Goal: Task Accomplishment & Management: Use online tool/utility

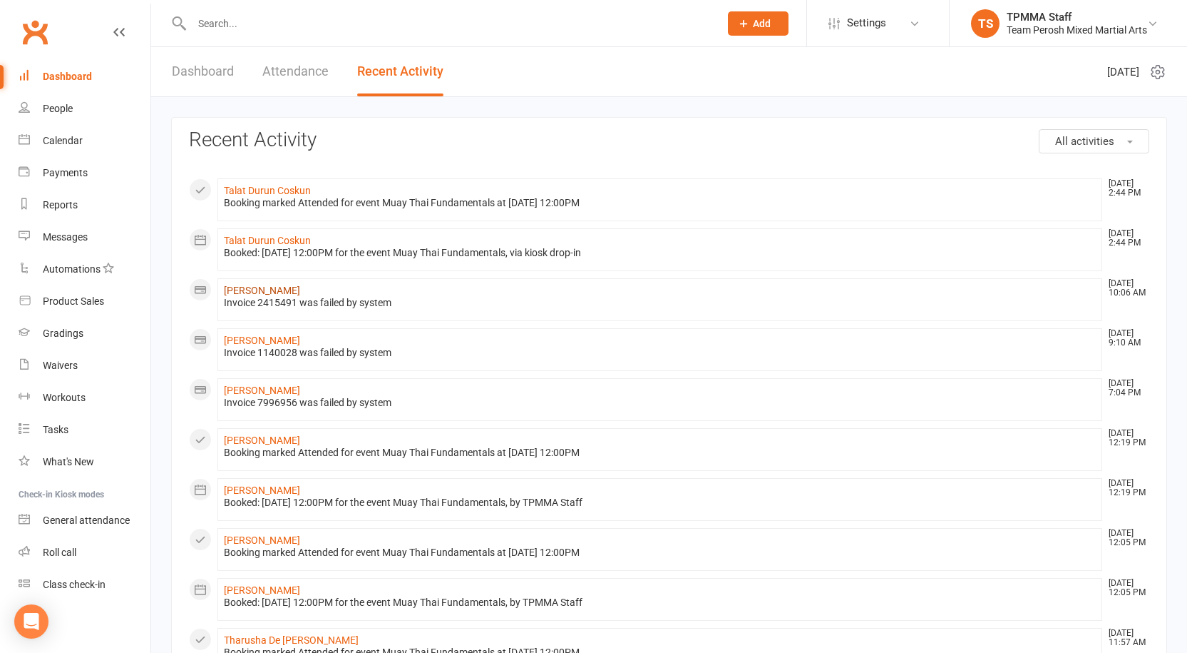
click at [248, 292] on link "[PERSON_NAME]" at bounding box center [262, 290] width 76 height 11
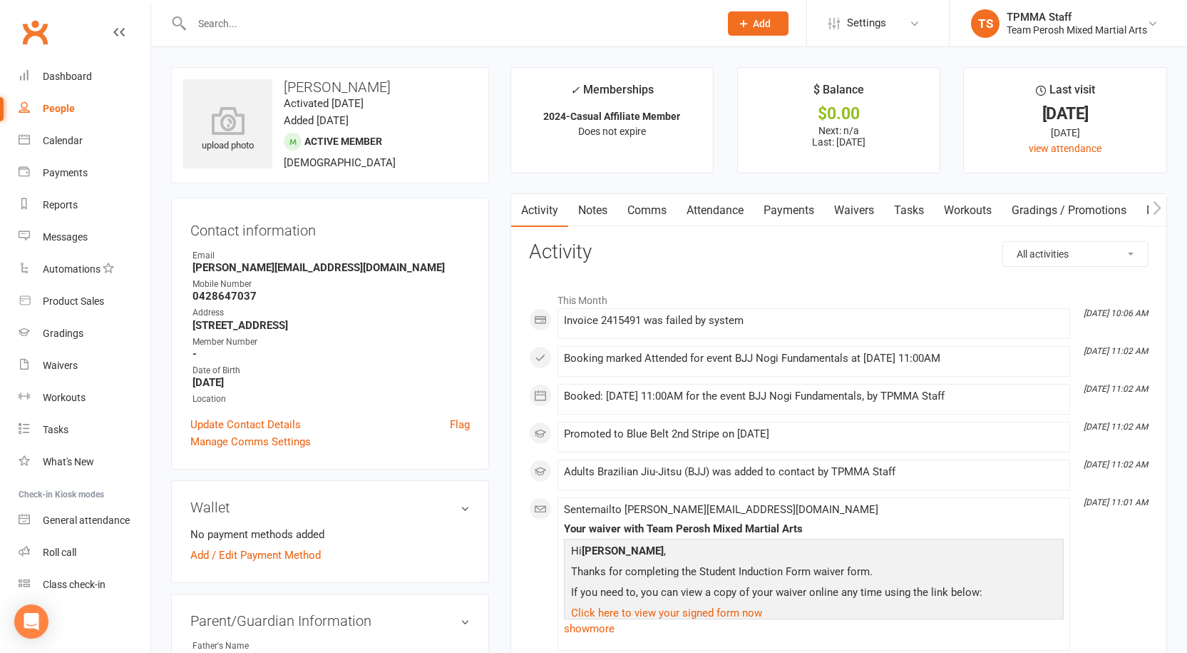
click at [799, 206] on link "Payments" at bounding box center [789, 210] width 71 height 33
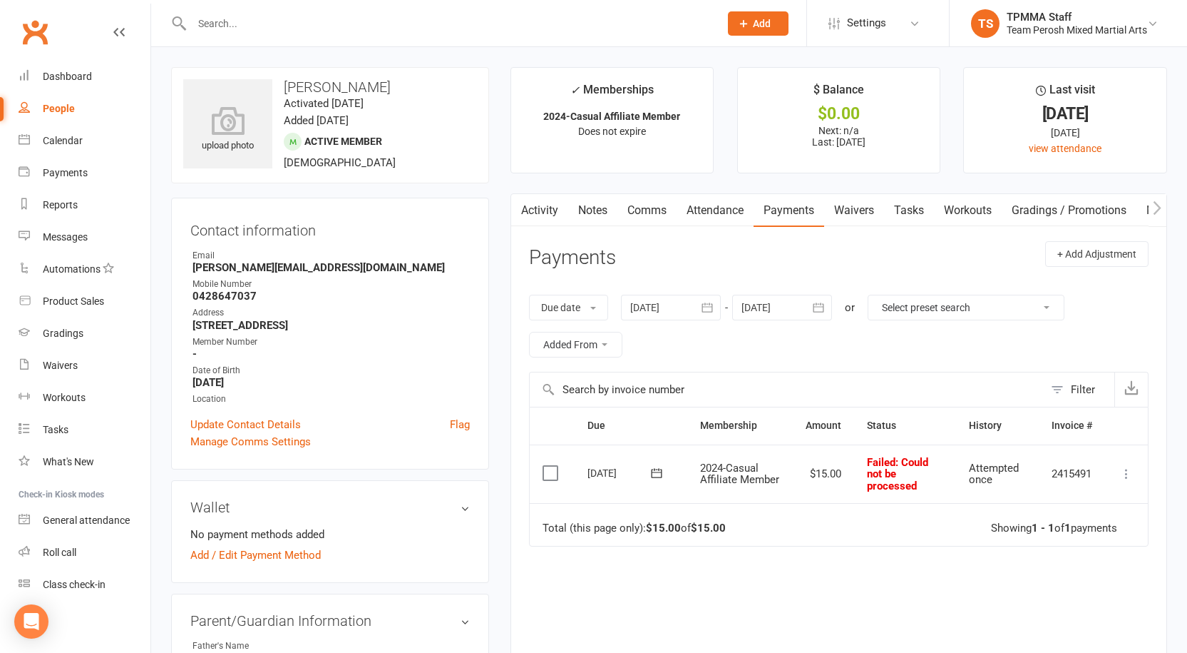
click at [1129, 479] on icon at bounding box center [1127, 473] width 14 height 14
click at [1045, 529] on link "Mark as Paid (POS)" at bounding box center [1063, 530] width 141 height 29
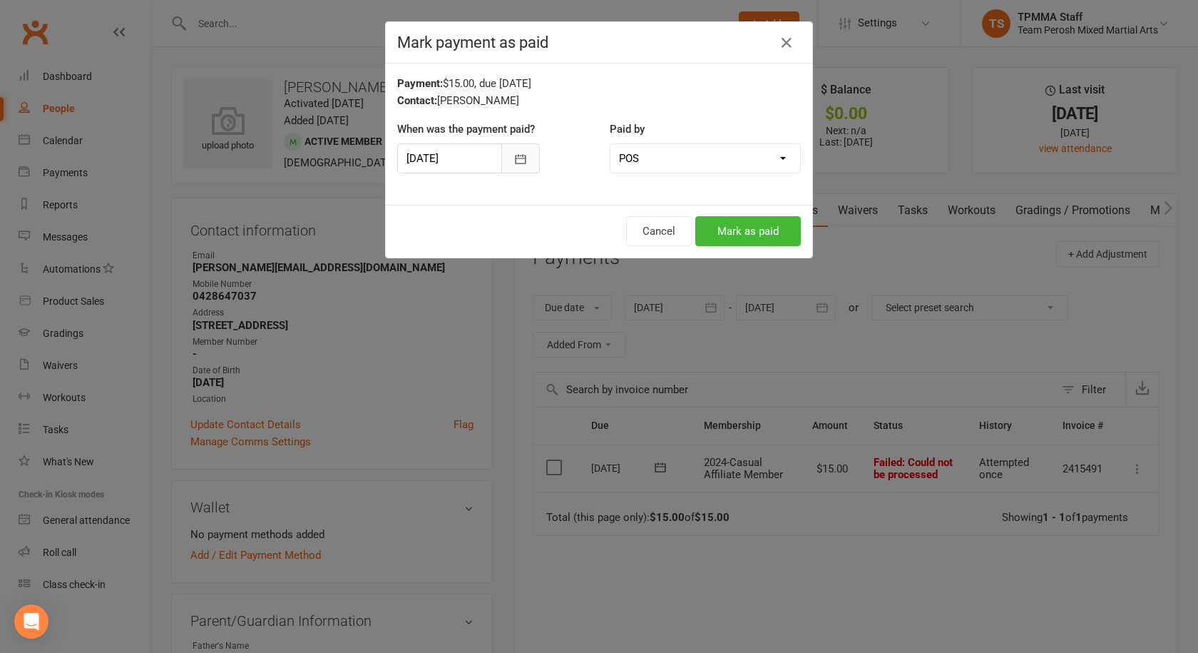
drag, startPoint x: 523, startPoint y: 158, endPoint x: 521, endPoint y: 166, distance: 9.0
click at [523, 157] on button "button" at bounding box center [520, 158] width 39 height 30
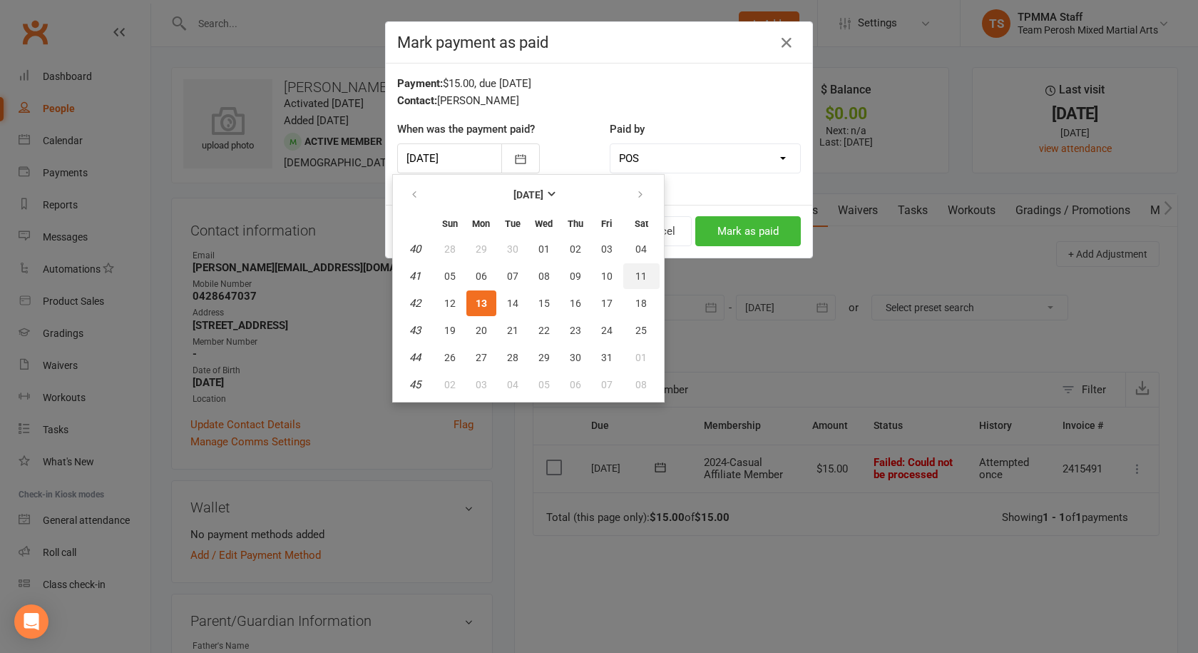
click at [641, 272] on span "11" at bounding box center [640, 275] width 11 height 11
type input "[DATE]"
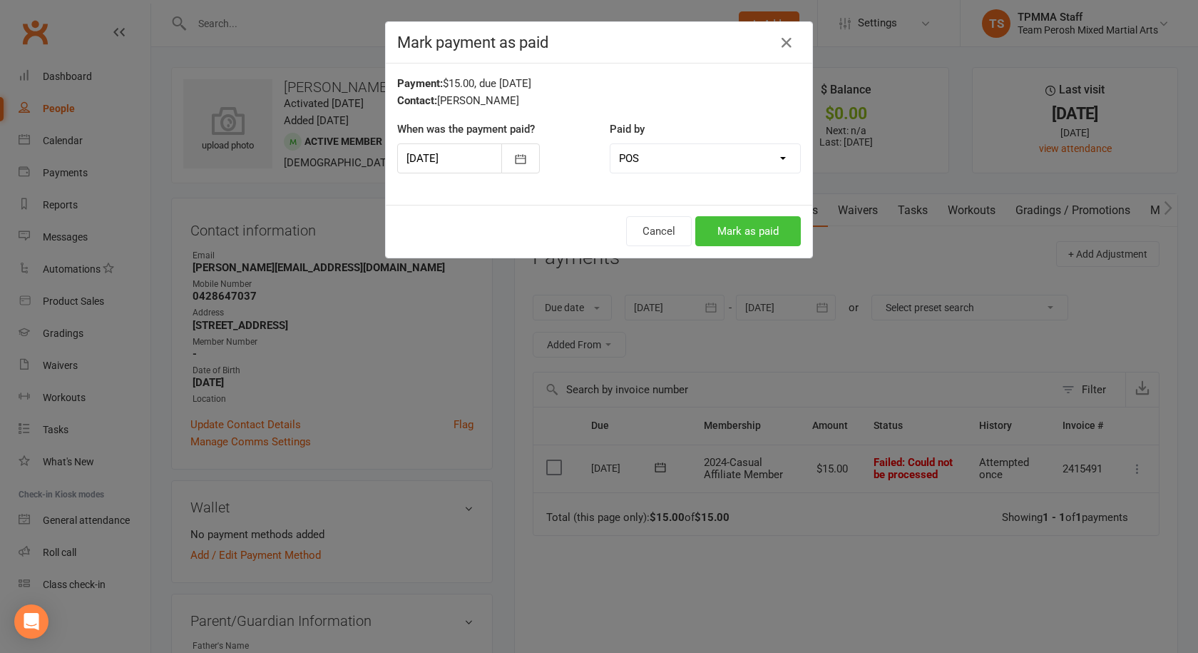
click at [741, 231] on button "Mark as paid" at bounding box center [748, 231] width 106 height 30
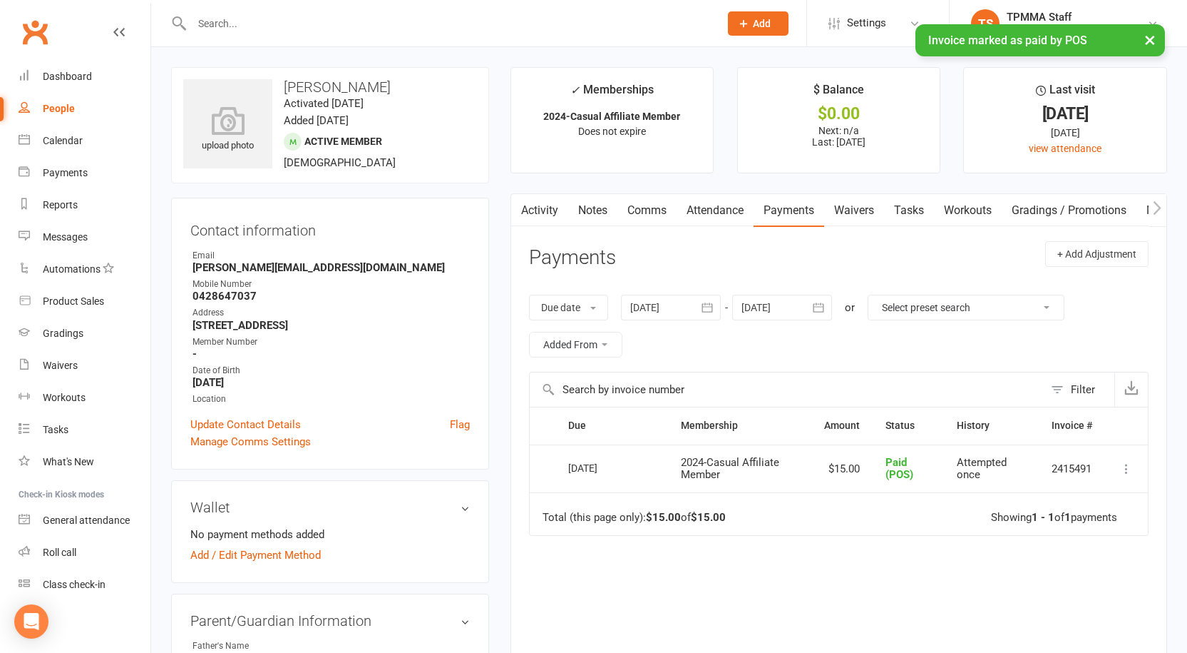
click at [61, 106] on div "People" at bounding box center [59, 108] width 32 height 11
select select "active_trial"
select select "100"
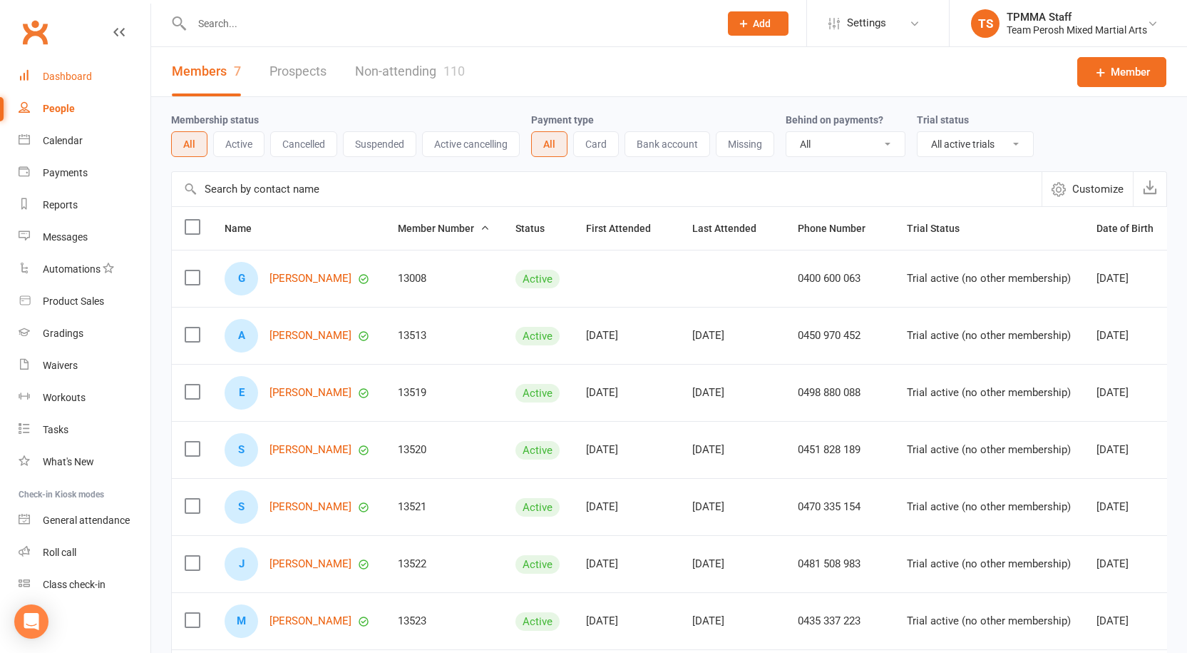
click at [66, 74] on div "Dashboard" at bounding box center [67, 76] width 49 height 11
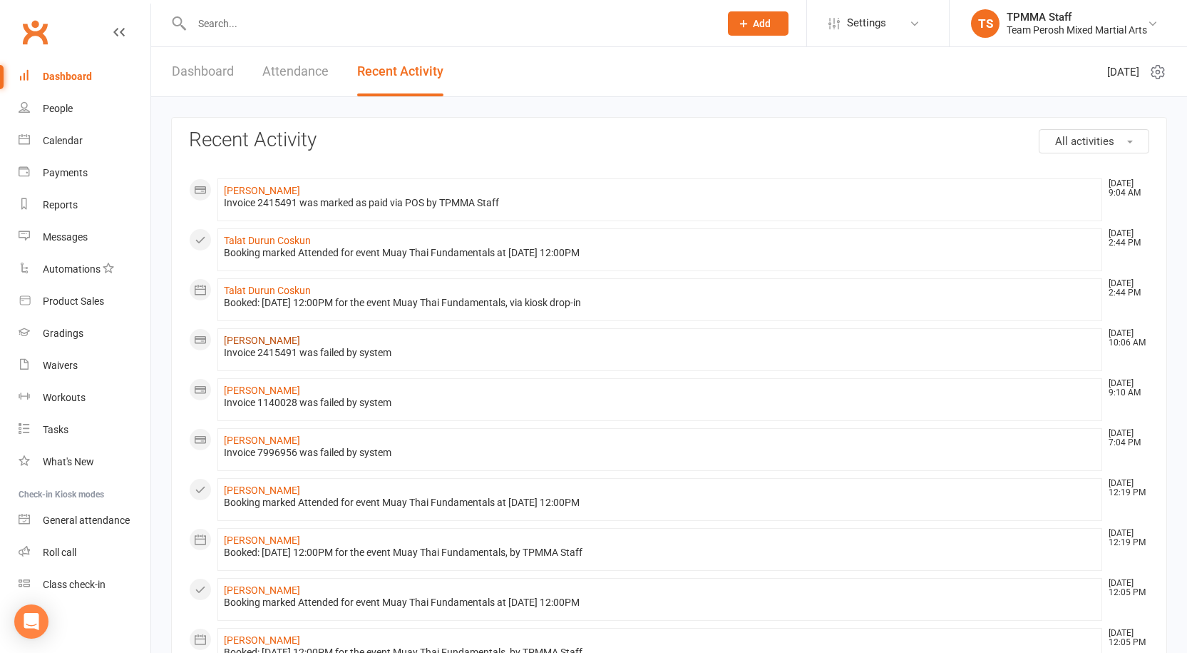
click at [247, 342] on link "[PERSON_NAME]" at bounding box center [262, 339] width 76 height 11
click at [241, 389] on link "[PERSON_NAME]" at bounding box center [262, 389] width 76 height 11
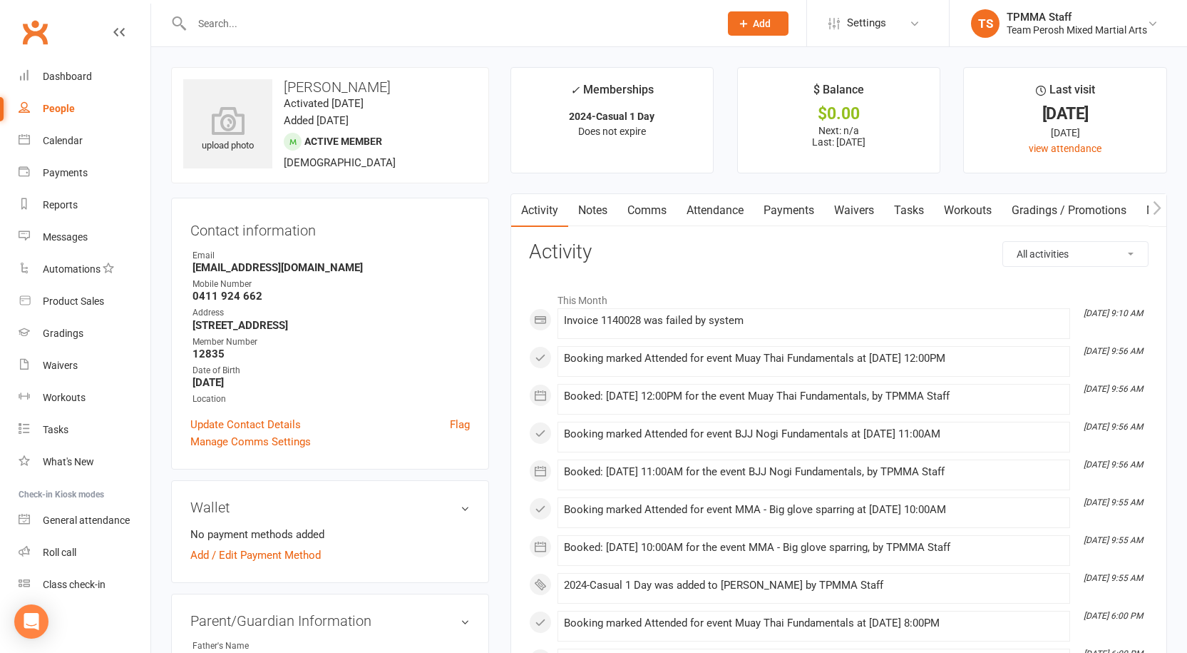
click at [786, 204] on link "Payments" at bounding box center [789, 210] width 71 height 33
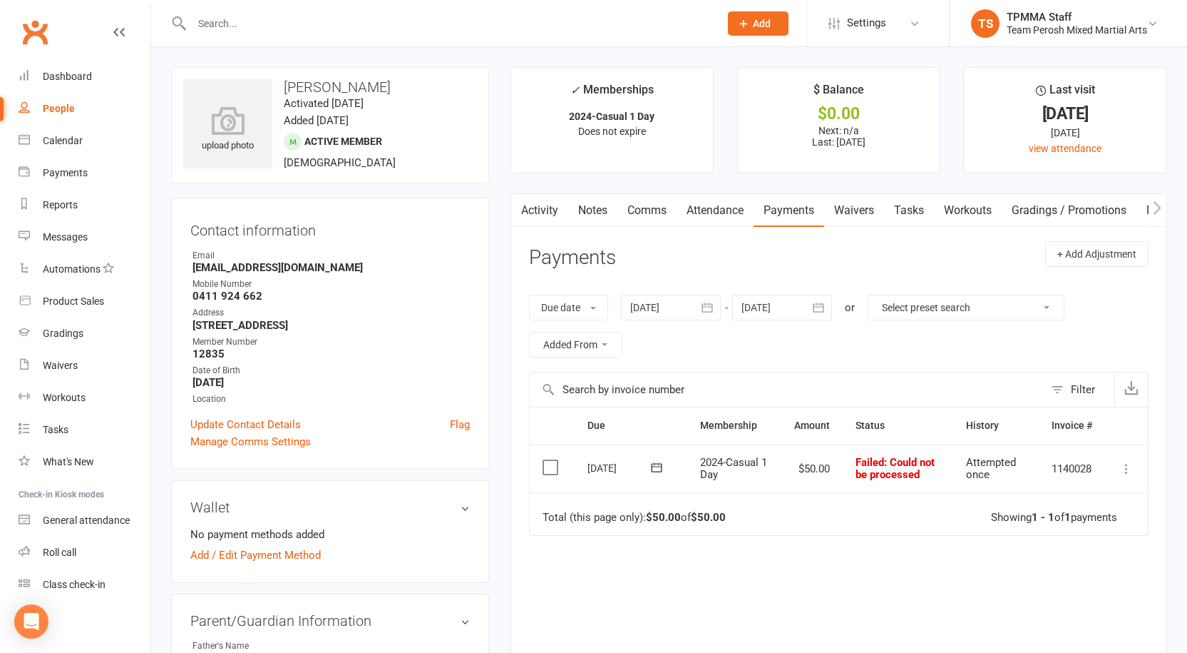
click at [1120, 469] on icon at bounding box center [1127, 468] width 14 height 14
click at [1051, 558] on link "Mark as Paid (Other)" at bounding box center [1063, 553] width 141 height 29
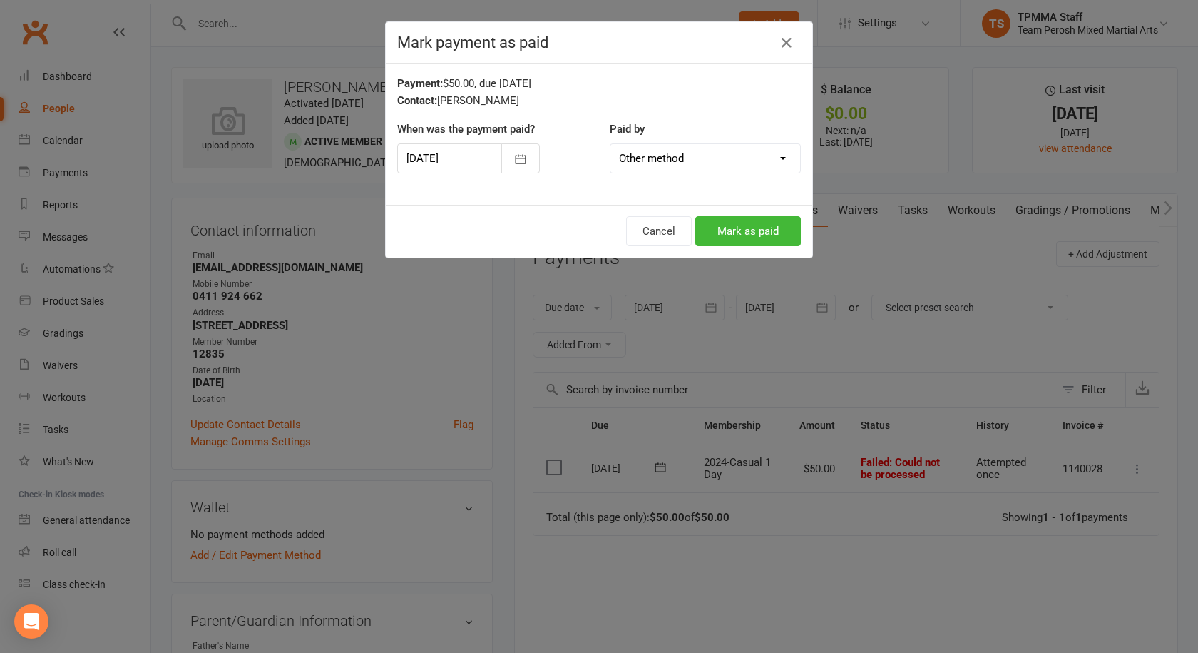
click at [745, 163] on select "Cash POS Other method" at bounding box center [706, 158] width 190 height 29
select select "1"
click at [611, 144] on select "Cash POS Other method" at bounding box center [706, 158] width 190 height 29
click at [726, 236] on button "Mark as paid" at bounding box center [748, 231] width 106 height 30
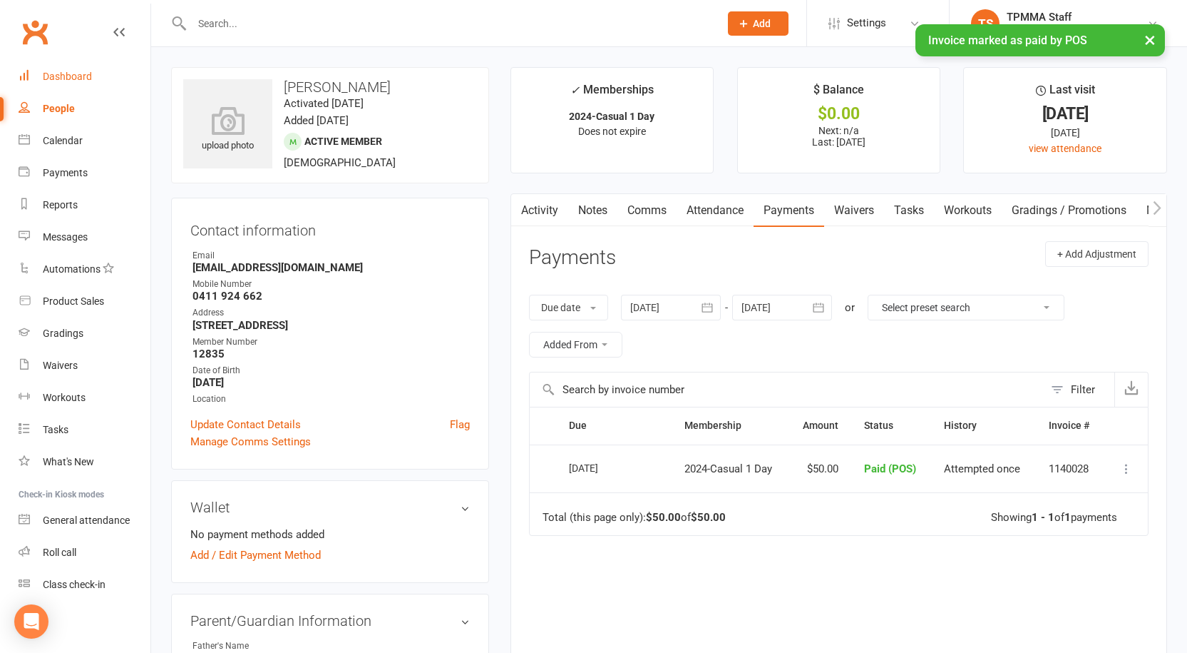
click at [61, 75] on div "Dashboard" at bounding box center [67, 76] width 49 height 11
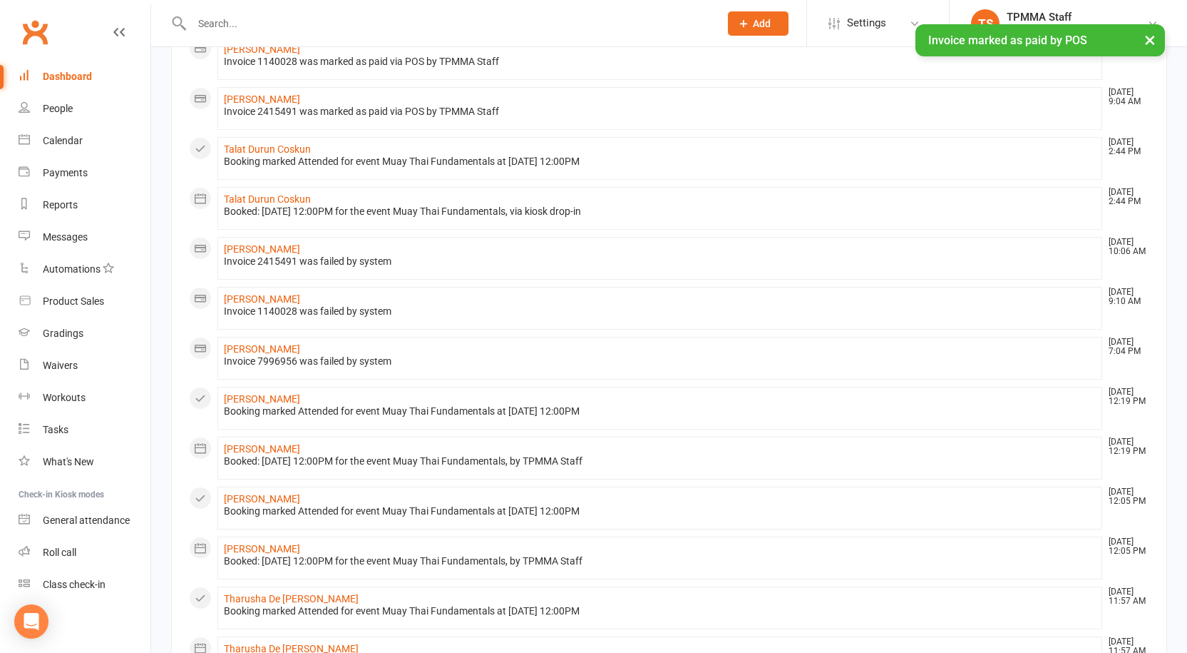
scroll to position [143, 0]
click at [248, 348] on link "[PERSON_NAME]" at bounding box center [262, 347] width 76 height 11
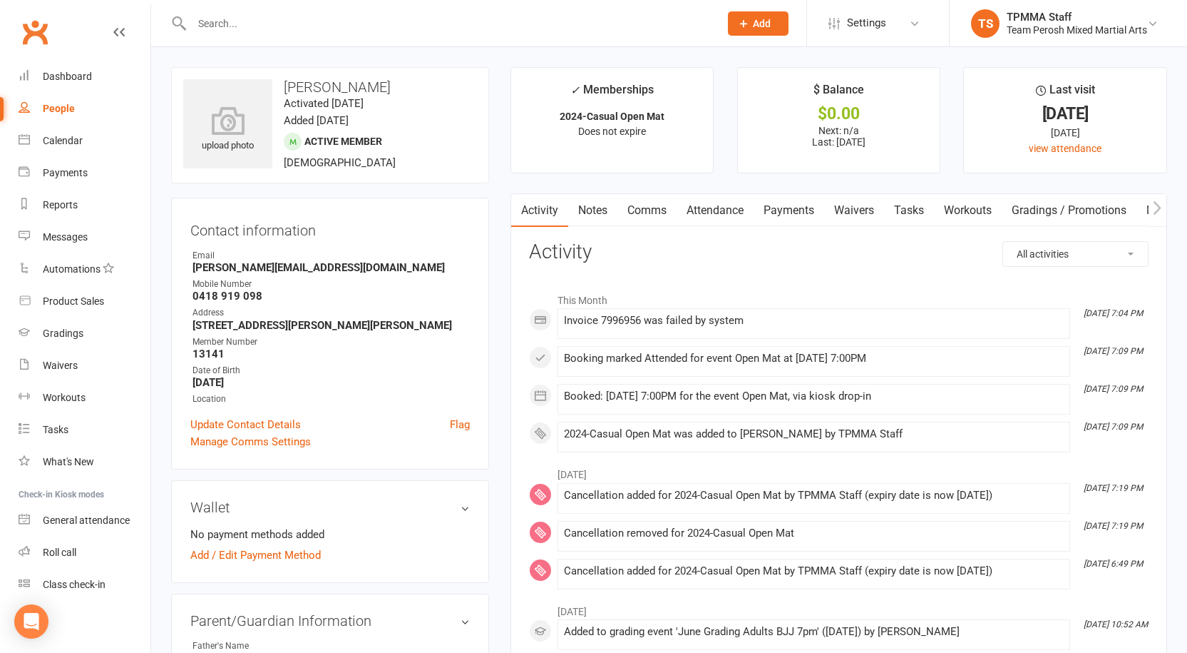
click at [795, 214] on link "Payments" at bounding box center [789, 210] width 71 height 33
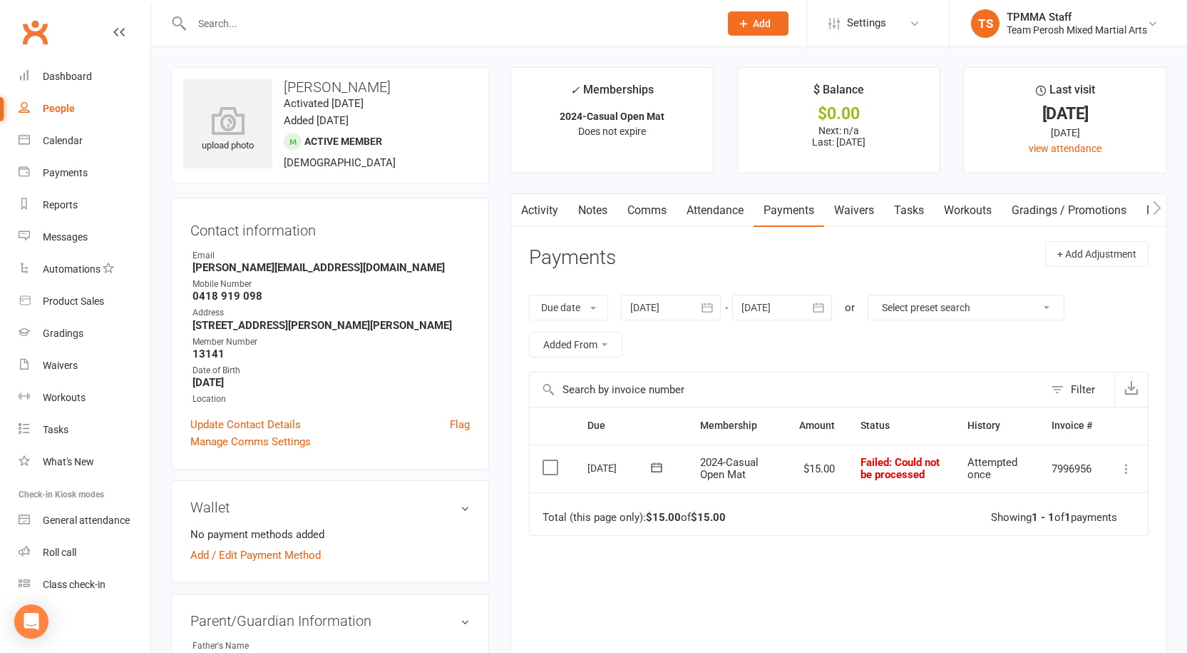
click at [1118, 467] on button at bounding box center [1126, 468] width 17 height 17
click at [1052, 523] on link "Mark as Paid (POS)" at bounding box center [1063, 525] width 141 height 29
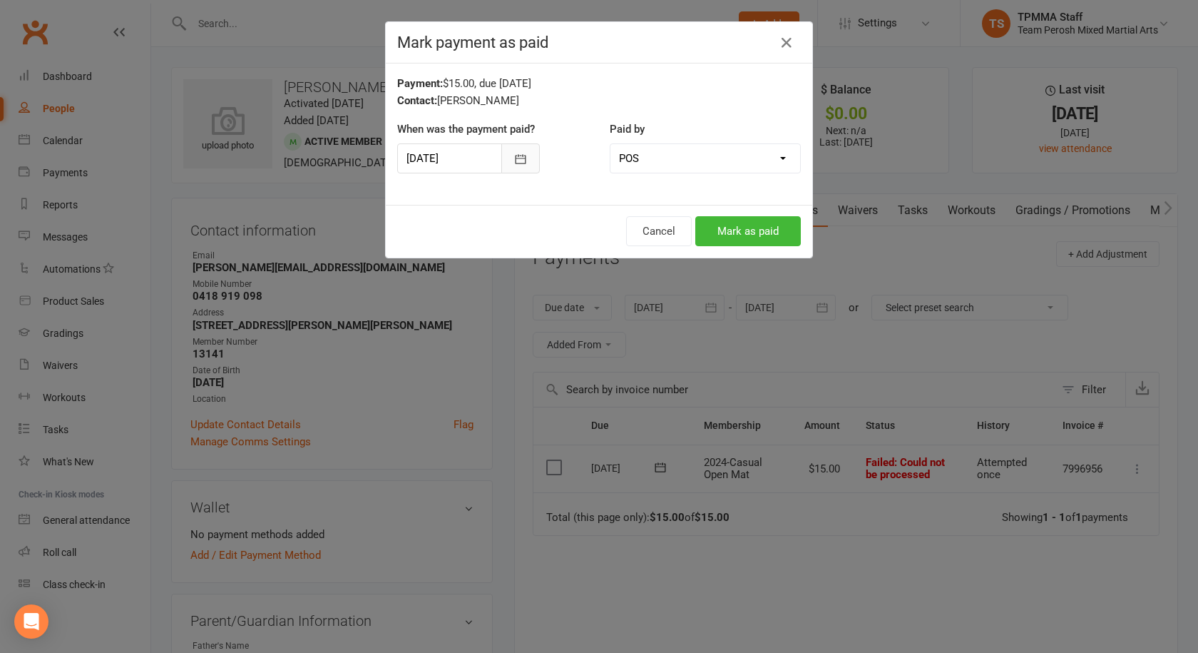
click at [519, 155] on icon "button" at bounding box center [521, 158] width 11 height 9
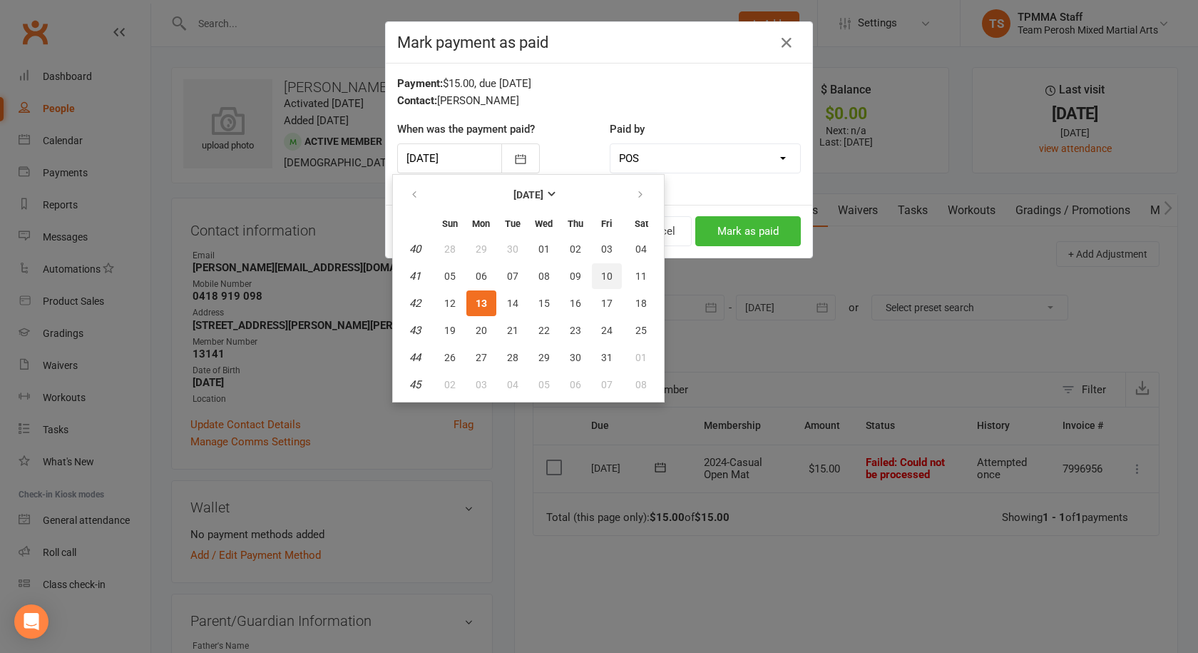
click at [609, 274] on span "10" at bounding box center [606, 275] width 11 height 11
type input "[DATE]"
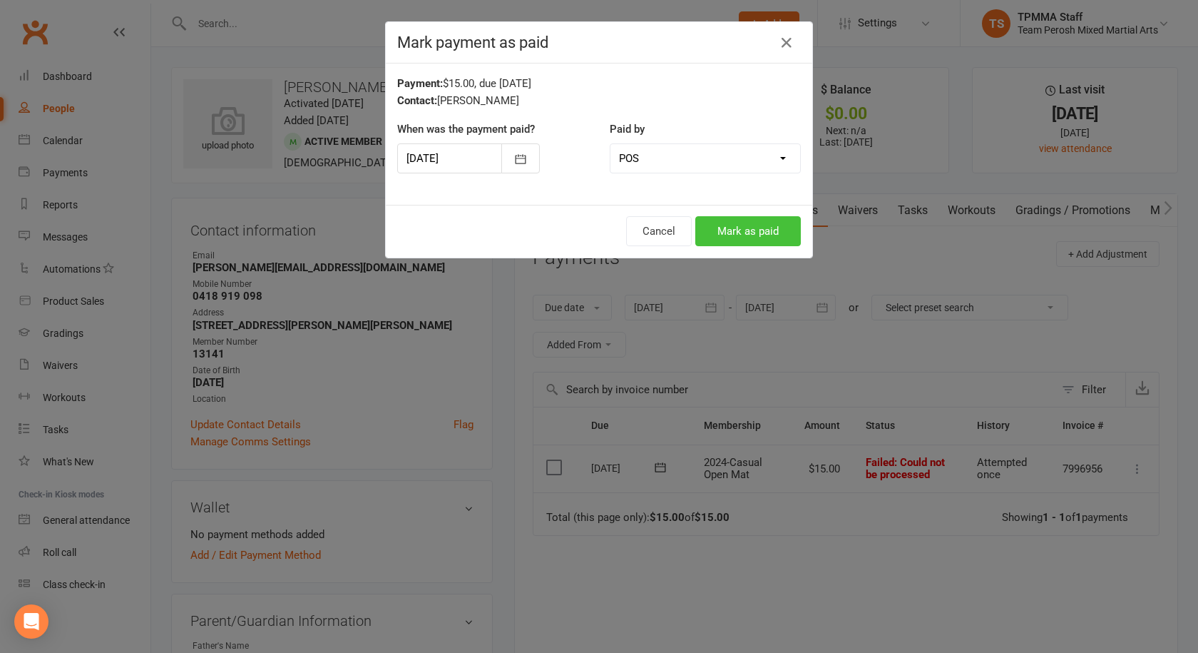
click at [745, 230] on button "Mark as paid" at bounding box center [748, 231] width 106 height 30
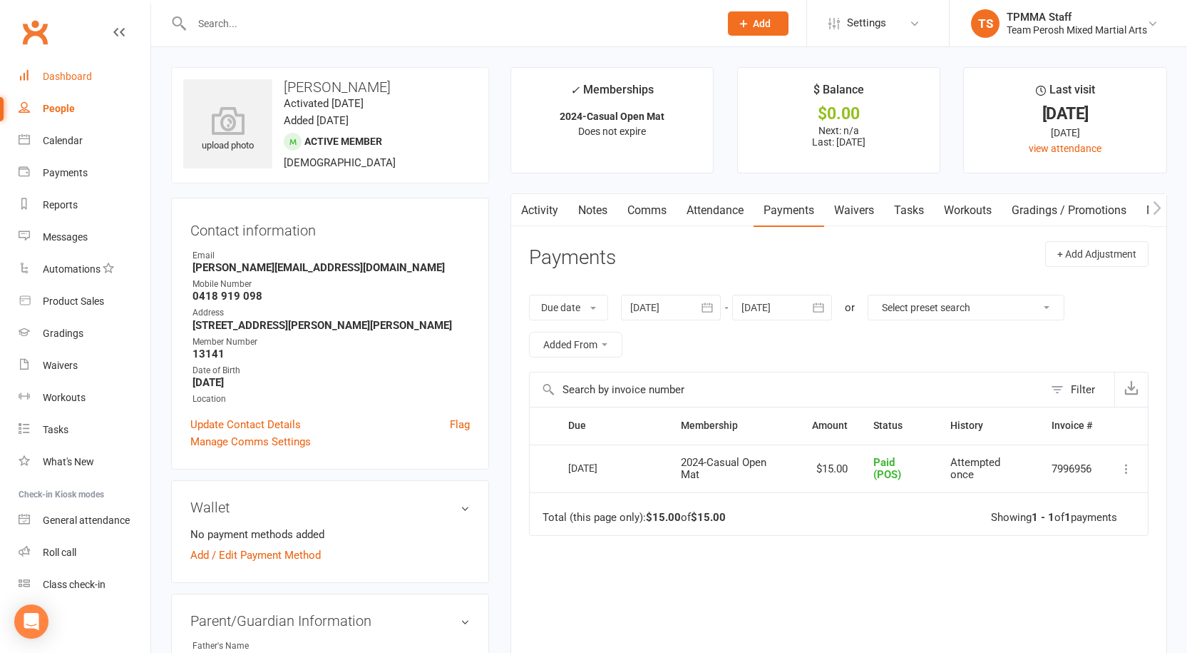
click at [83, 71] on div "Dashboard" at bounding box center [67, 76] width 49 height 11
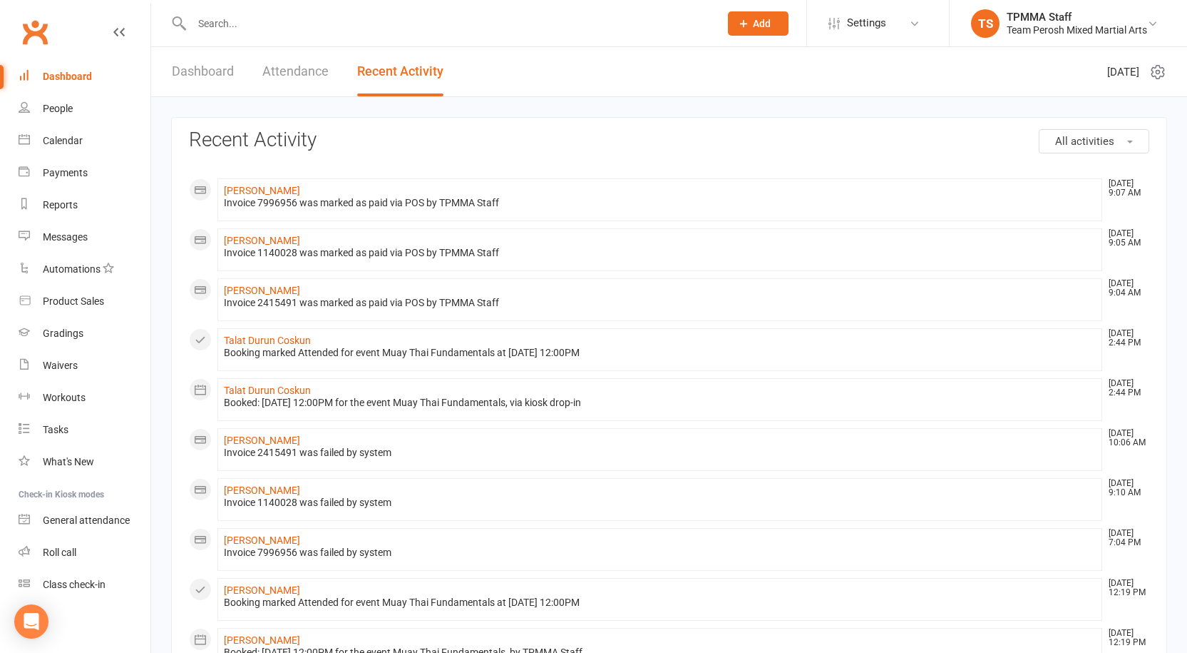
click at [257, 38] on div at bounding box center [440, 23] width 538 height 46
click at [254, 24] on input "text" at bounding box center [449, 24] width 522 height 20
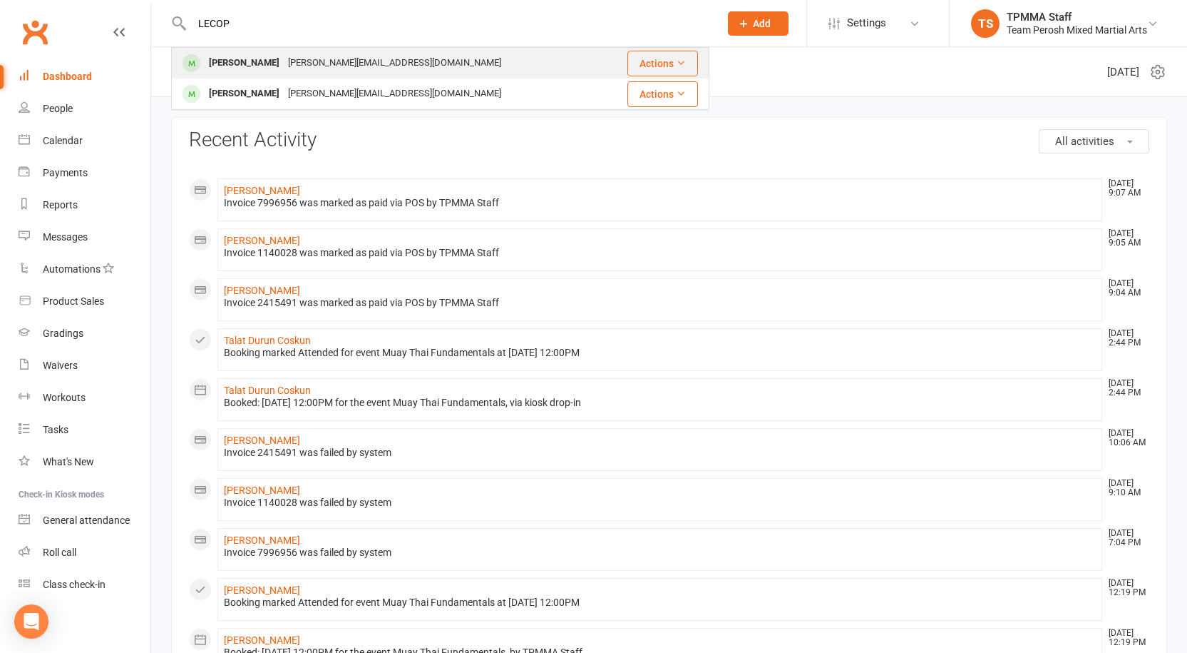
type input "LECOP"
click at [284, 63] on div "[PERSON_NAME]" at bounding box center [244, 63] width 79 height 21
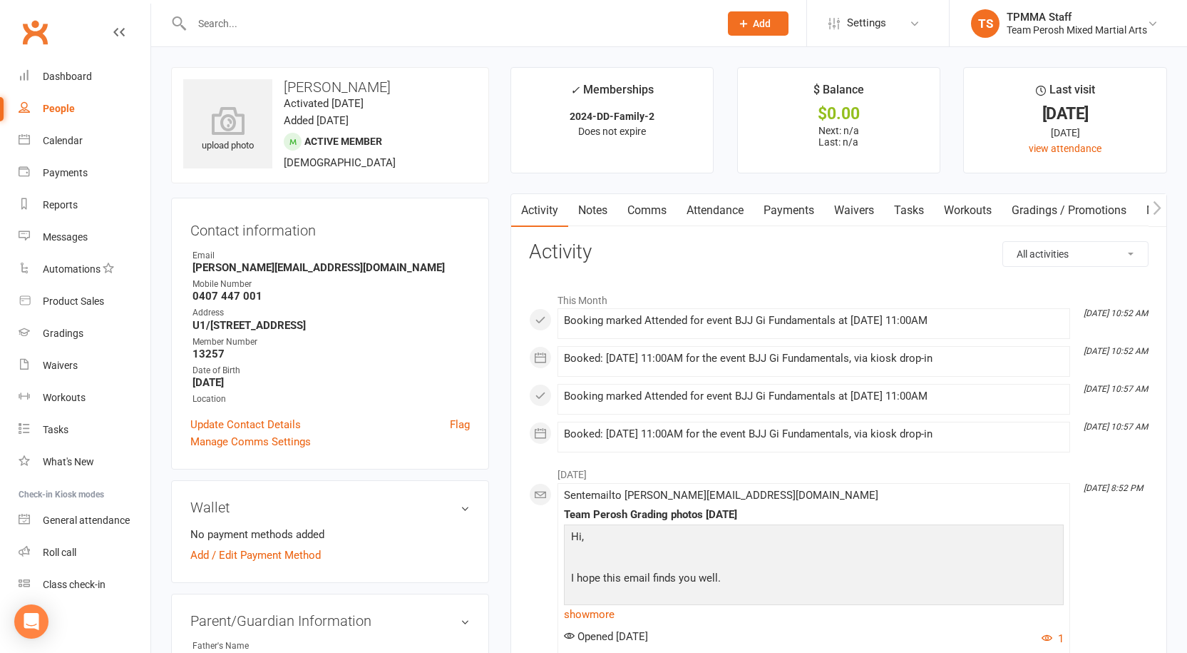
click at [793, 204] on link "Payments" at bounding box center [789, 210] width 71 height 33
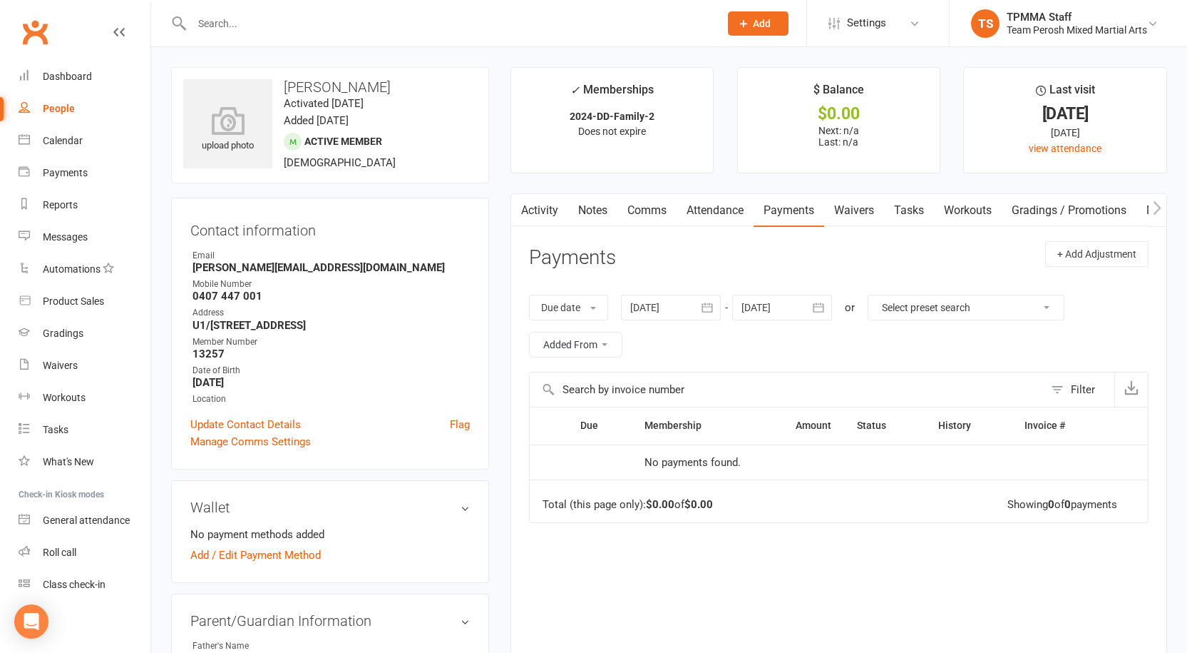
click at [242, 11] on div at bounding box center [440, 23] width 538 height 46
click at [242, 19] on input "text" at bounding box center [449, 24] width 522 height 20
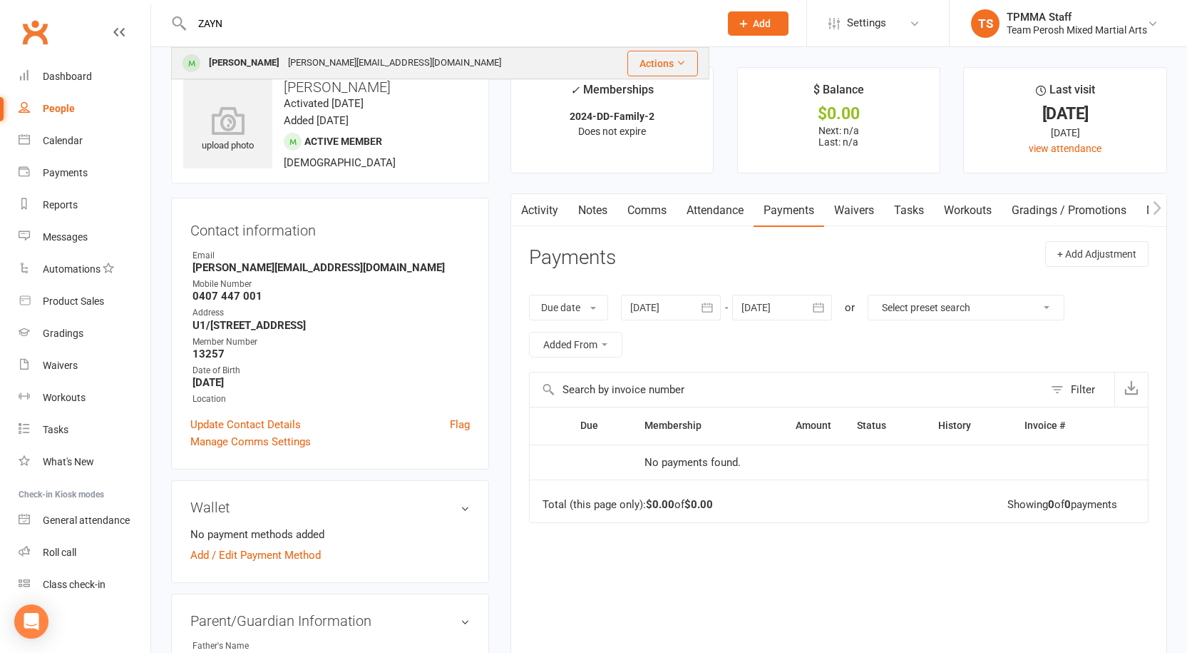
type input "ZAYN"
click at [245, 55] on div "[PERSON_NAME]" at bounding box center [244, 63] width 79 height 21
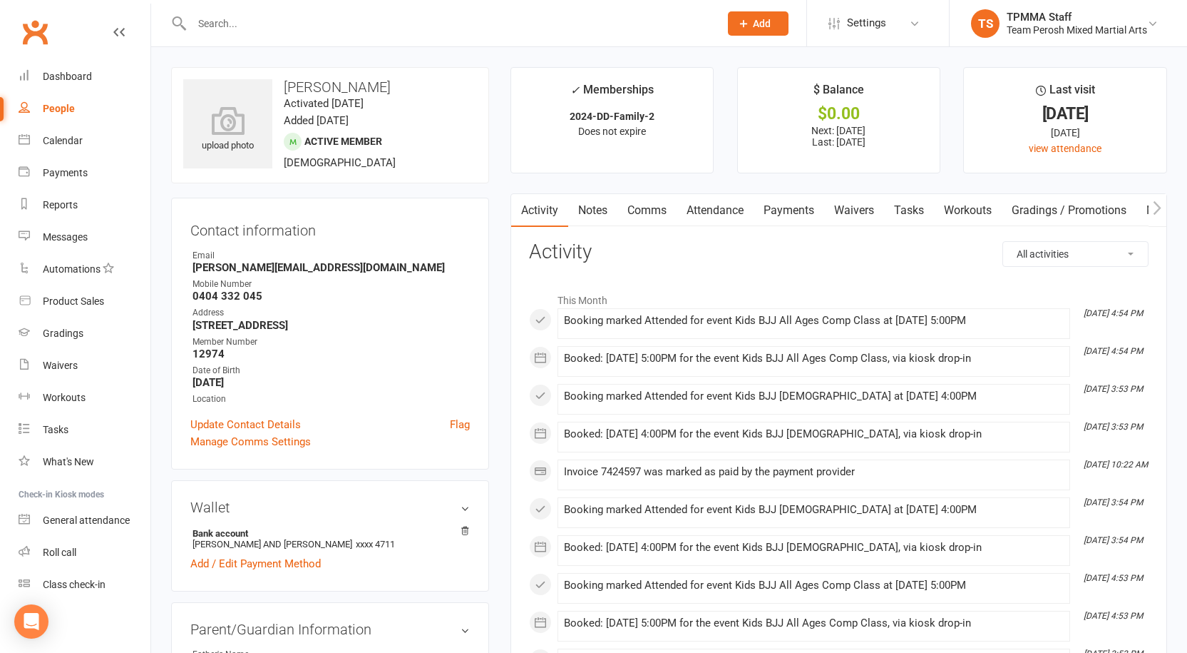
click at [805, 207] on link "Payments" at bounding box center [789, 210] width 71 height 33
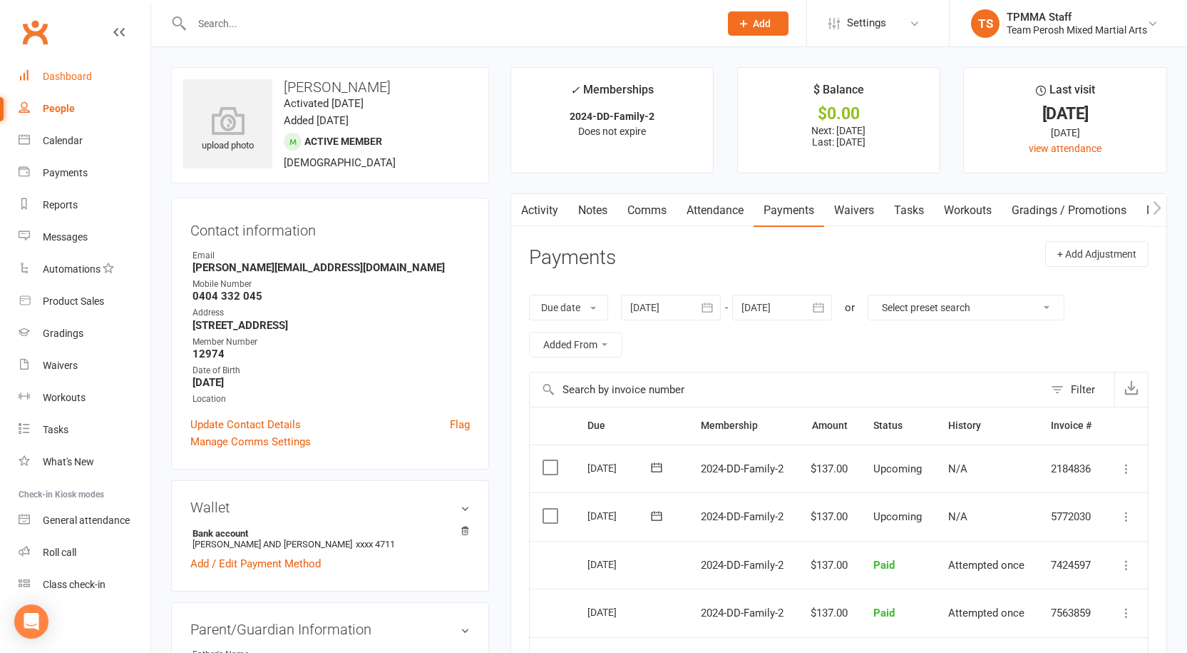
click at [61, 73] on div "Dashboard" at bounding box center [67, 76] width 49 height 11
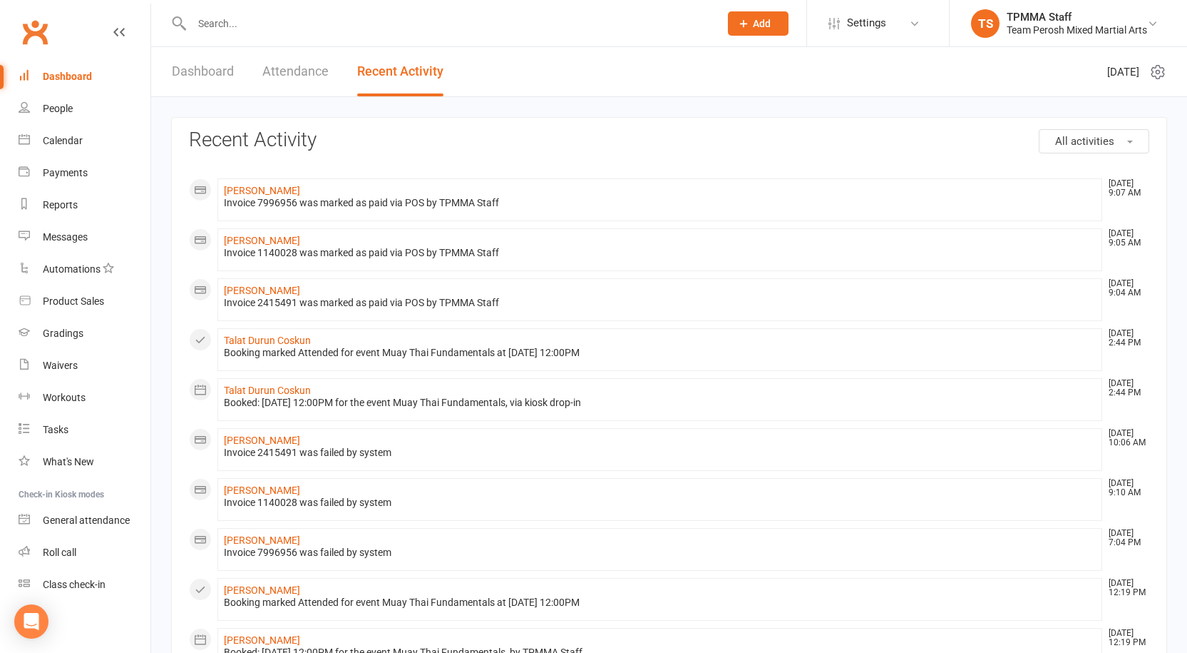
click at [198, 72] on link "Dashboard" at bounding box center [203, 71] width 62 height 49
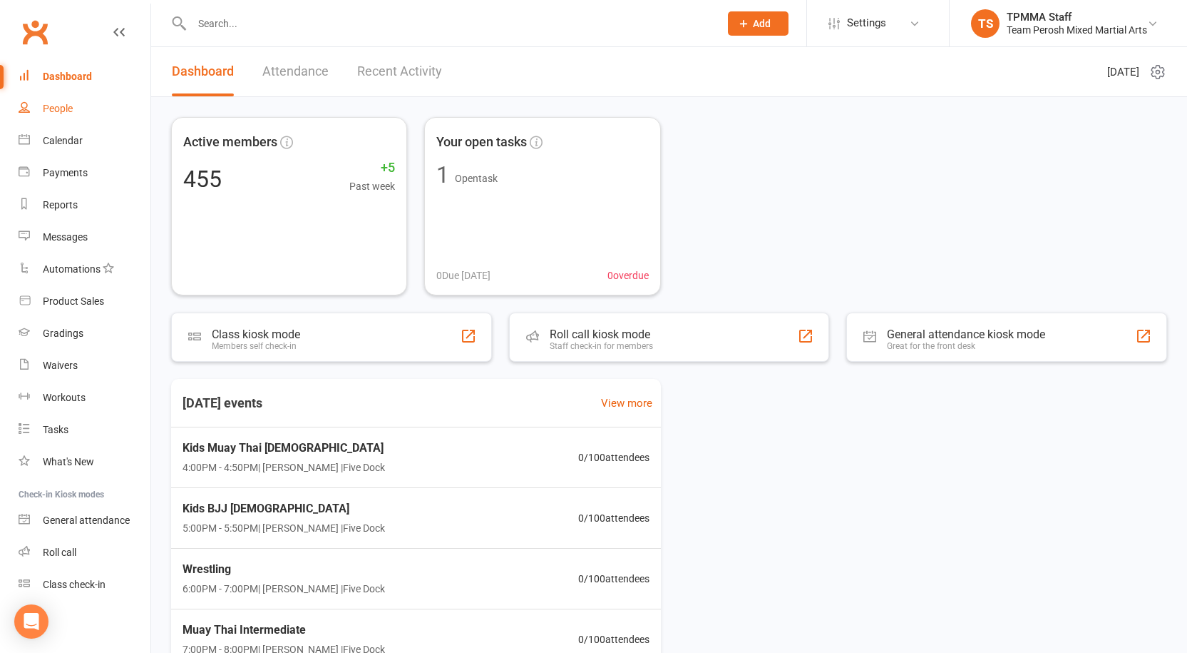
click at [58, 116] on link "People" at bounding box center [85, 109] width 132 height 32
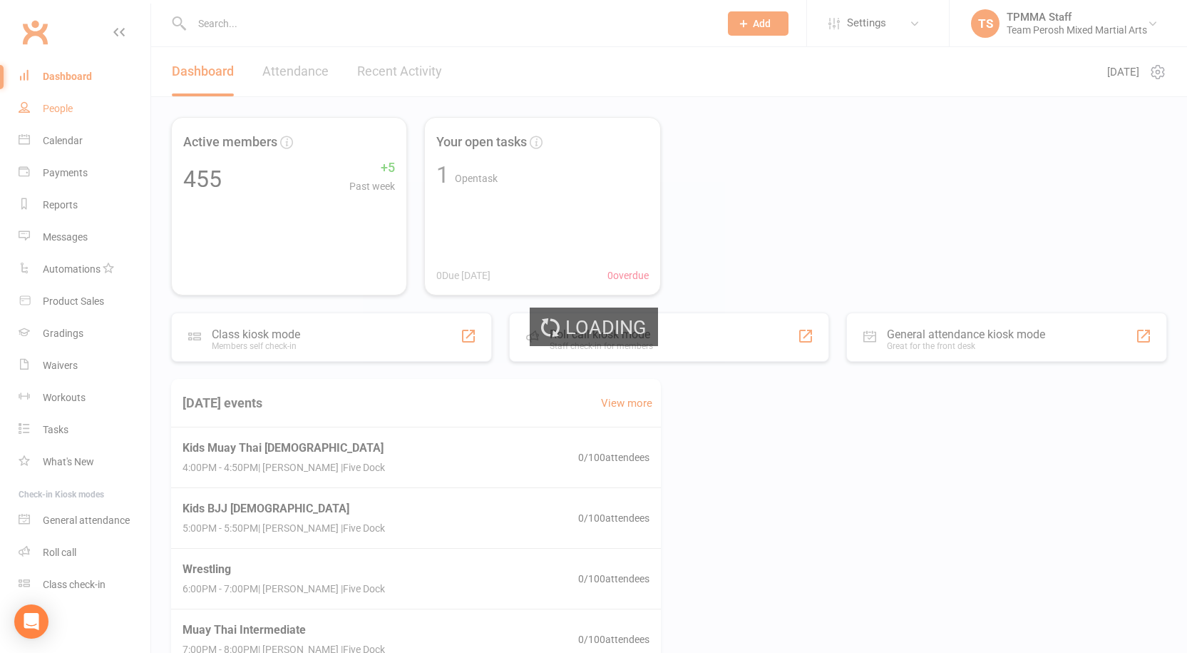
select select "active_trial"
select select "100"
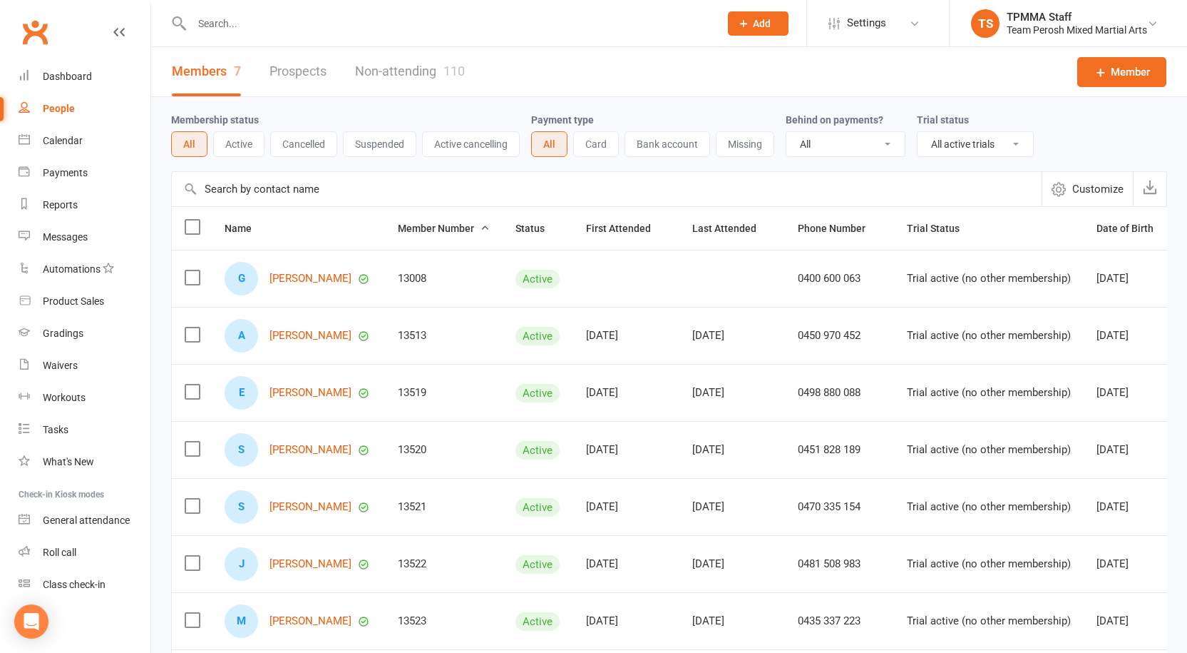
click at [969, 148] on select "All Active and expired trials All active trials Active trial (no other membersh…" at bounding box center [976, 144] width 116 height 24
click at [852, 137] on select "All No Yes" at bounding box center [846, 144] width 118 height 24
select select "true"
click at [788, 133] on select "All No Yes" at bounding box center [846, 144] width 118 height 24
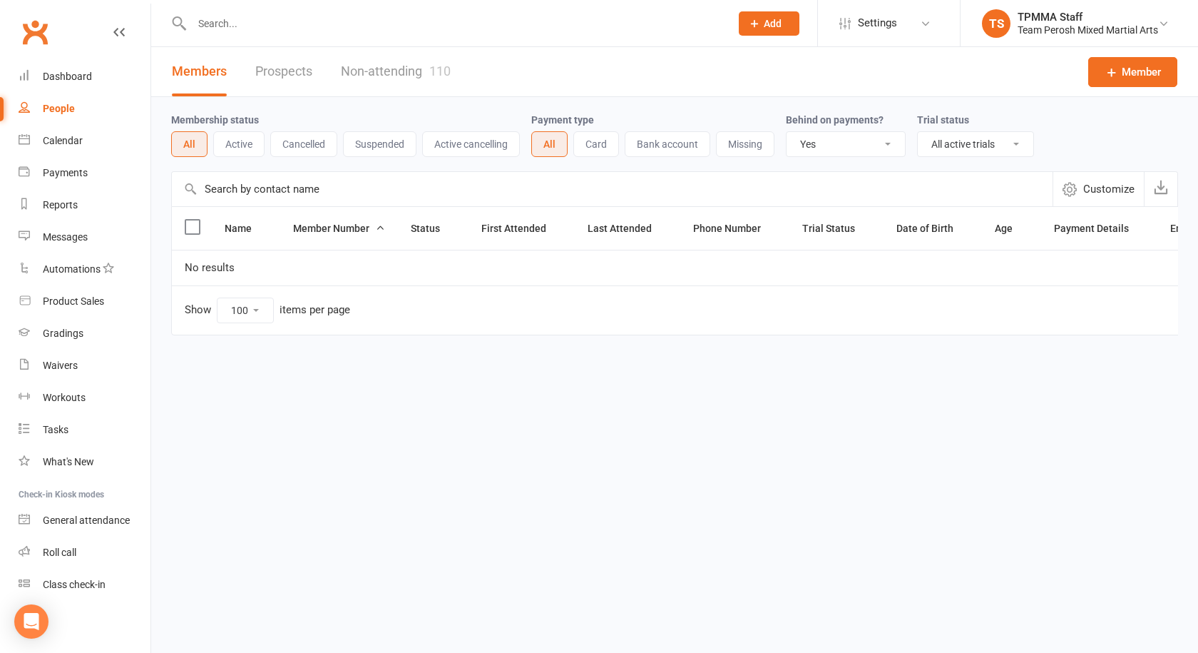
click at [1016, 142] on select "All Active and expired trials All active trials Active trial (no other membersh…" at bounding box center [976, 144] width 116 height 24
select select
click at [919, 133] on select "All Active and expired trials All active trials Active trial (no other membersh…" at bounding box center [976, 144] width 116 height 24
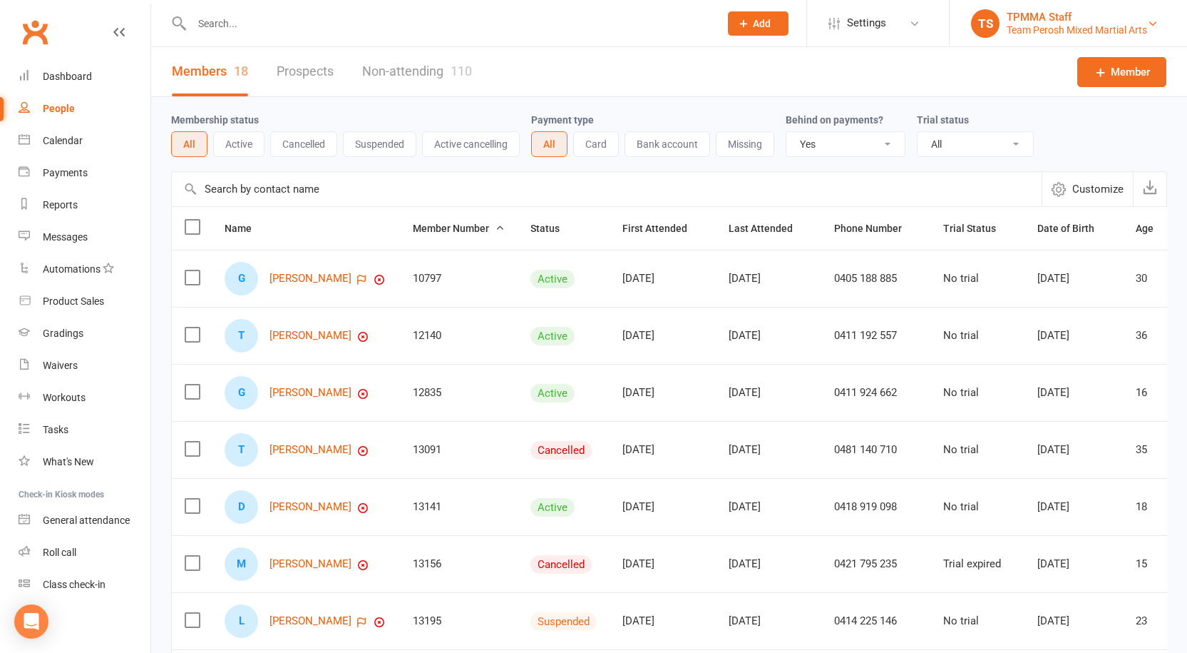
click at [1145, 18] on div "TPMMA Staff" at bounding box center [1077, 17] width 141 height 13
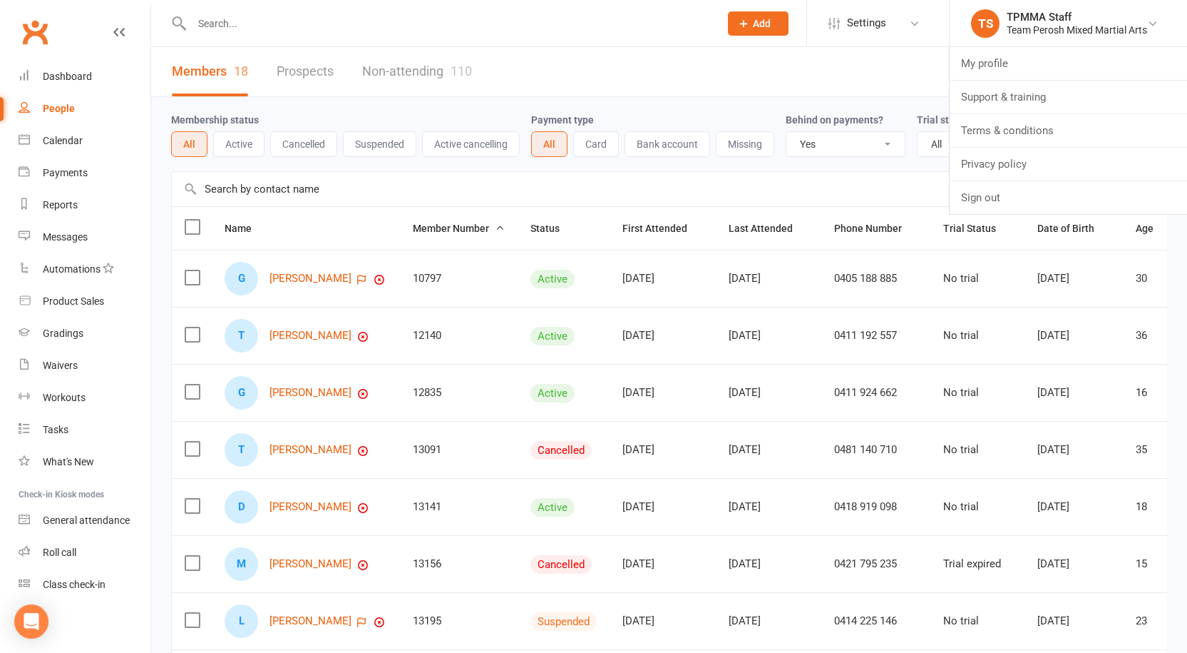
drag, startPoint x: 702, startPoint y: 29, endPoint x: 640, endPoint y: 58, distance: 68.3
click at [702, 29] on input "text" at bounding box center [449, 24] width 522 height 20
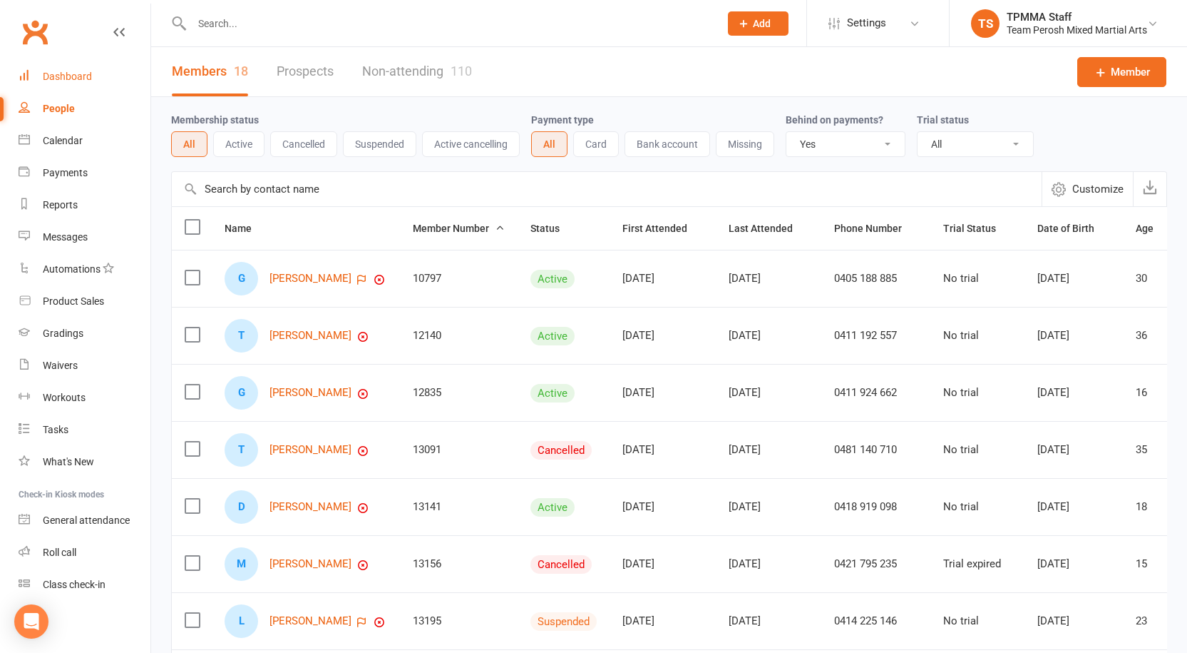
click at [63, 72] on div "Dashboard" at bounding box center [67, 76] width 49 height 11
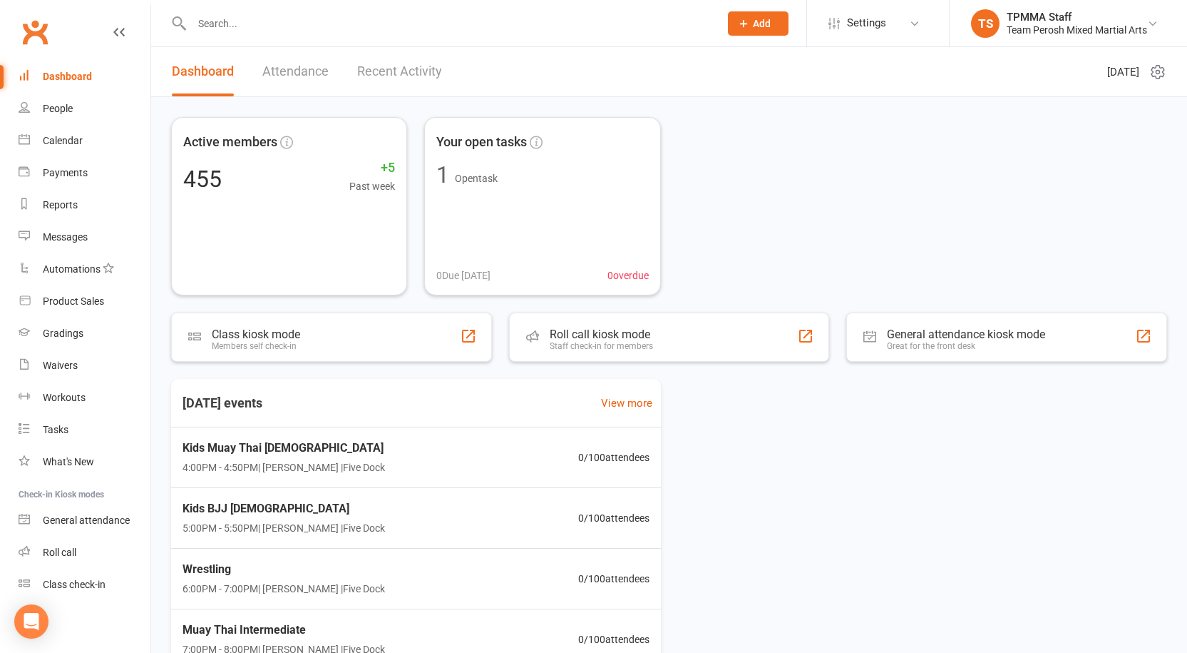
click at [223, 28] on input "text" at bounding box center [449, 24] width 522 height 20
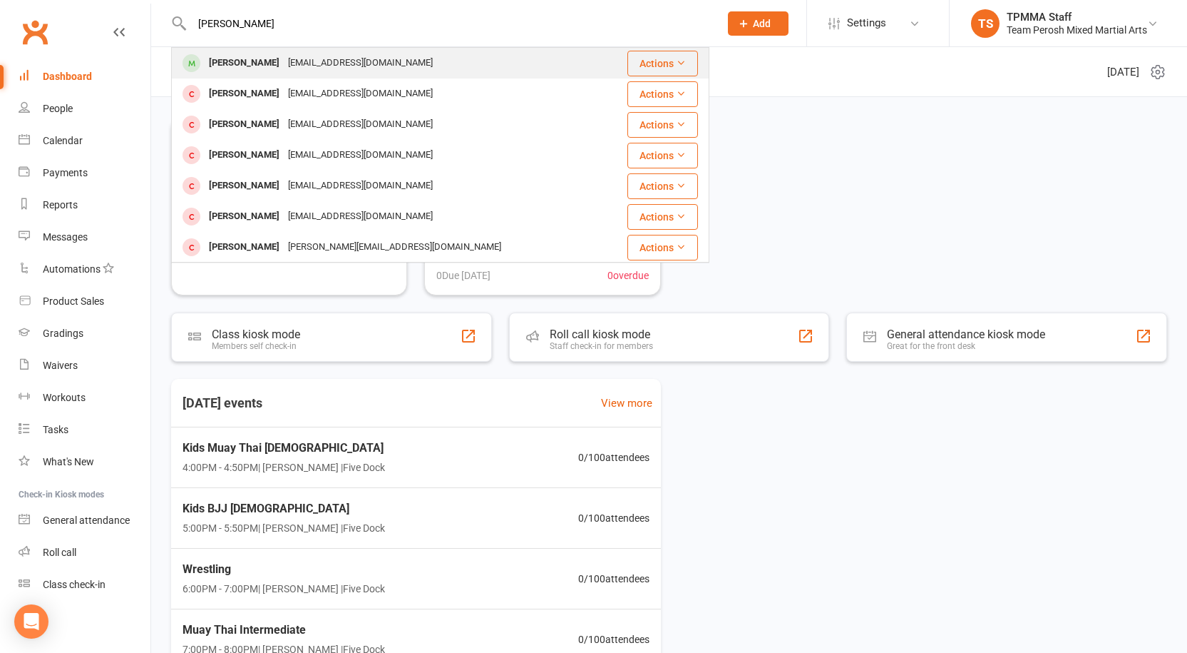
type input "[PERSON_NAME]"
click at [305, 56] on div "[EMAIL_ADDRESS][DOMAIN_NAME]" at bounding box center [360, 63] width 153 height 21
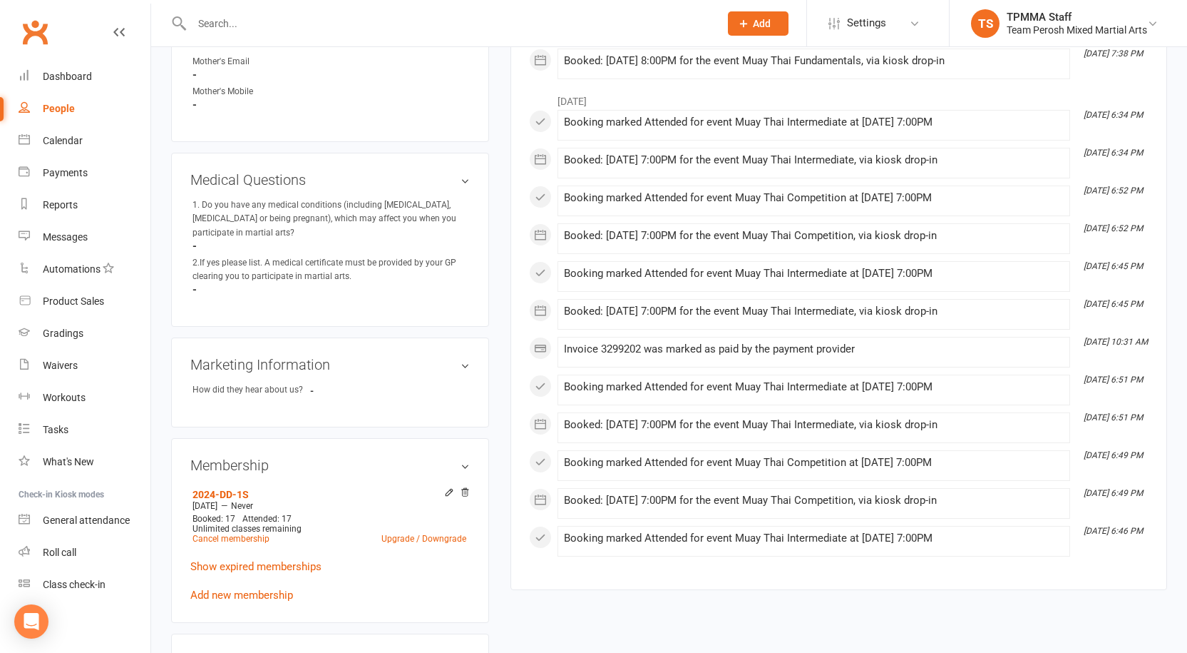
scroll to position [856, 0]
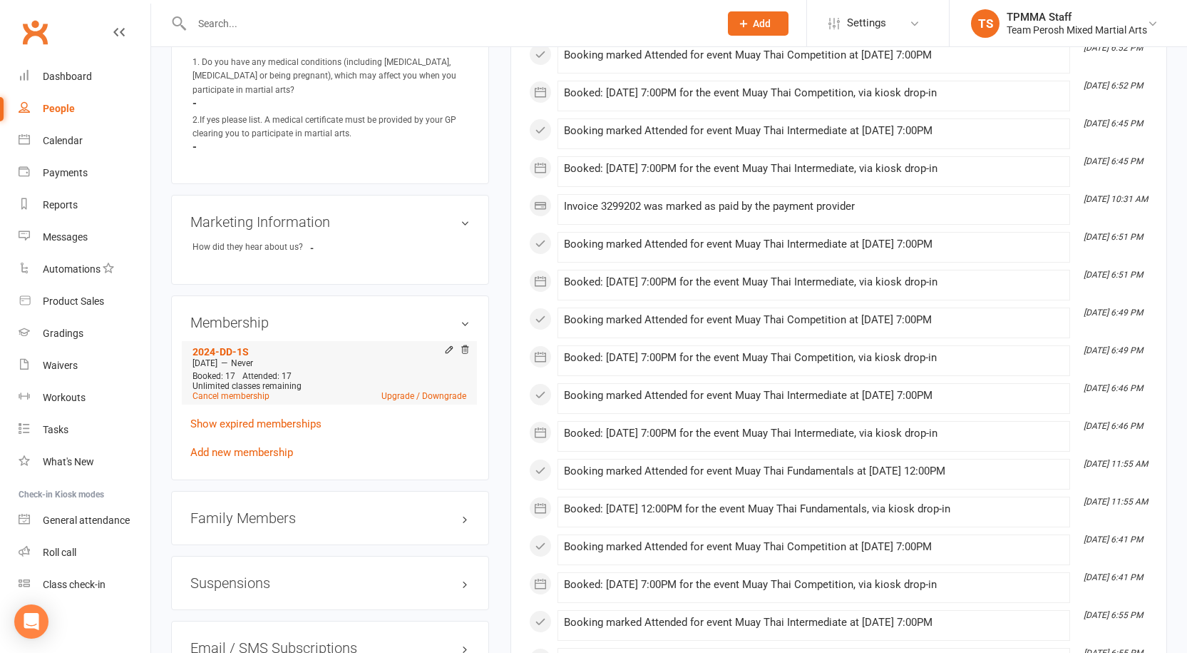
click at [443, 344] on div at bounding box center [455, 350] width 29 height 12
click at [449, 344] on icon at bounding box center [449, 349] width 10 height 10
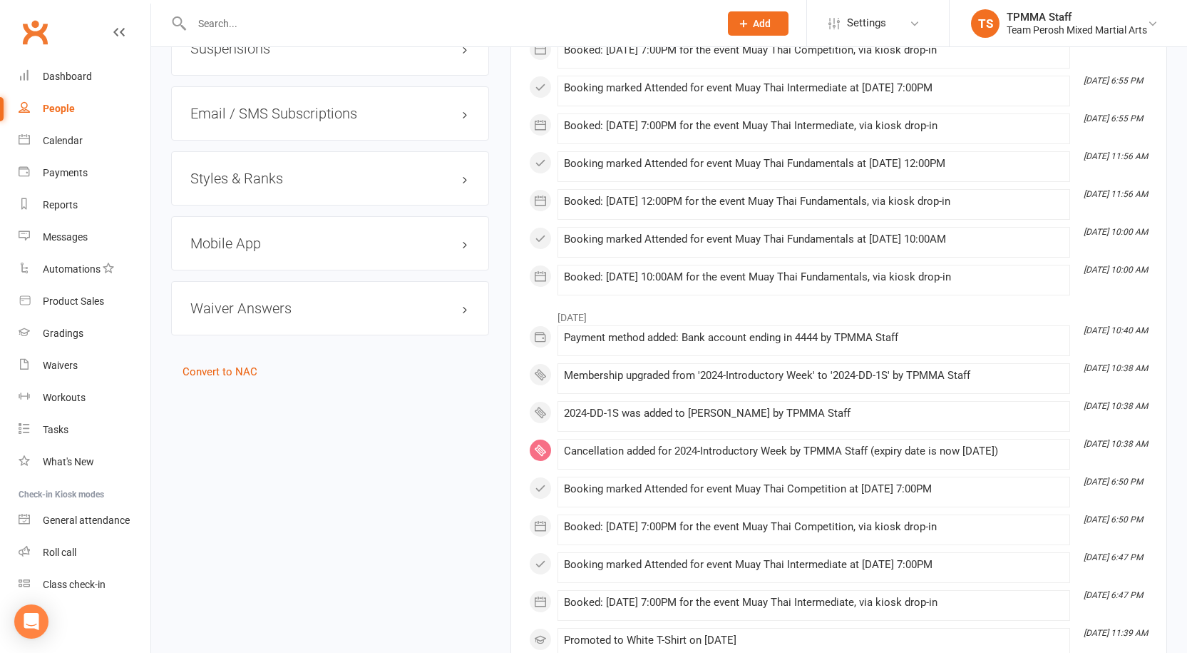
scroll to position [1228, 0]
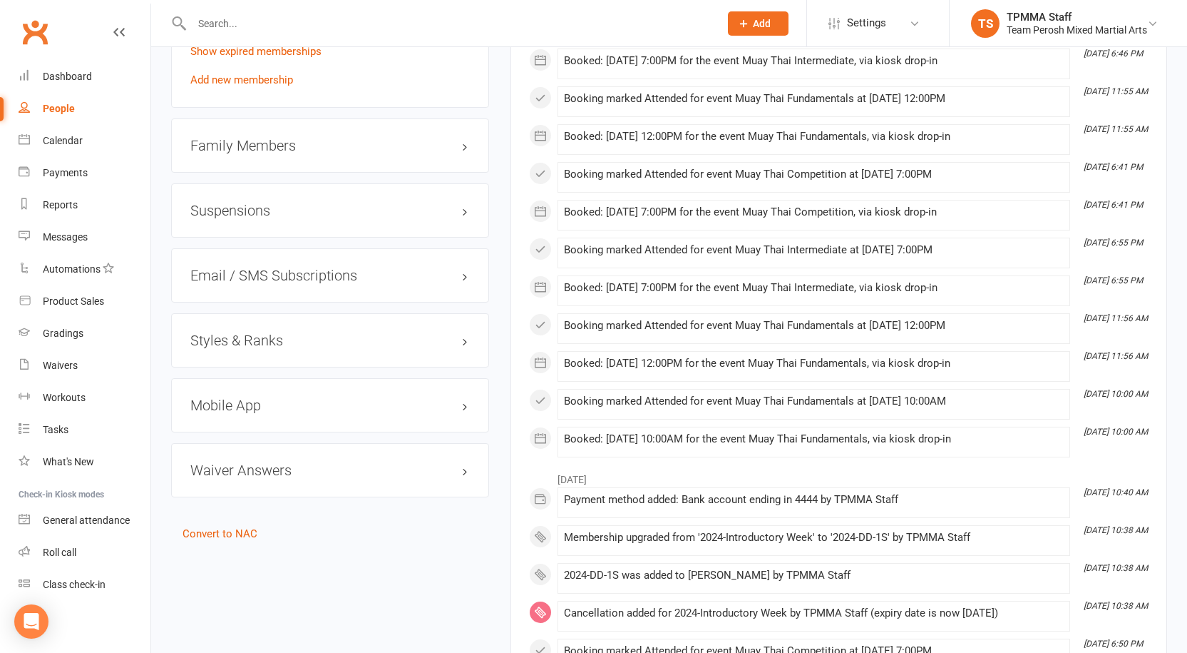
click at [233, 332] on h3 "Styles & Ranks" at bounding box center [330, 340] width 280 height 16
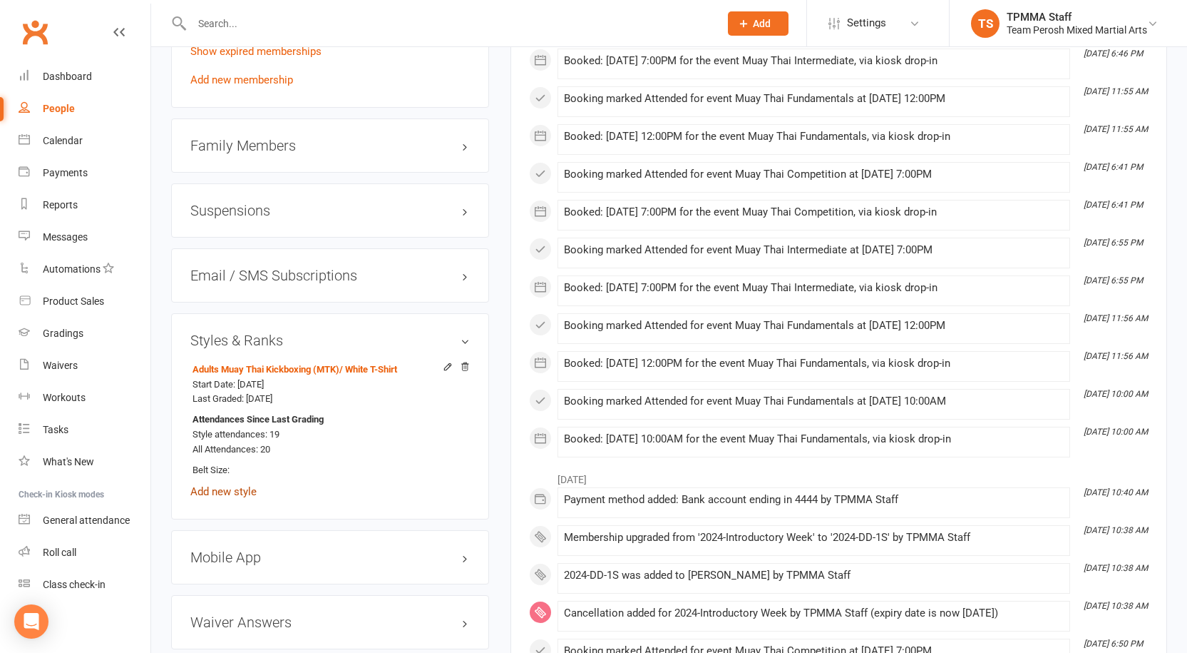
click at [211, 485] on link "Add new style" at bounding box center [223, 491] width 66 height 13
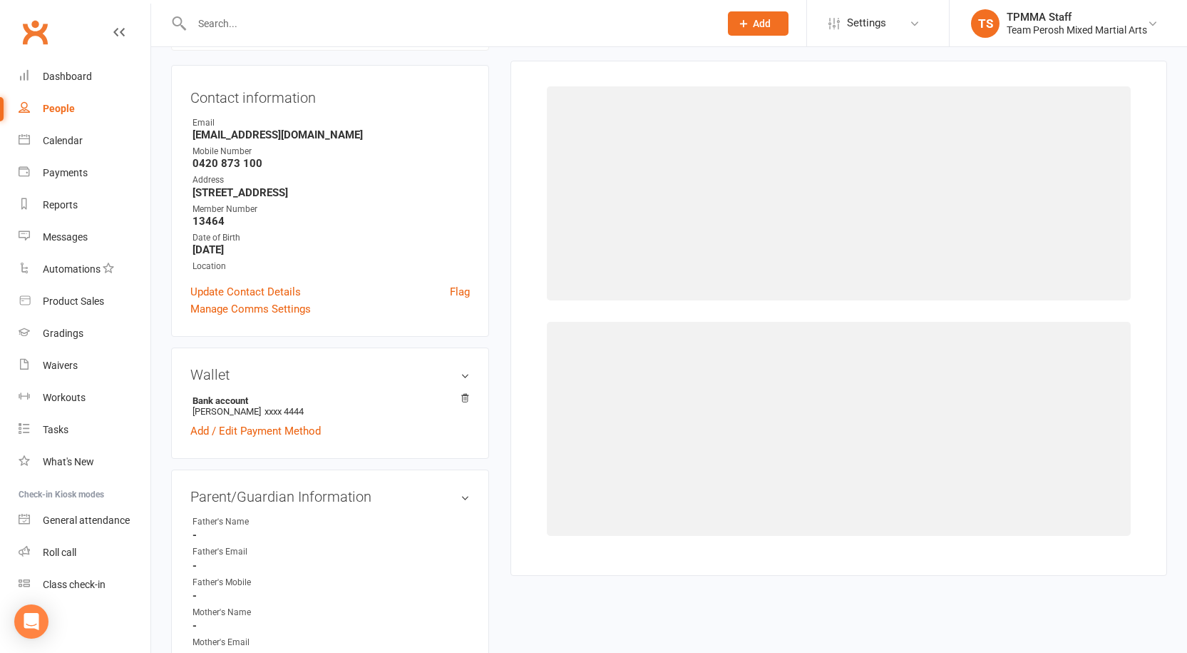
scroll to position [122, 0]
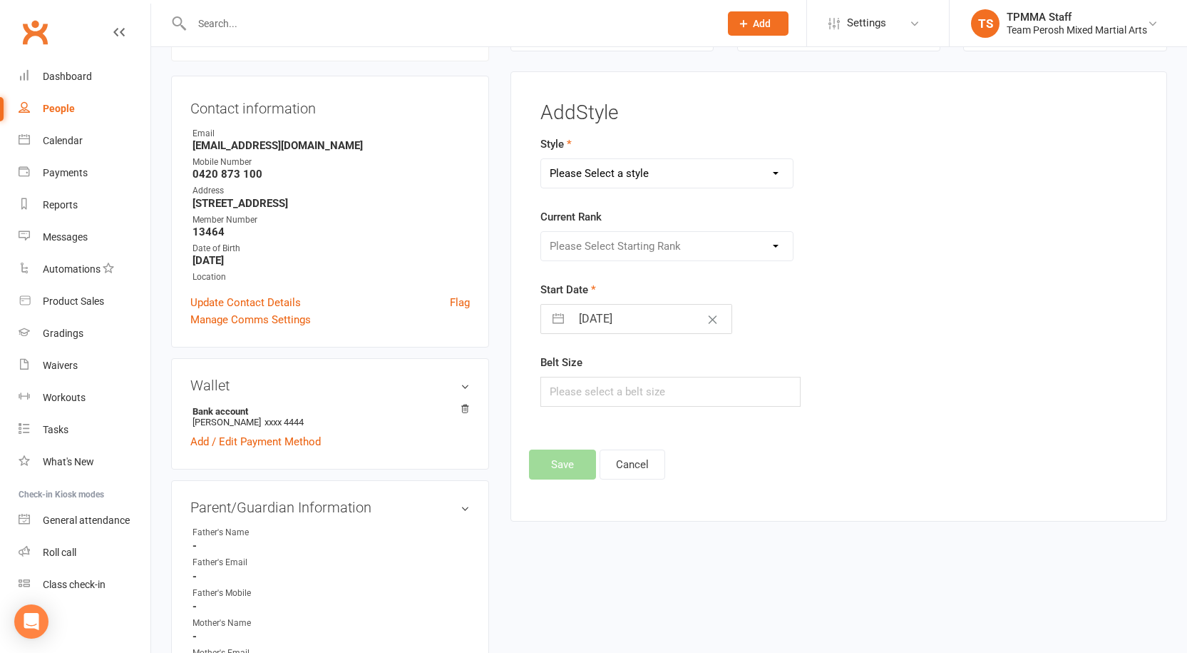
click at [649, 173] on select "Please Select a style Adults Brazilian Jiu-Jitsu (BJJ) Adults Muay Thai Kickbox…" at bounding box center [667, 173] width 252 height 29
select select "3318"
click at [541, 159] on select "Please Select a style Adults Brazilian Jiu-Jitsu (BJJ) Adults Muay Thai Kickbox…" at bounding box center [667, 173] width 252 height 29
click at [611, 246] on select "Please Select Starting Rank Open" at bounding box center [667, 246] width 252 height 29
select select "37670"
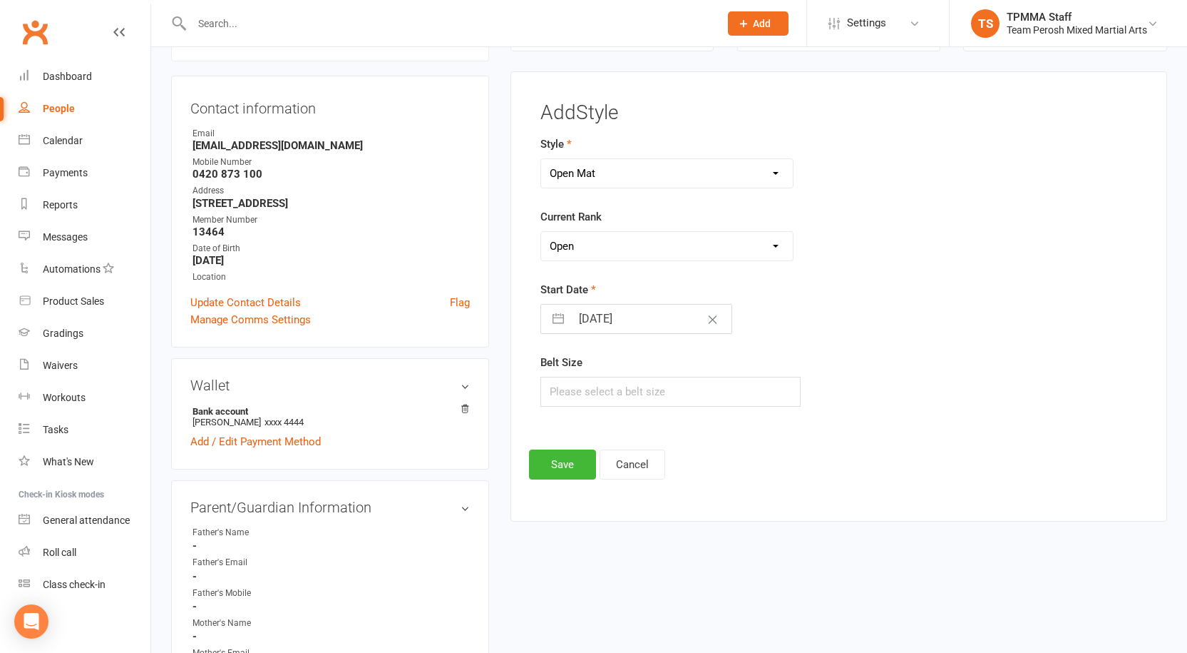
click at [541, 232] on select "Please Select Starting Rank Open" at bounding box center [667, 246] width 252 height 29
click at [554, 318] on button "button" at bounding box center [559, 319] width 26 height 29
select select "8"
select select "2025"
select select "9"
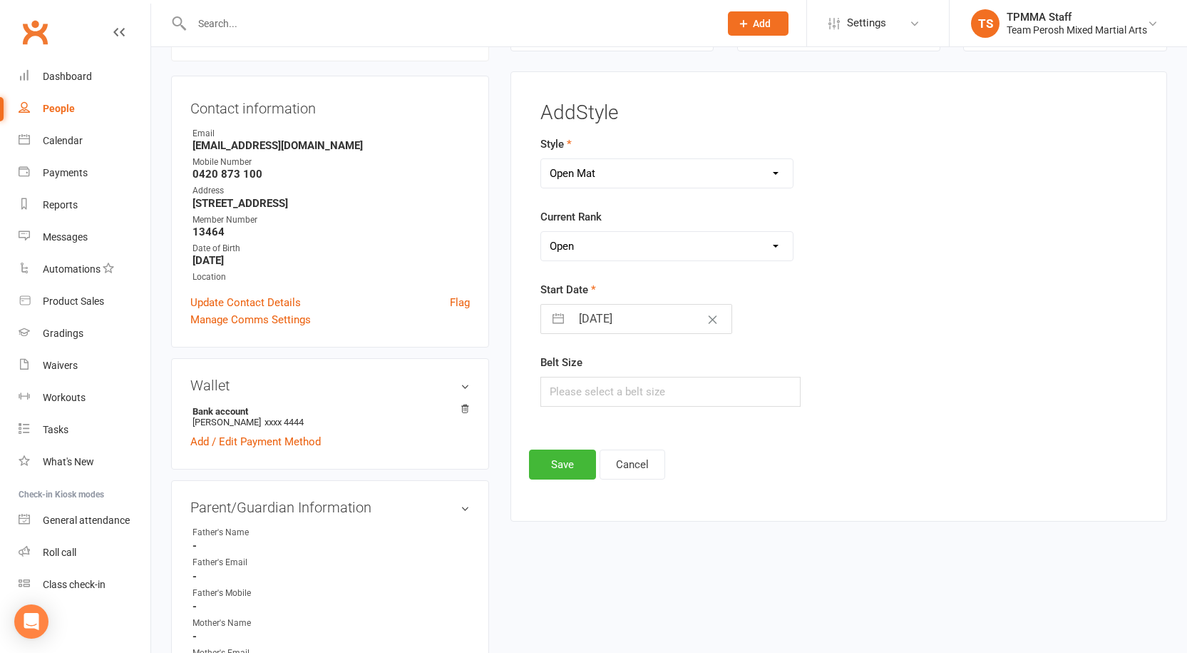
select select "2025"
select select "10"
select select "2025"
click at [581, 377] on div "Move backward to switch to the previous month." at bounding box center [570, 376] width 28 height 24
select select "7"
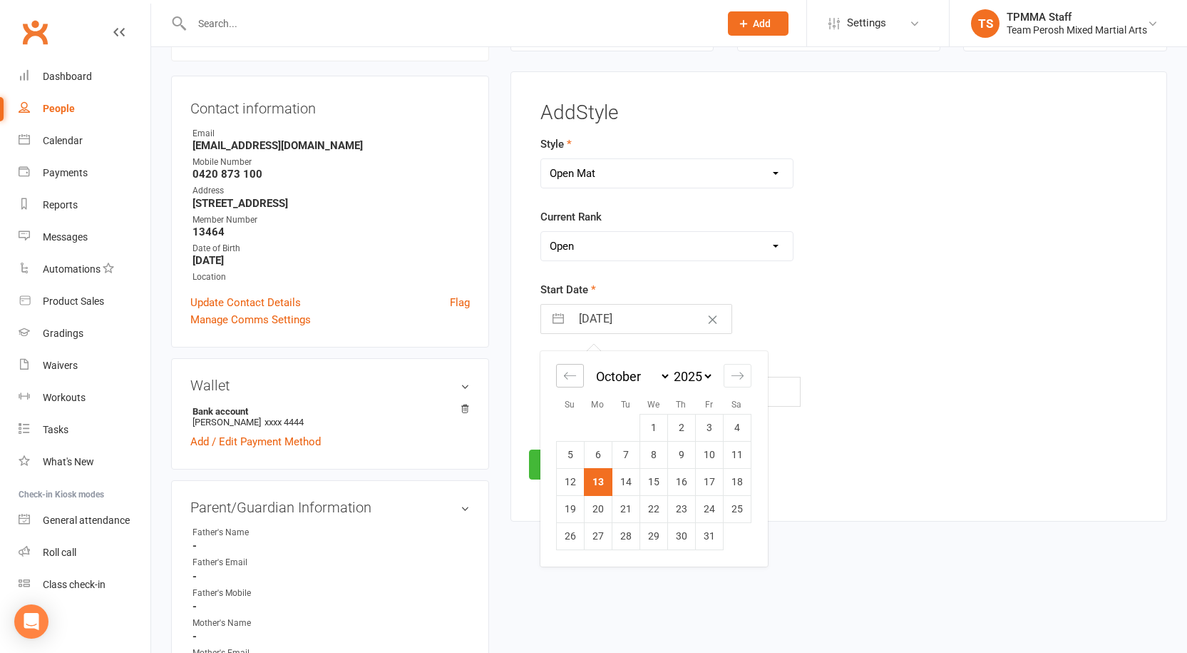
select select "2025"
click at [580, 376] on div "Move backward to switch to the previous month." at bounding box center [570, 376] width 28 height 24
select select "6"
select select "2025"
click at [688, 511] on td "21" at bounding box center [682, 508] width 28 height 27
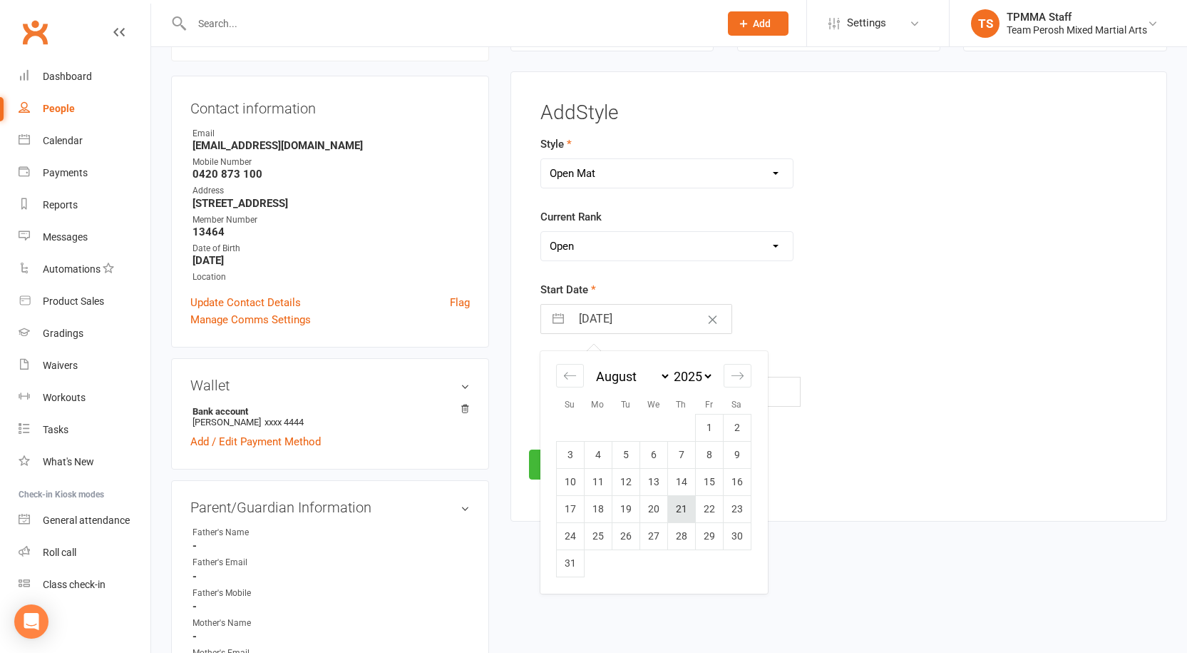
type input "[DATE]"
click at [565, 460] on button "Save" at bounding box center [562, 464] width 67 height 30
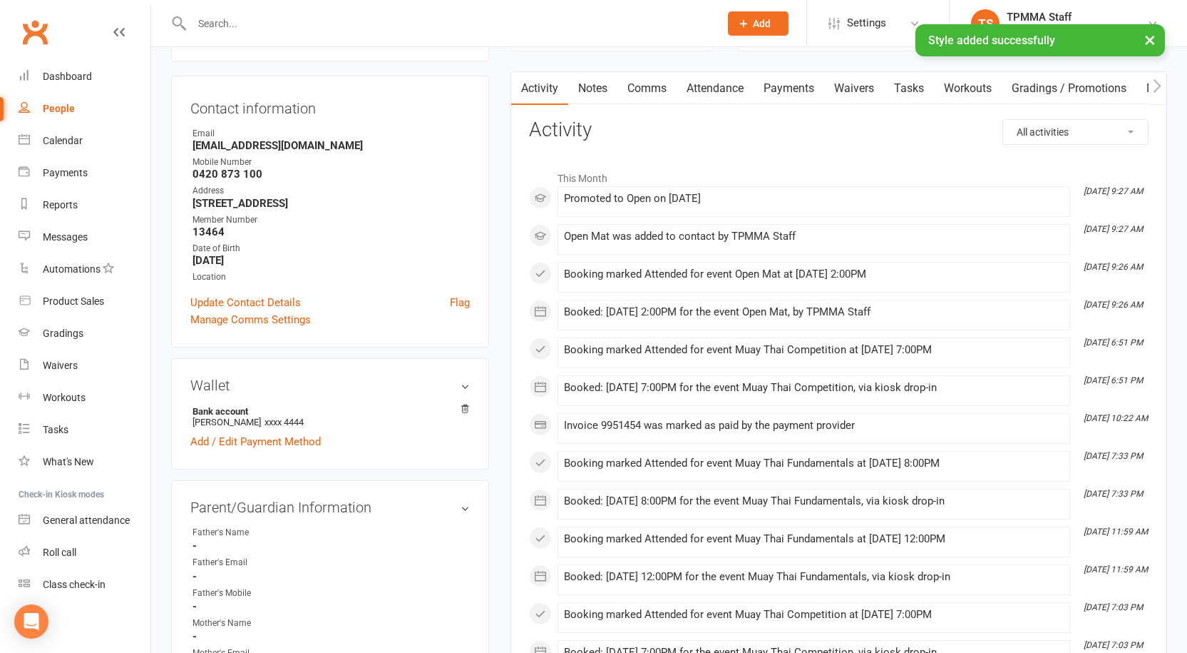
click at [260, 15] on input "text" at bounding box center [449, 24] width 522 height 20
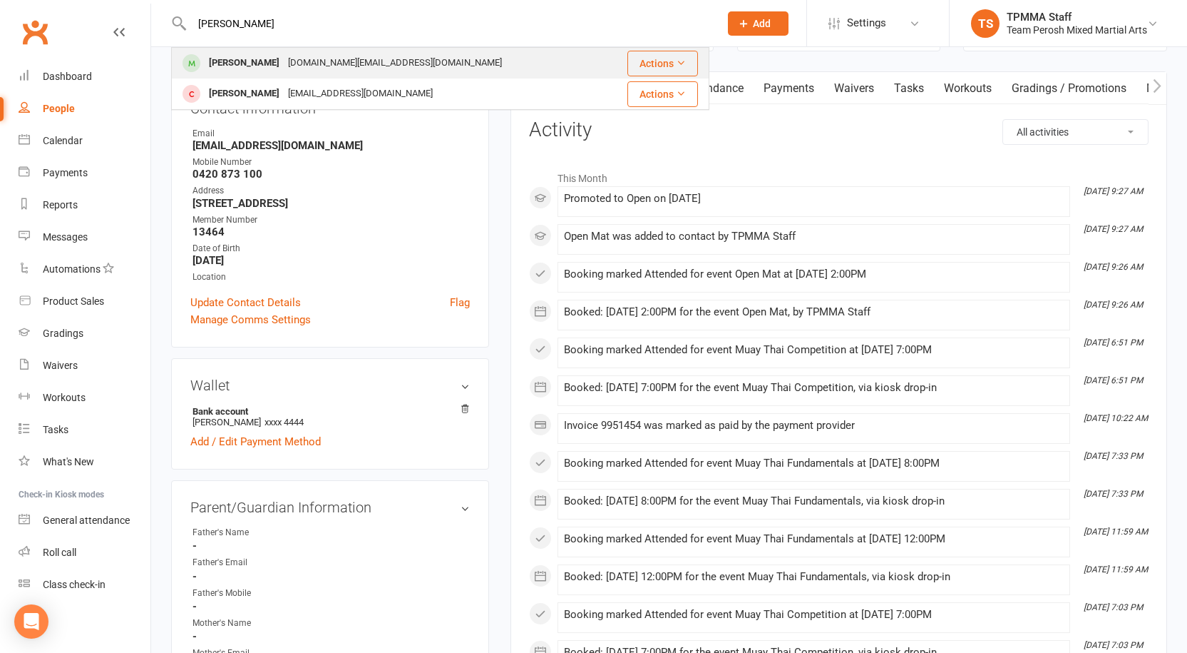
type input "[PERSON_NAME]"
click at [315, 63] on div "[DOMAIN_NAME][EMAIL_ADDRESS][DOMAIN_NAME]" at bounding box center [395, 63] width 223 height 21
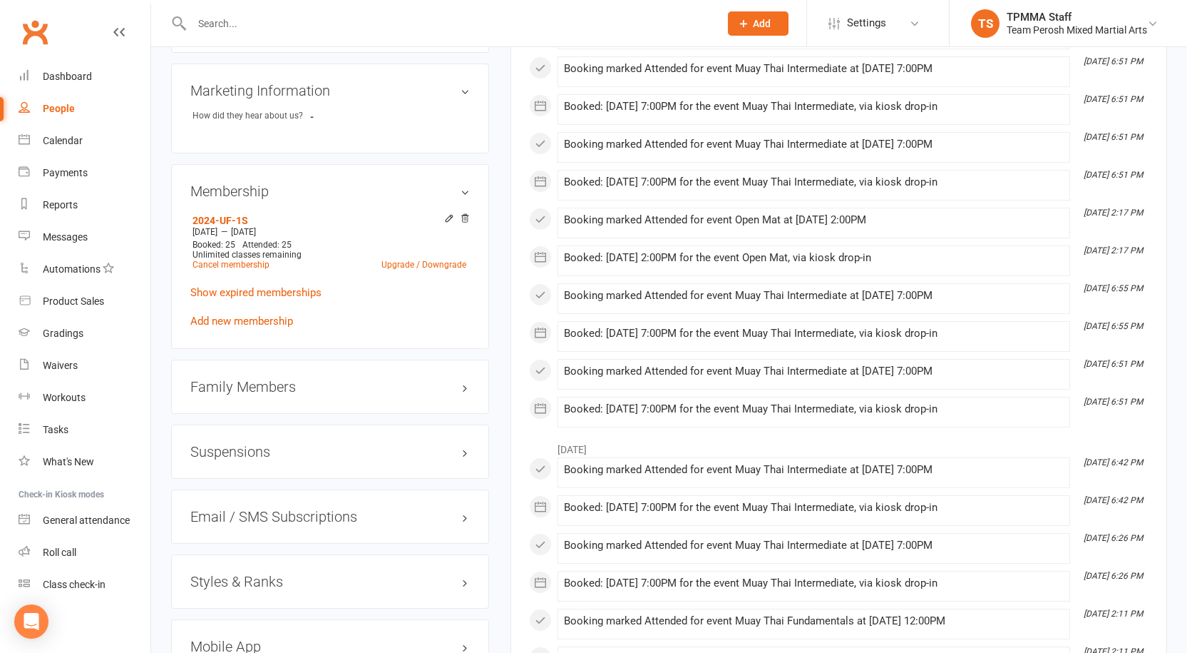
scroll to position [1079, 0]
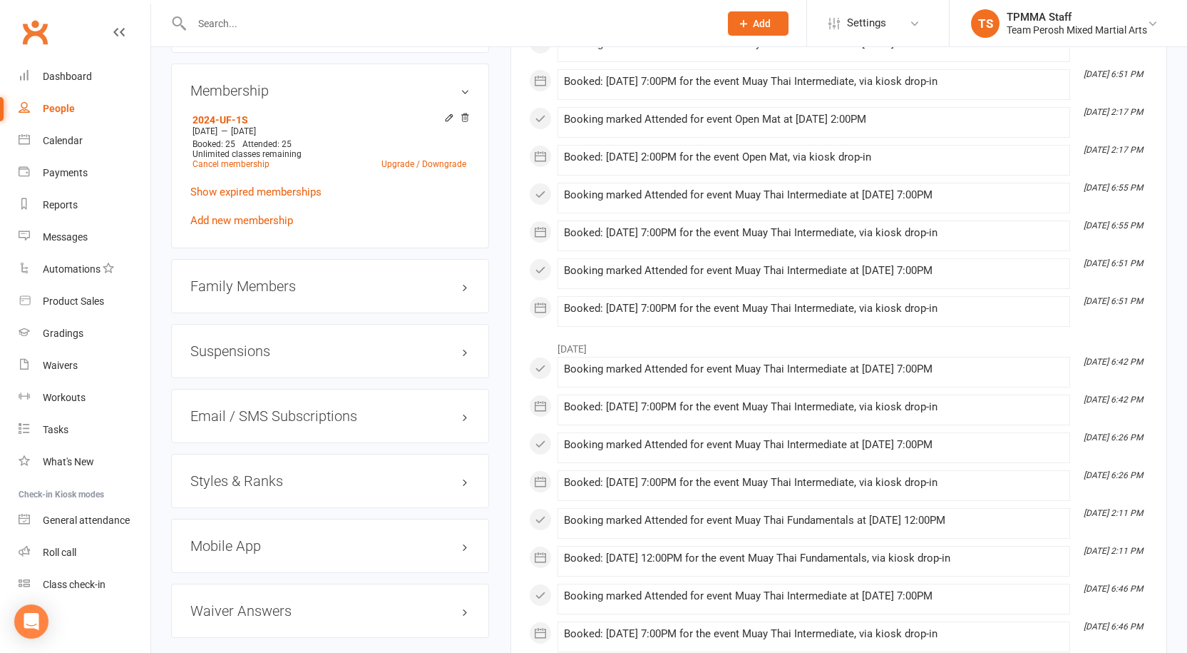
click at [280, 473] on h3 "Styles & Ranks" at bounding box center [330, 481] width 280 height 16
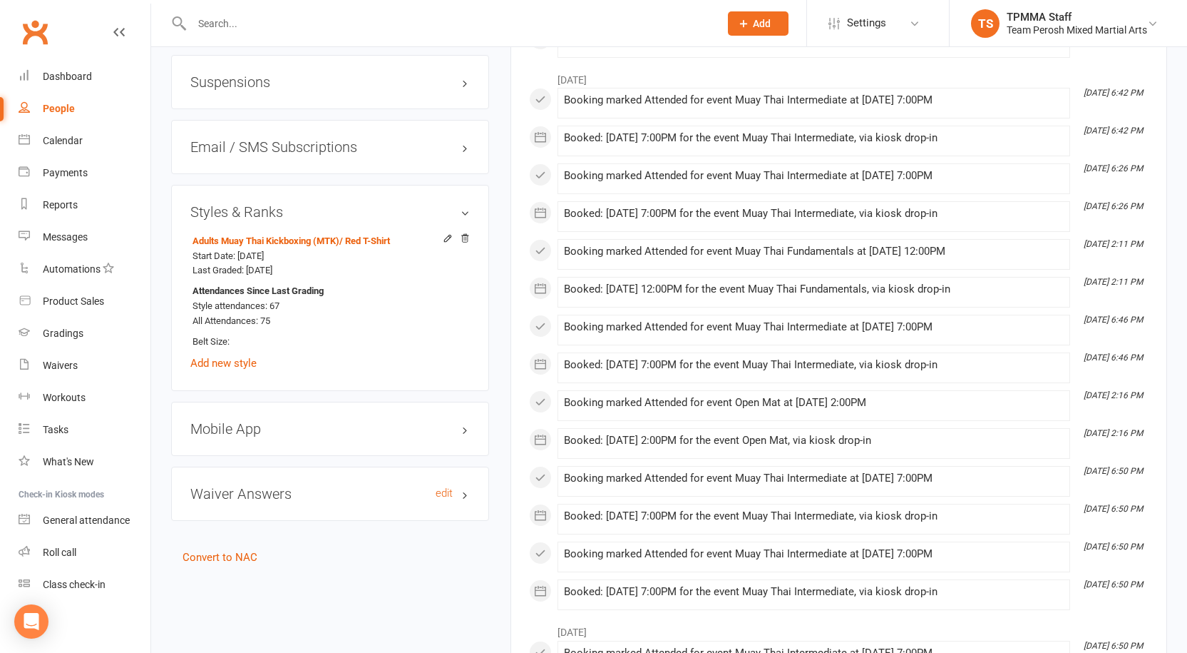
scroll to position [1364, 0]
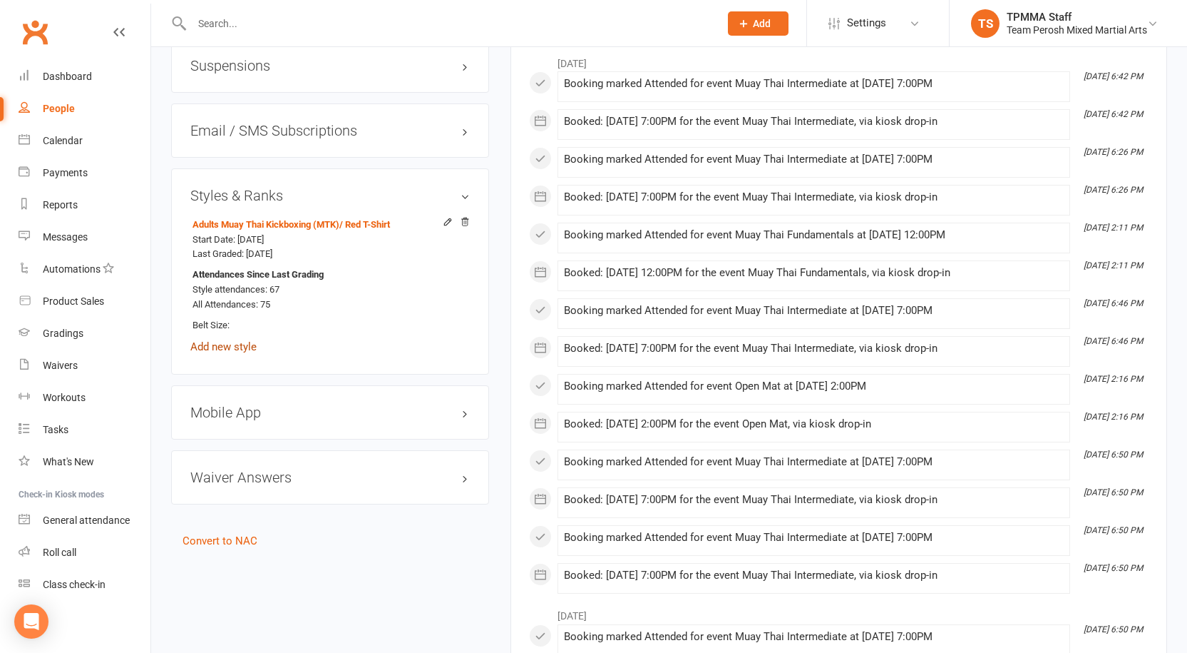
click at [242, 340] on link "Add new style" at bounding box center [223, 346] width 66 height 13
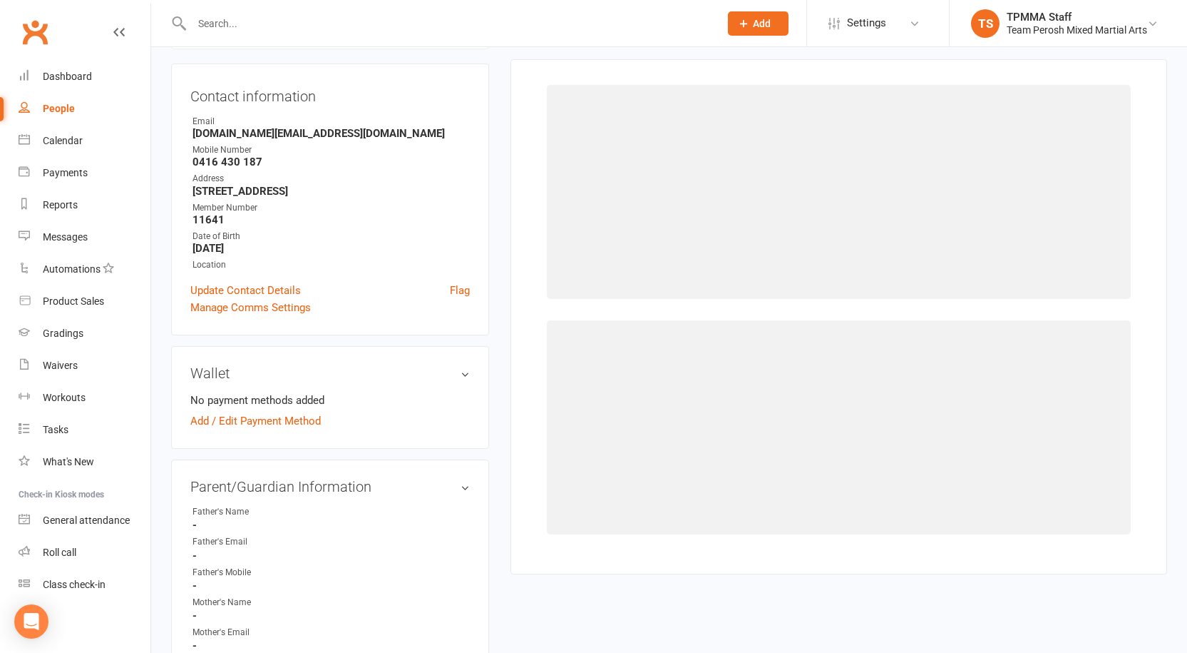
scroll to position [122, 0]
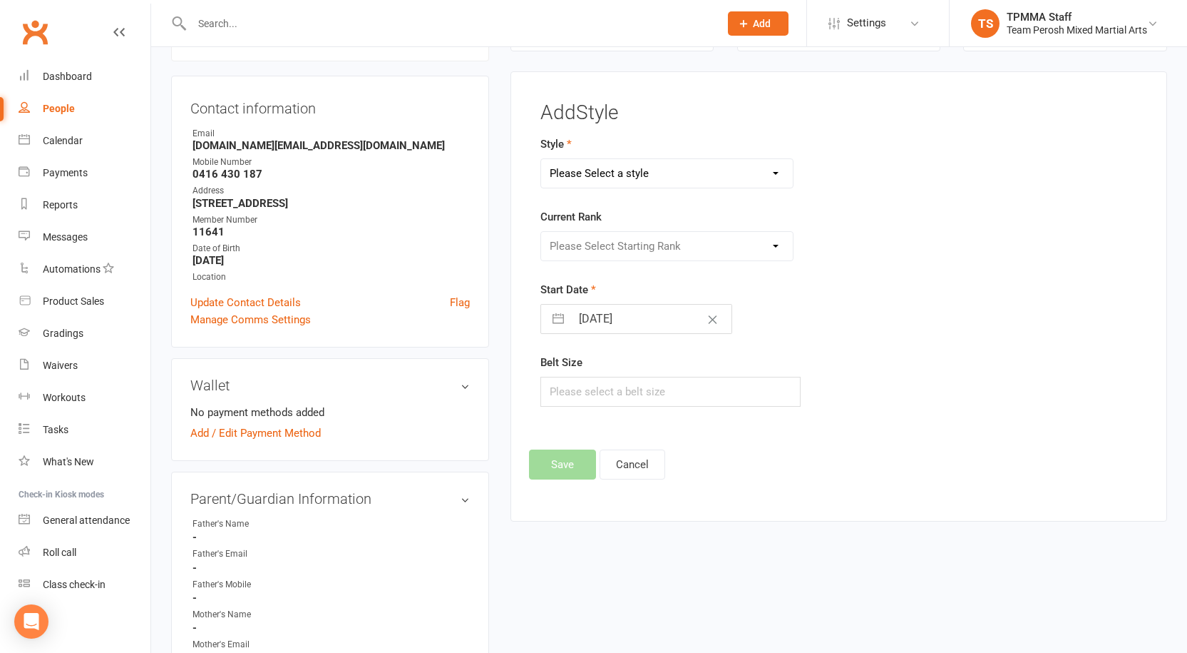
click at [621, 167] on select "Please Select a style Adults Brazilian Jiu-Jitsu (BJJ) Adults Muay Thai Kickbox…" at bounding box center [667, 173] width 252 height 29
select select "3318"
click at [541, 159] on select "Please Select a style Adults Brazilian Jiu-Jitsu (BJJ) Adults Muay Thai Kickbox…" at bounding box center [667, 173] width 252 height 29
click at [590, 253] on select "Please Select Starting Rank Open" at bounding box center [667, 246] width 252 height 29
select select "37670"
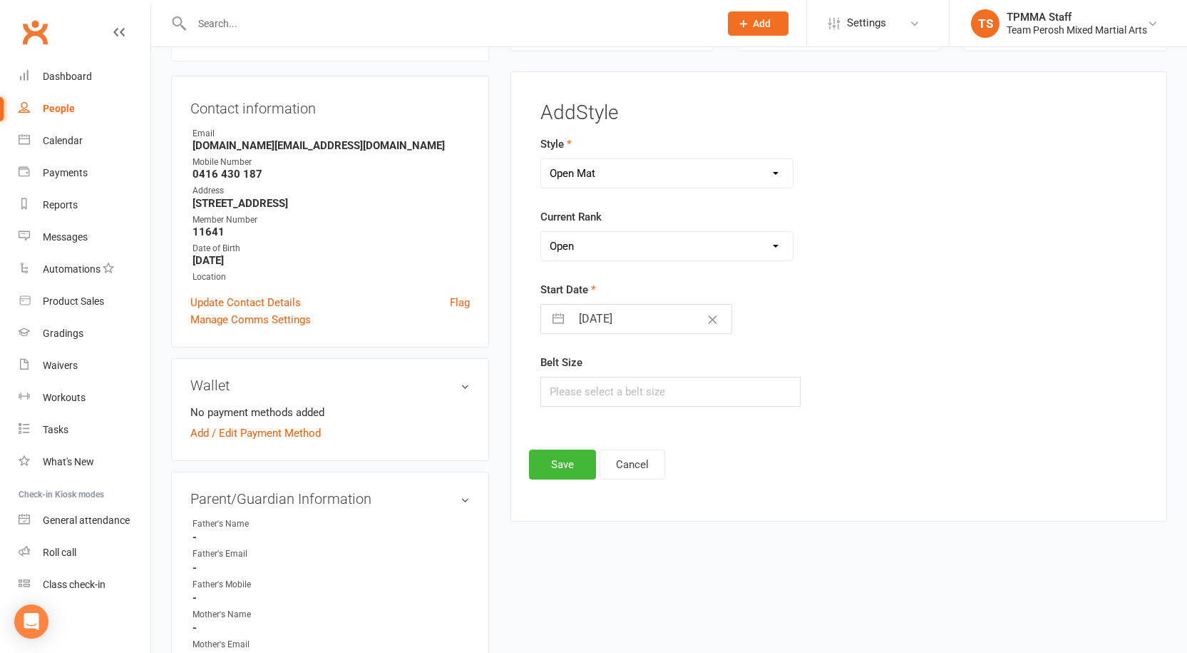
click at [541, 232] on select "Please Select Starting Rank Open" at bounding box center [667, 246] width 252 height 29
click at [566, 312] on button "button" at bounding box center [559, 319] width 26 height 29
select select "8"
select select "2025"
select select "9"
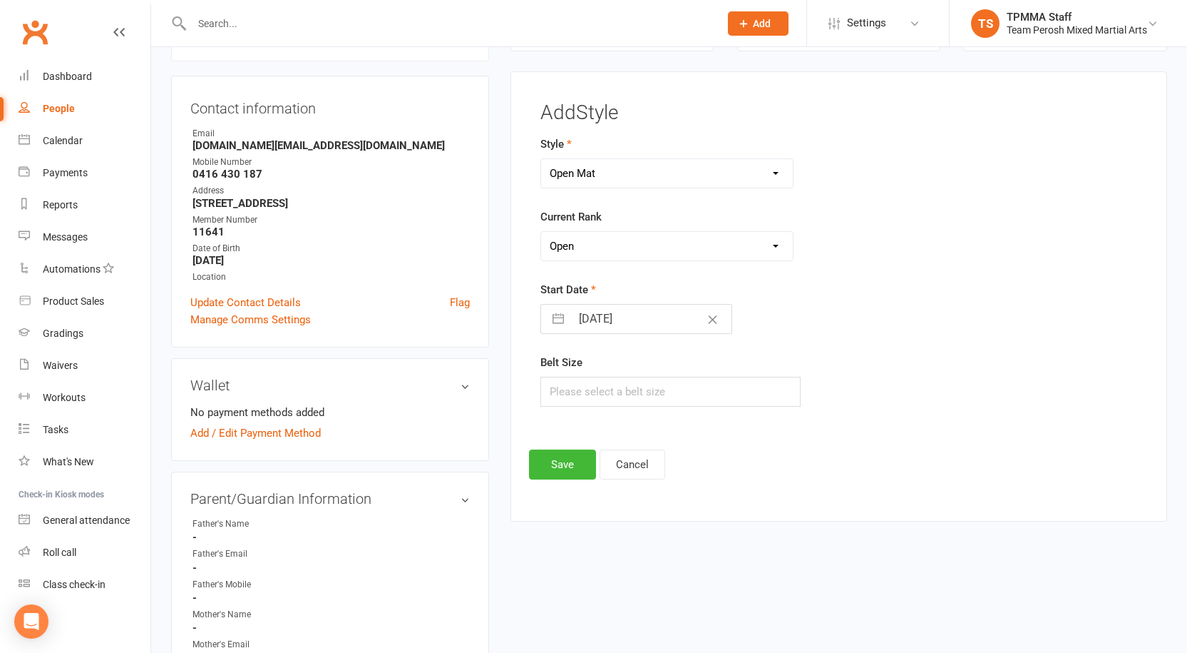
select select "2025"
select select "10"
select select "2025"
click at [576, 364] on div "Move backward to switch to the previous month." at bounding box center [570, 376] width 28 height 24
select select "7"
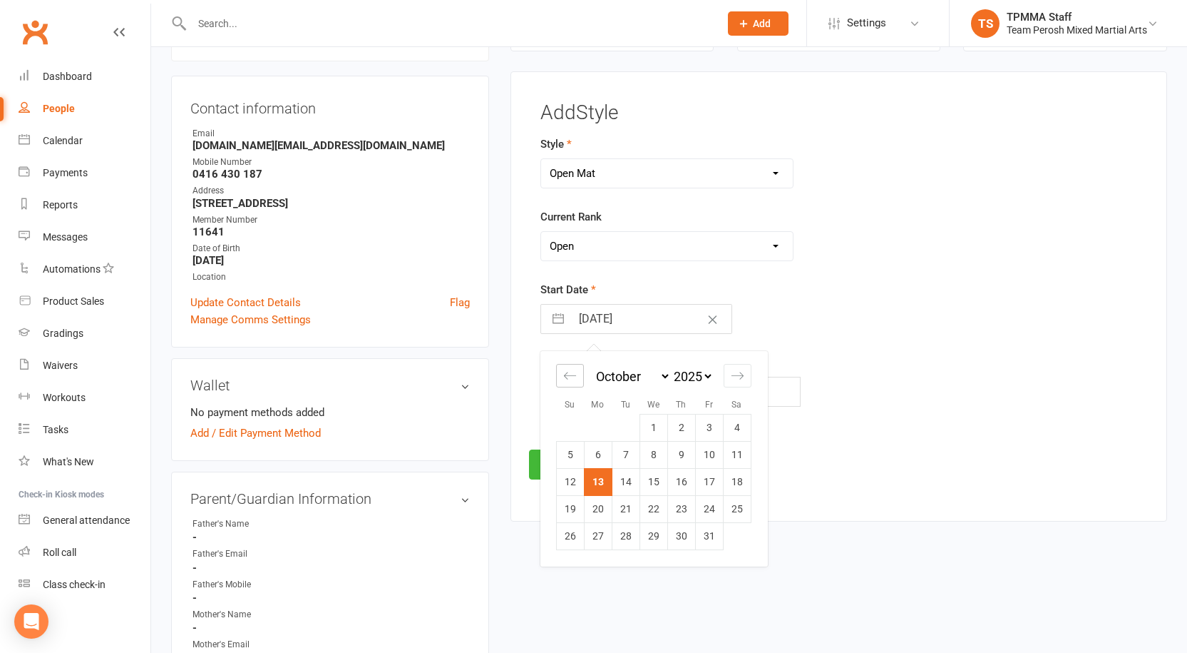
select select "2025"
click at [576, 364] on div "Move backward to switch to the previous month." at bounding box center [570, 376] width 28 height 24
select select "5"
select select "2025"
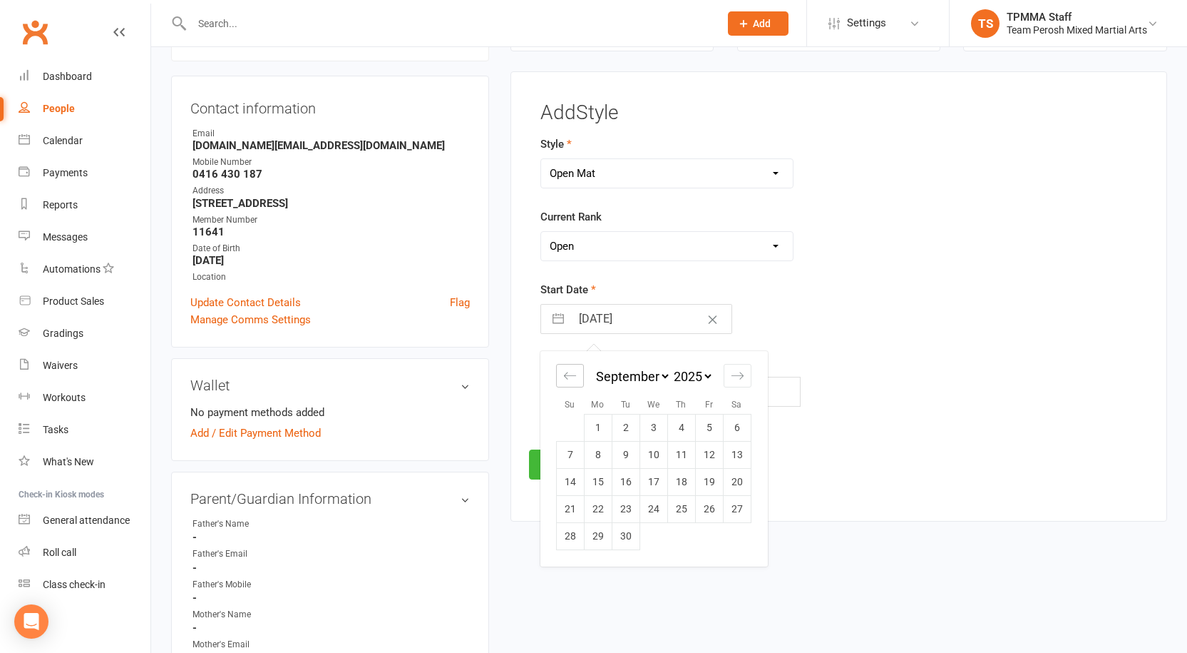
select select "6"
select select "2025"
click at [576, 364] on div "Move backward to switch to the previous month." at bounding box center [570, 376] width 28 height 24
select select "4"
select select "2025"
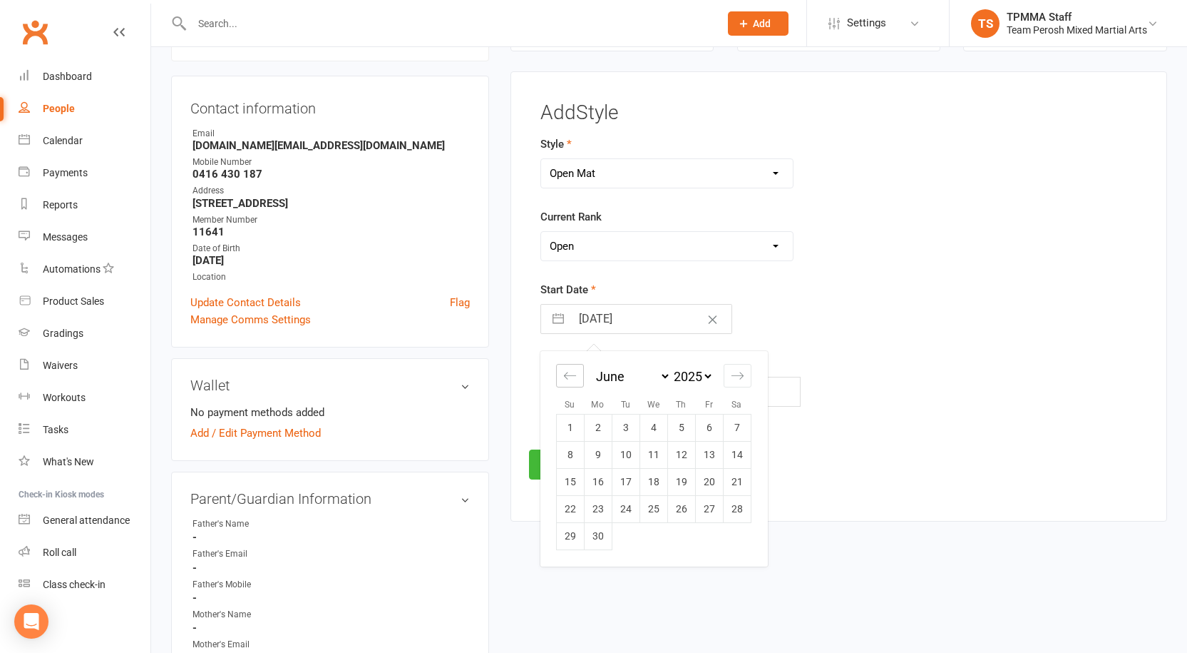
click at [576, 364] on div "Move backward to switch to the previous month." at bounding box center [570, 376] width 28 height 24
select select "3"
select select "2025"
click at [576, 364] on div "Move backward to switch to the previous month." at bounding box center [570, 376] width 28 height 24
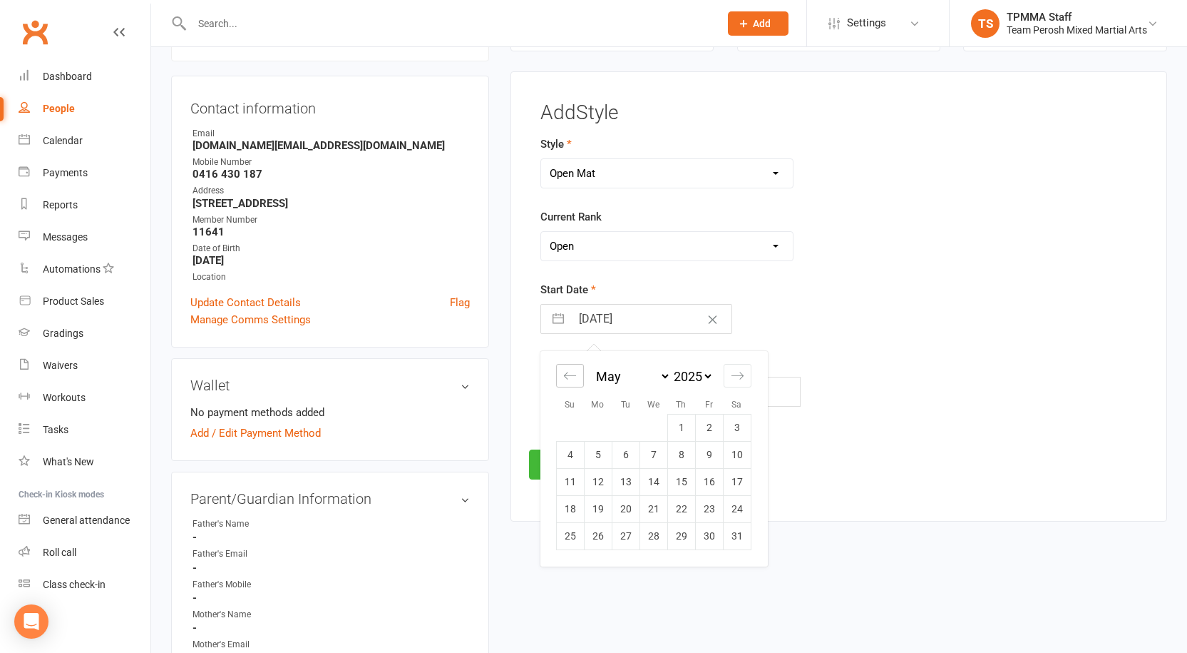
select select "1"
select select "2025"
select select "2"
select select "2025"
click at [576, 364] on div "Move backward to switch to the previous month." at bounding box center [570, 376] width 28 height 24
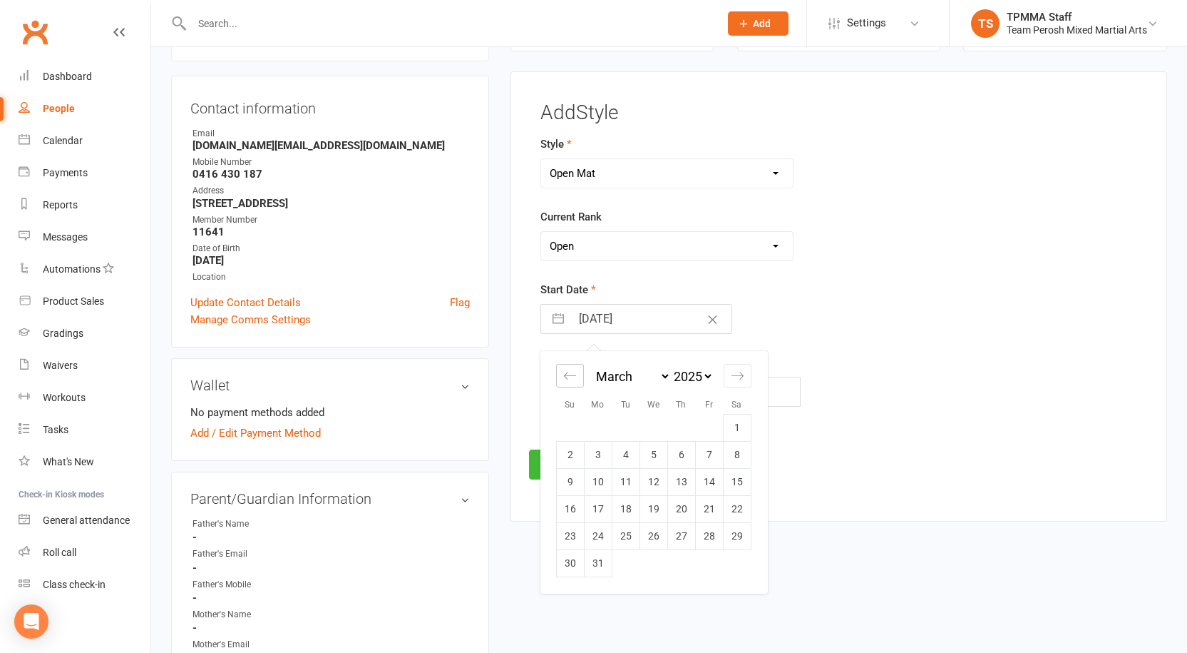
select select "2025"
click at [576, 364] on div "Move backward to switch to the previous month." at bounding box center [570, 376] width 28 height 24
select select "10"
select select "2024"
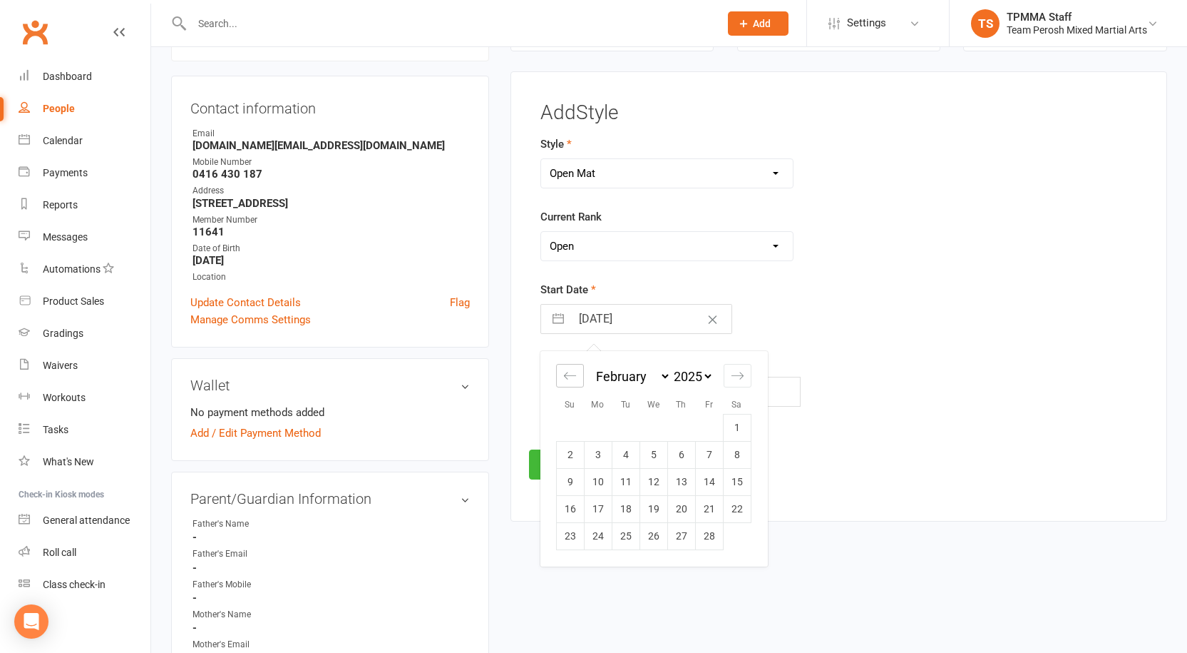
select select "11"
select select "2024"
click at [576, 364] on div "Move backward to switch to the previous month." at bounding box center [570, 376] width 28 height 24
select select "9"
select select "2024"
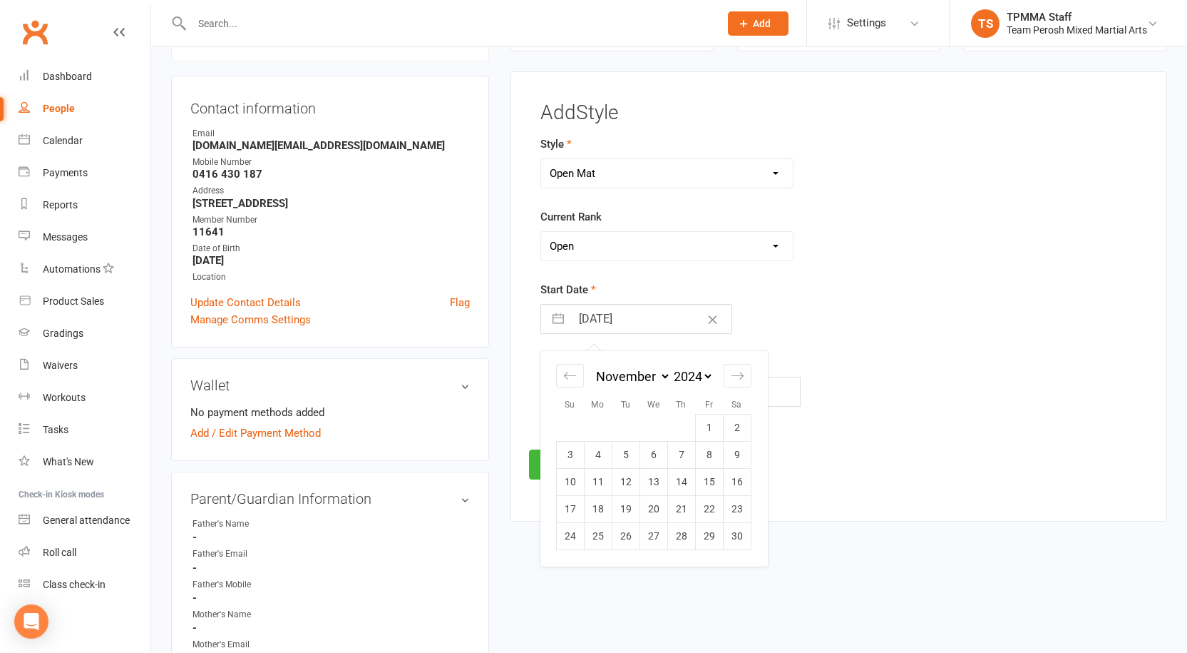
click at [576, 362] on div "January February March April May June July August September October November [D…" at bounding box center [653, 382] width 195 height 63
click at [566, 372] on icon "Move backward to switch to the previous month." at bounding box center [570, 376] width 14 height 14
select select "8"
select select "2024"
click at [567, 373] on icon "Move backward to switch to the previous month." at bounding box center [570, 375] width 12 height 7
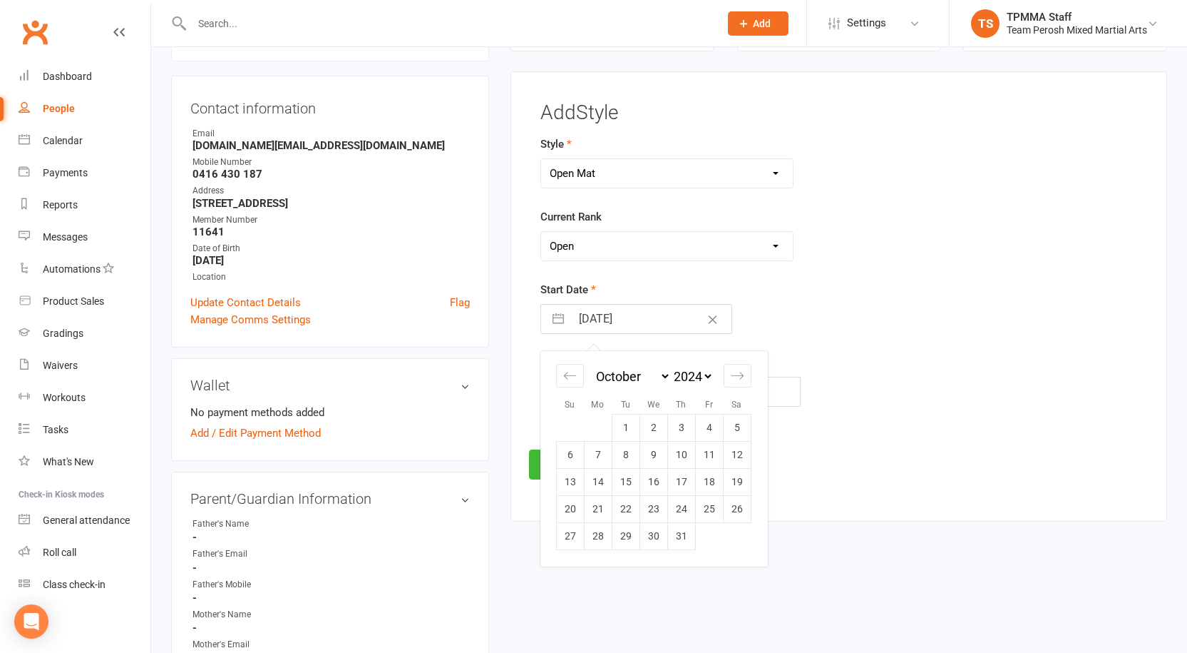
select select "7"
select select "2024"
click at [577, 425] on td "1" at bounding box center [570, 427] width 28 height 27
type input "[DATE]"
click at [573, 466] on button "Save" at bounding box center [562, 464] width 67 height 30
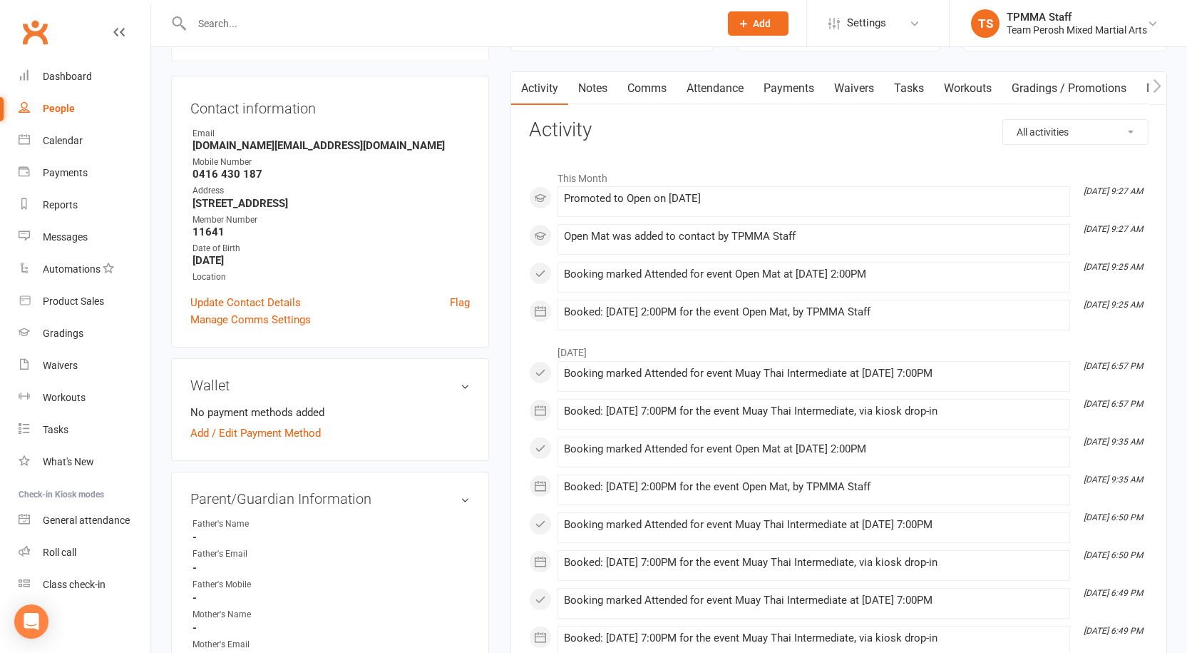
click at [245, 29] on input "text" at bounding box center [449, 24] width 522 height 20
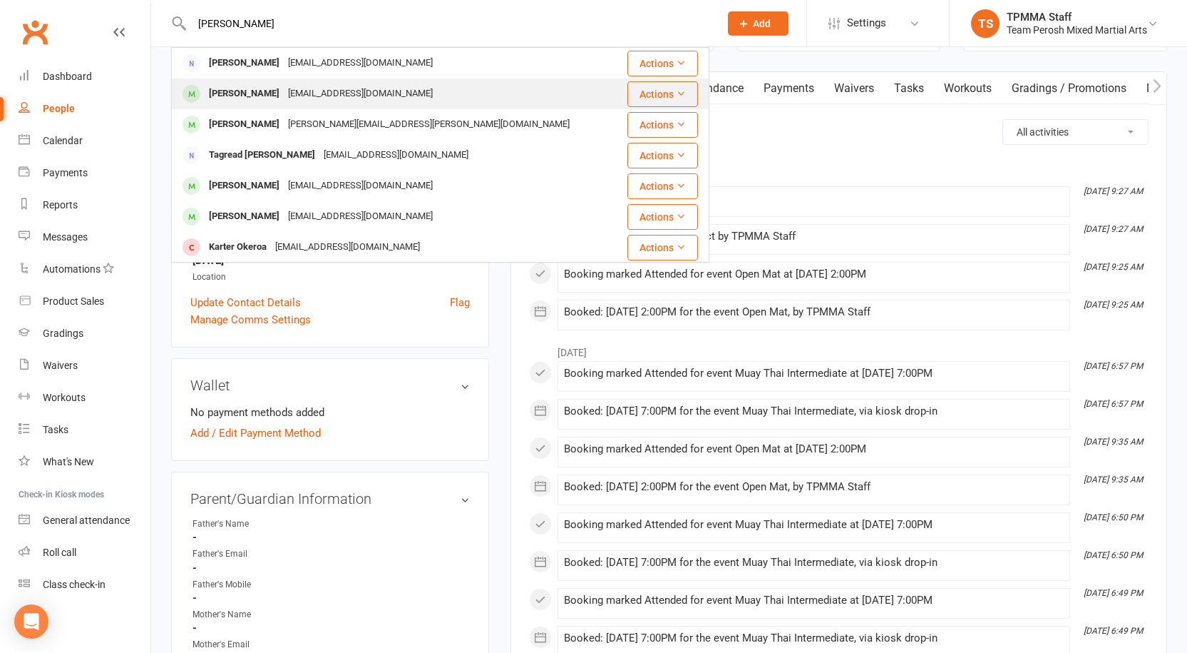
type input "[PERSON_NAME]"
click at [260, 91] on div "[PERSON_NAME]" at bounding box center [244, 93] width 79 height 21
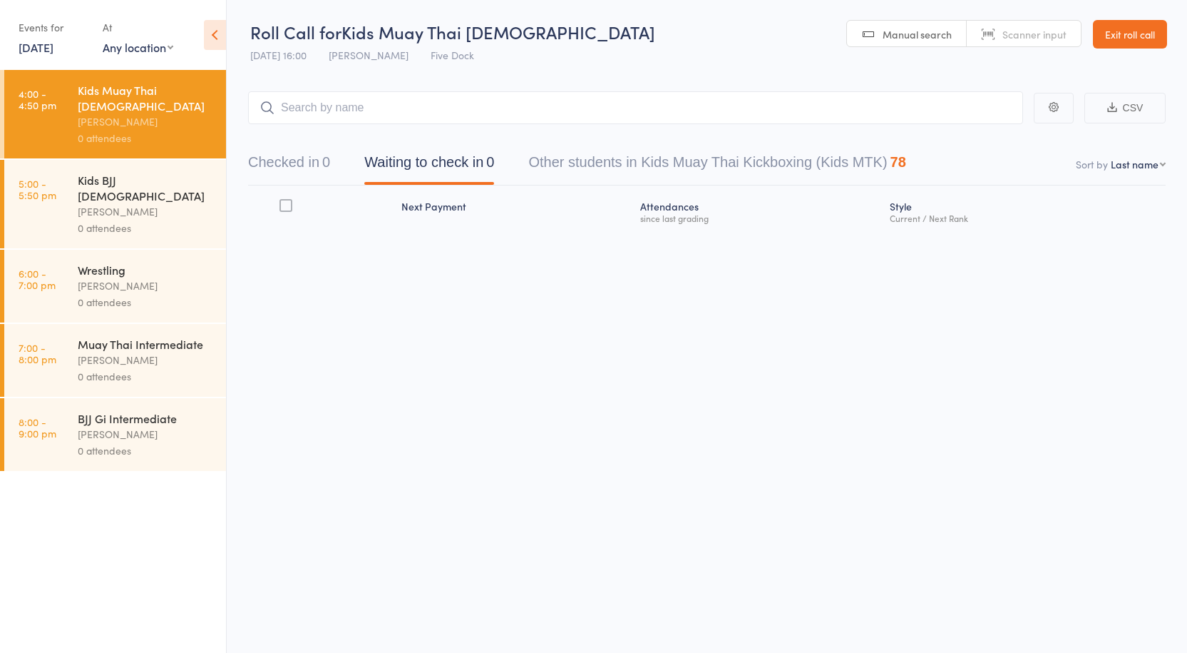
click at [53, 47] on link "13 Oct, 2025" at bounding box center [36, 47] width 35 height 16
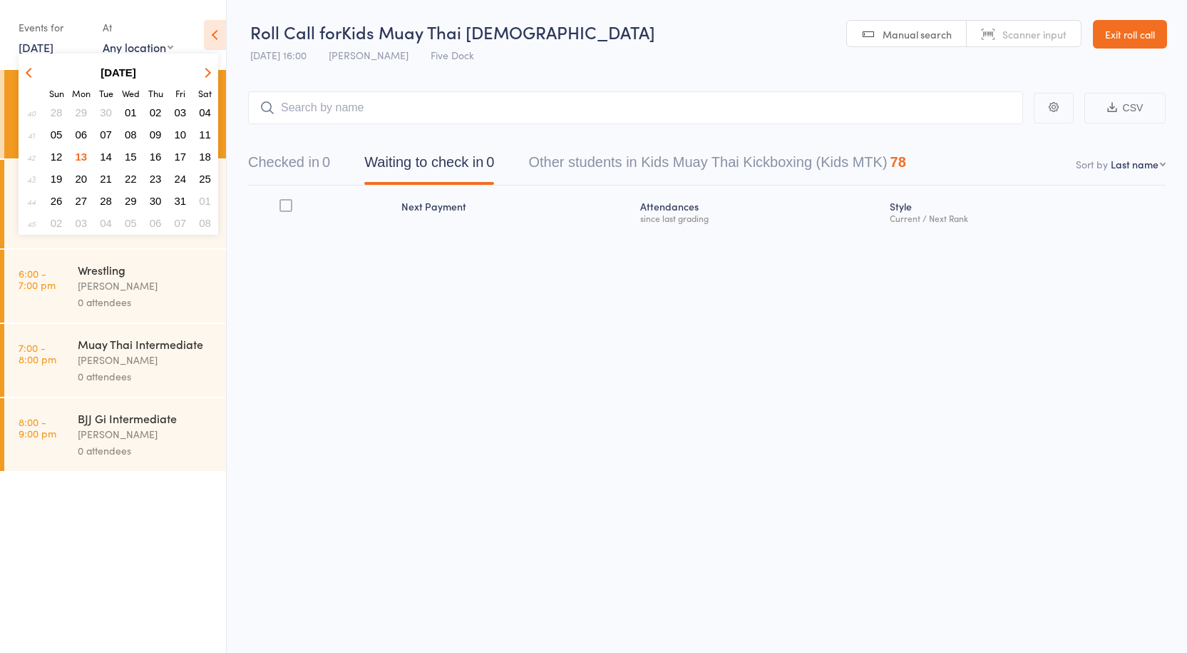
click at [54, 153] on span "12" at bounding box center [57, 156] width 12 height 12
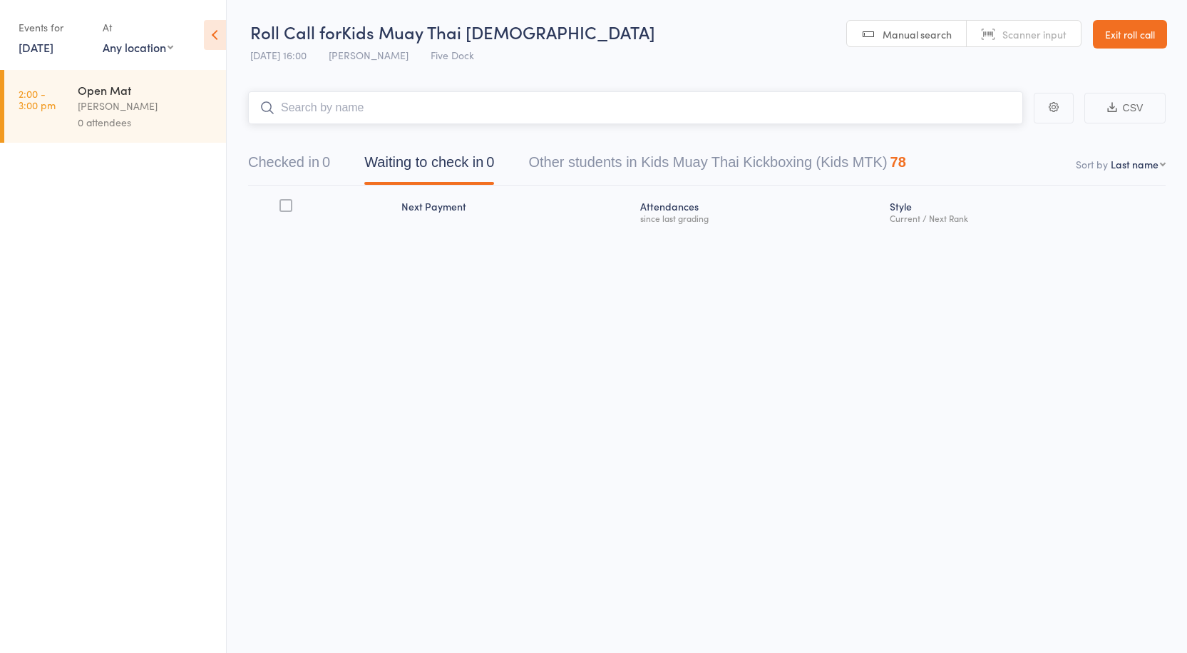
click at [327, 106] on input "search" at bounding box center [635, 107] width 775 height 33
click at [127, 98] on div "Anthony Perosh" at bounding box center [146, 106] width 136 height 16
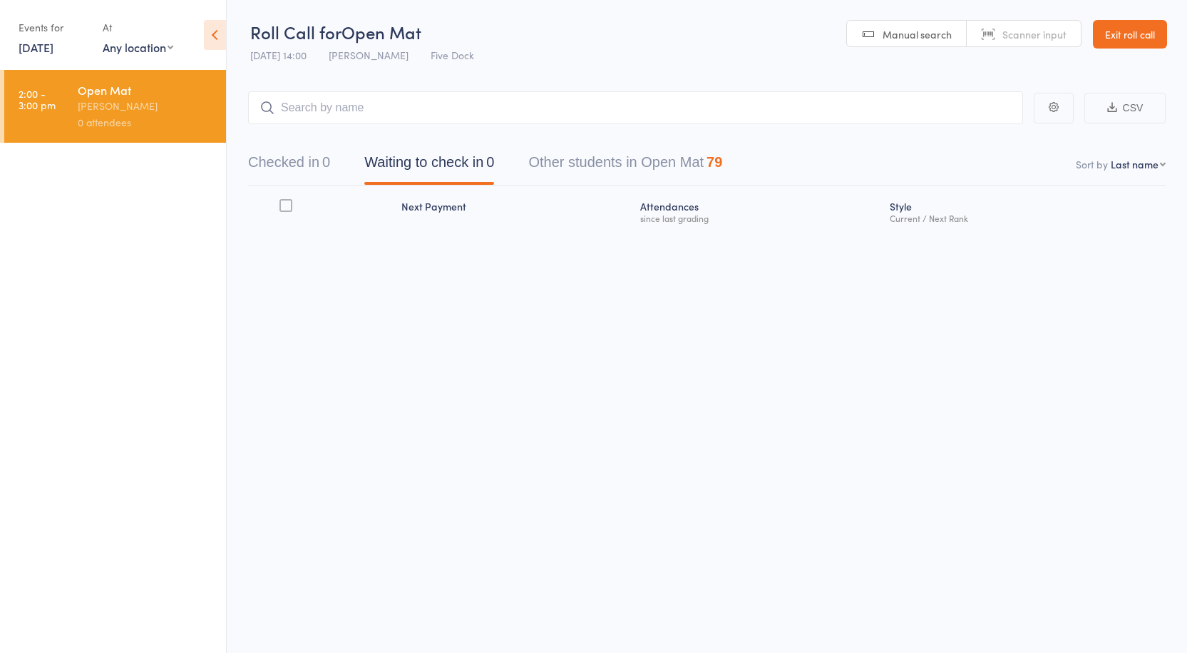
click at [362, 99] on input "search" at bounding box center [635, 107] width 775 height 33
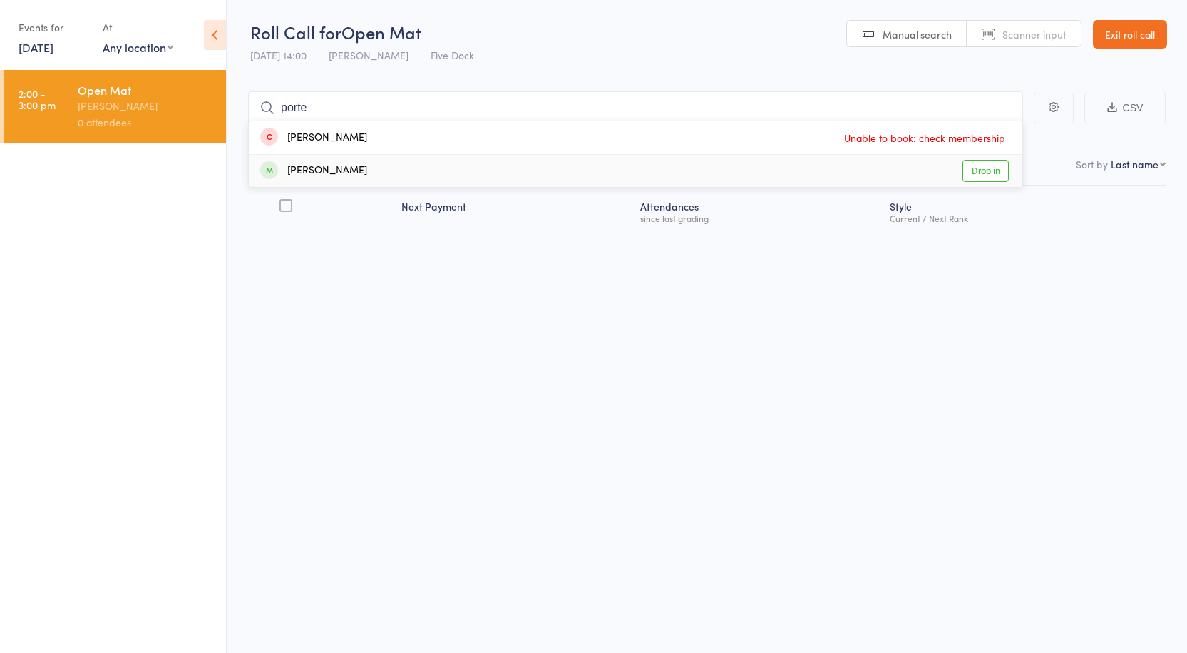
type input "porte"
click at [985, 171] on link "Drop in" at bounding box center [986, 171] width 46 height 22
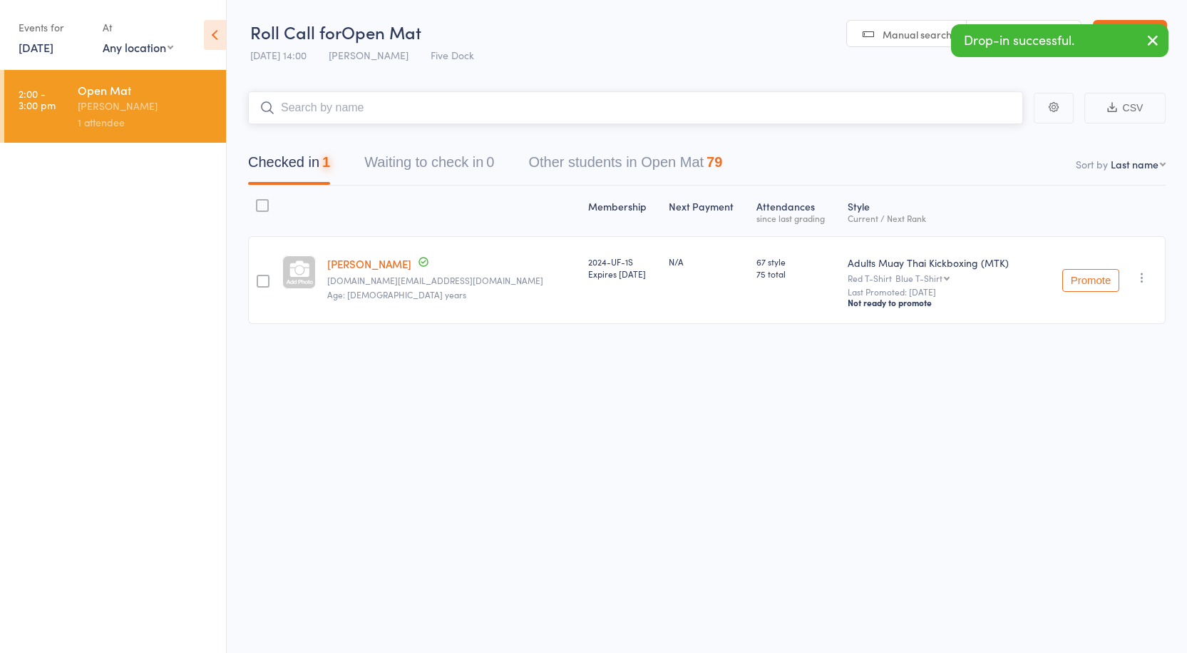
click at [415, 116] on input "search" at bounding box center [635, 107] width 775 height 33
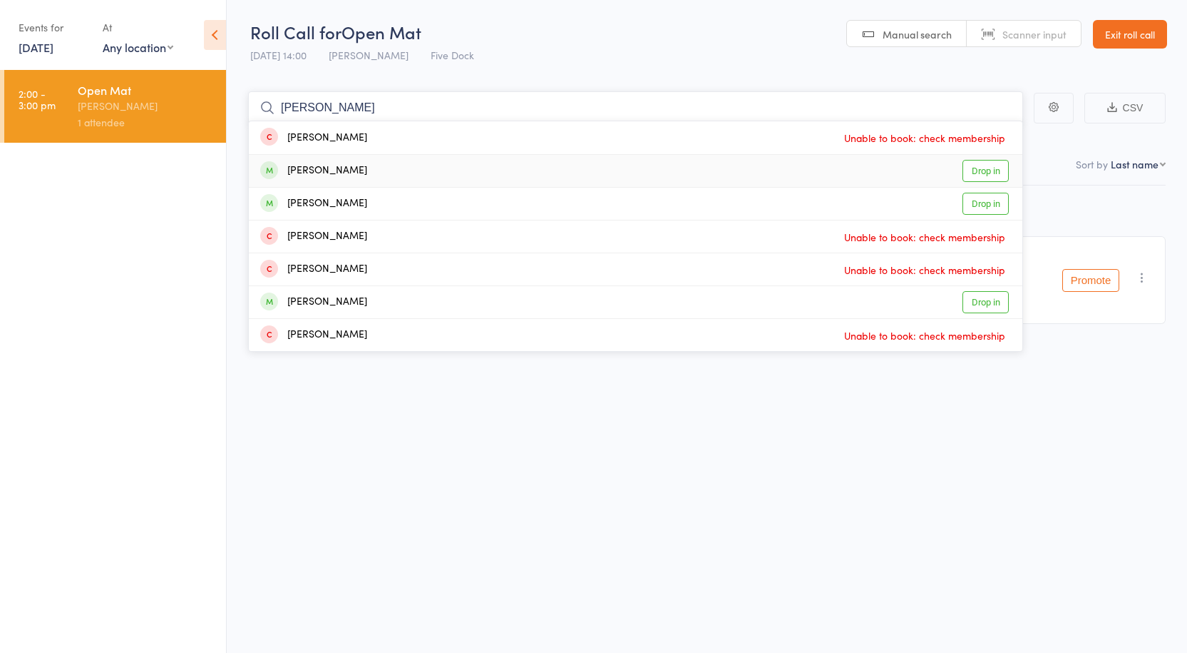
type input "roberts"
click at [979, 165] on link "Drop in" at bounding box center [986, 171] width 46 height 22
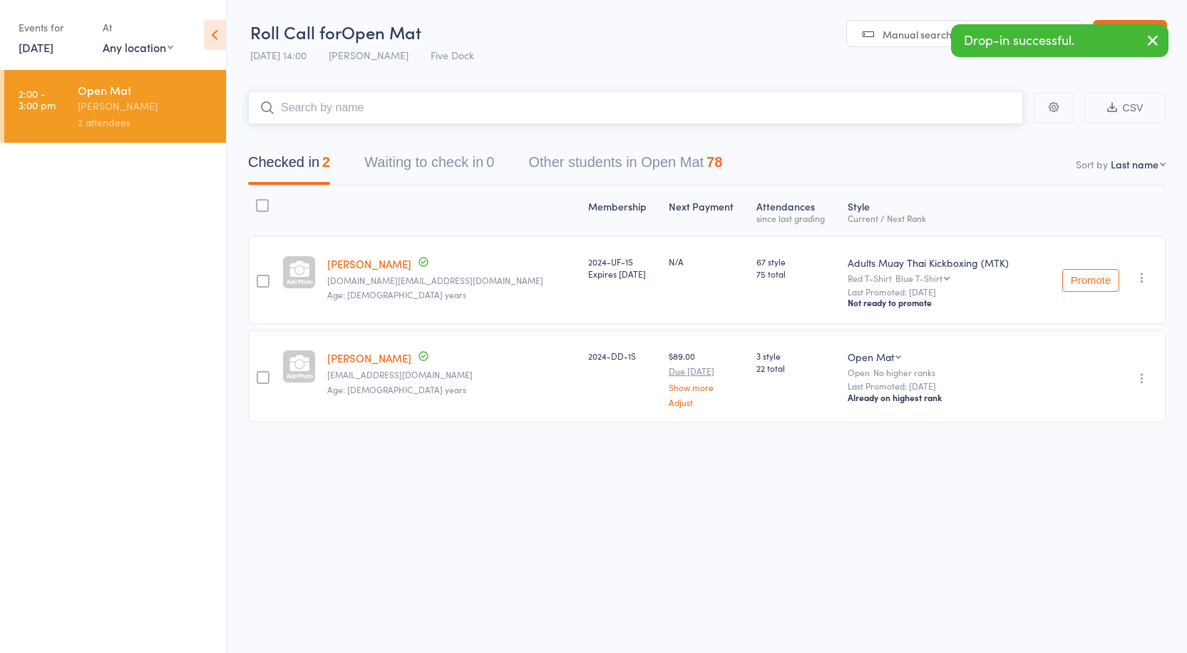
click at [361, 106] on input "search" at bounding box center [635, 107] width 775 height 33
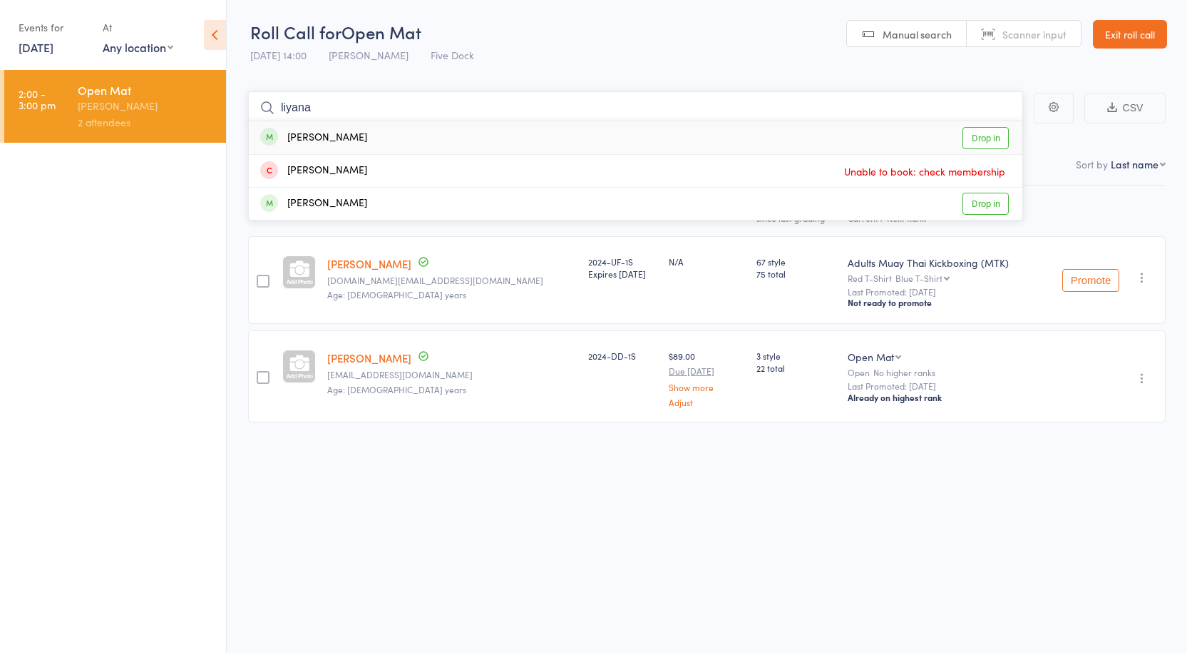
type input "liyana"
click at [991, 141] on link "Drop in" at bounding box center [986, 138] width 46 height 22
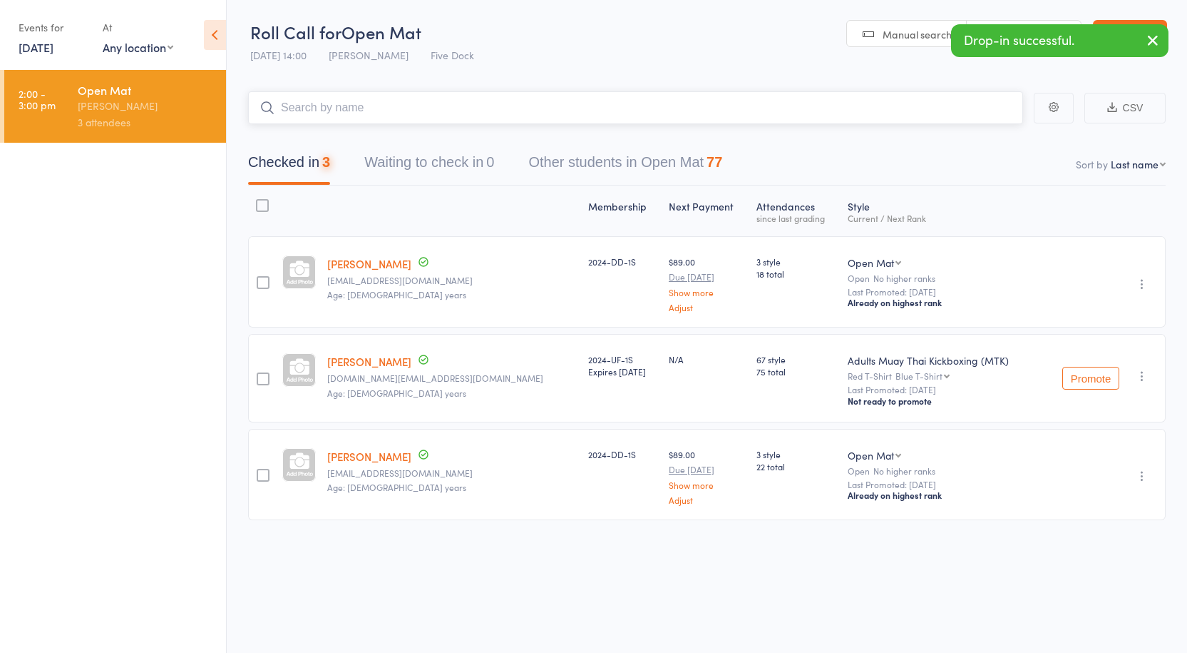
click at [381, 109] on input "search" at bounding box center [635, 107] width 775 height 33
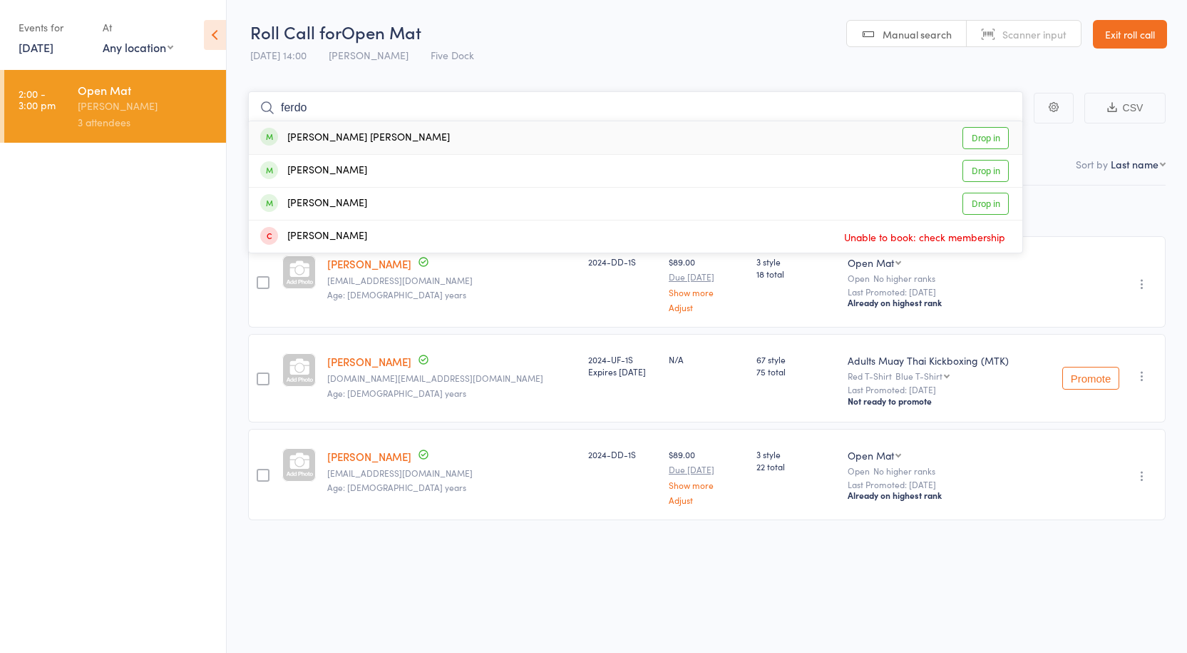
type input "ferdo"
click at [985, 137] on link "Drop in" at bounding box center [986, 138] width 46 height 22
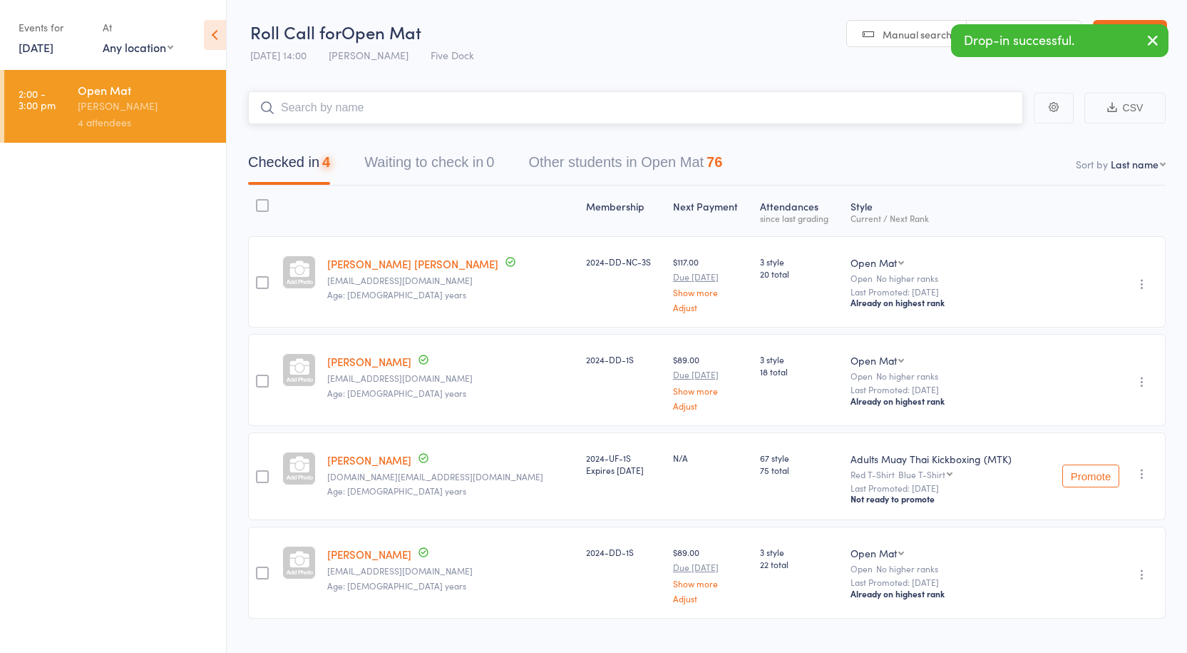
click at [360, 114] on input "search" at bounding box center [635, 107] width 775 height 33
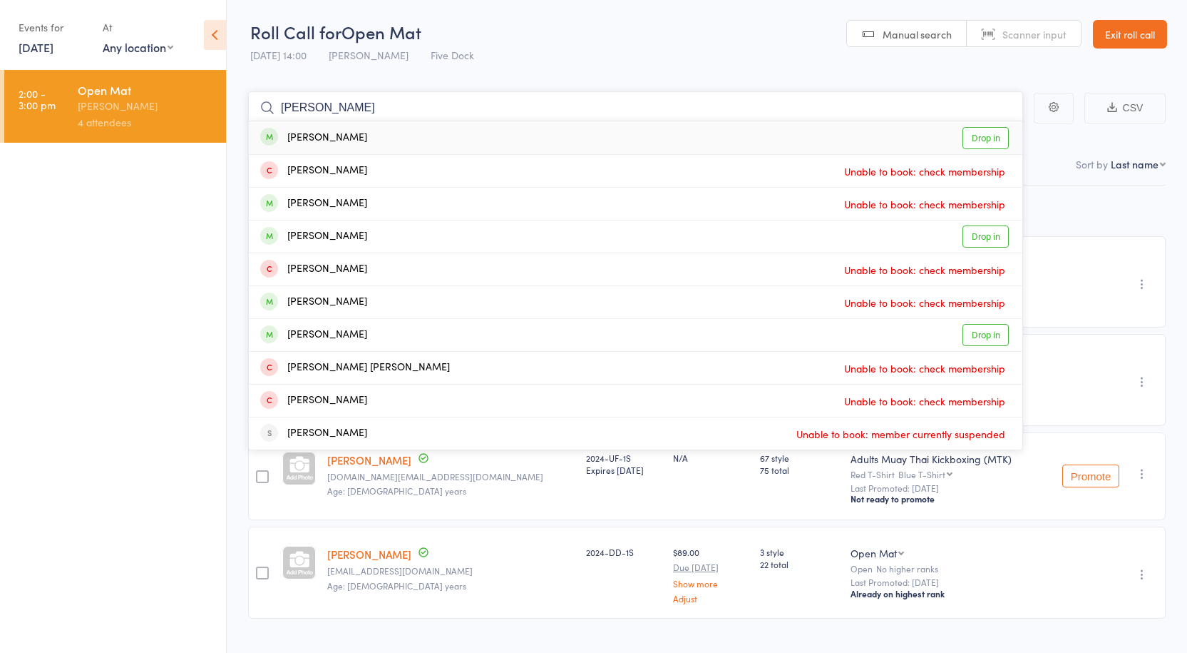
type input "peter le"
click at [985, 145] on link "Drop in" at bounding box center [986, 138] width 46 height 22
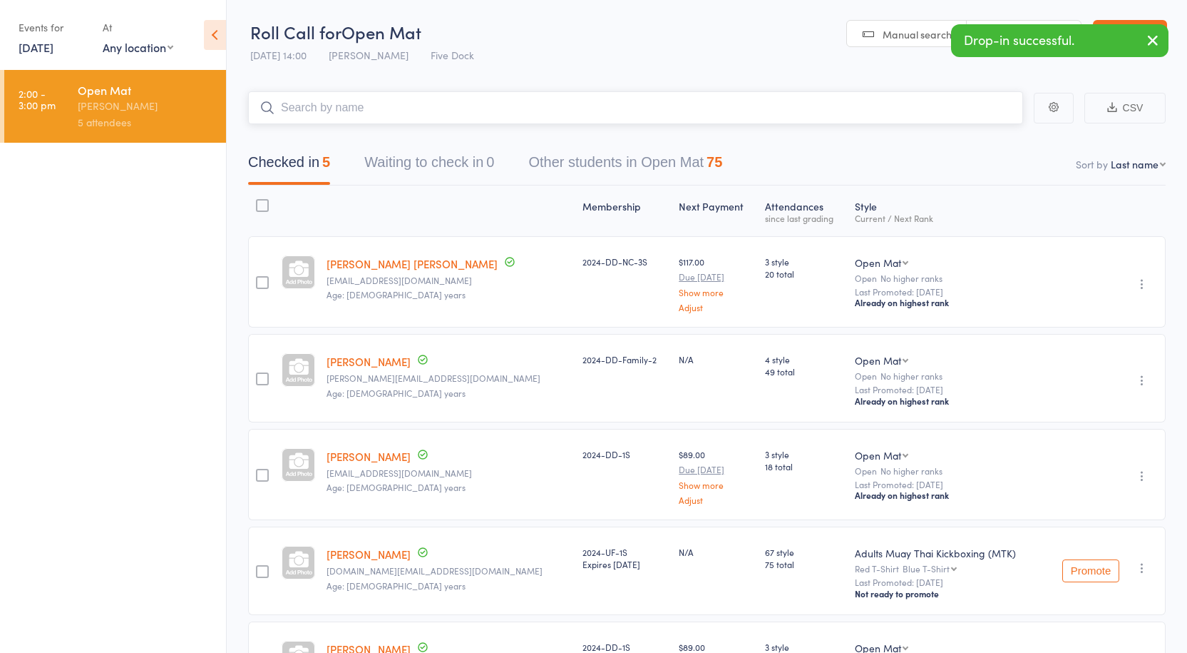
click at [376, 108] on input "search" at bounding box center [635, 107] width 775 height 33
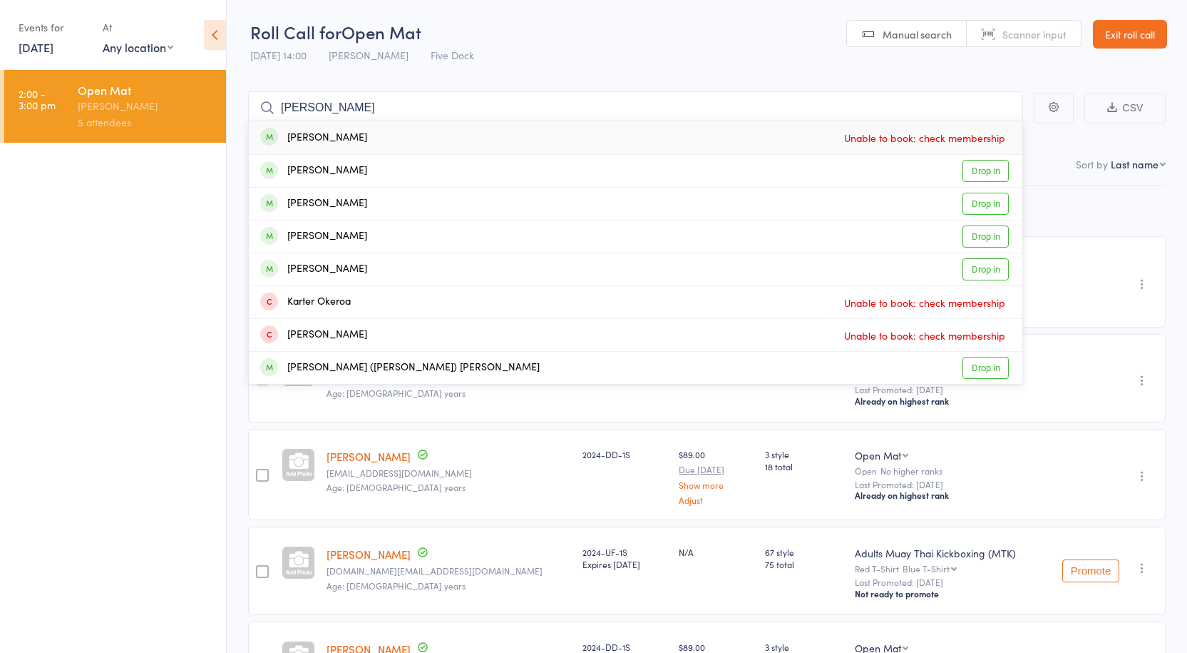
click at [501, 80] on main "karim Karim Mohamed Unable to book: check membership Ram Karki Drop in Karl Bre…" at bounding box center [707, 423] width 961 height 706
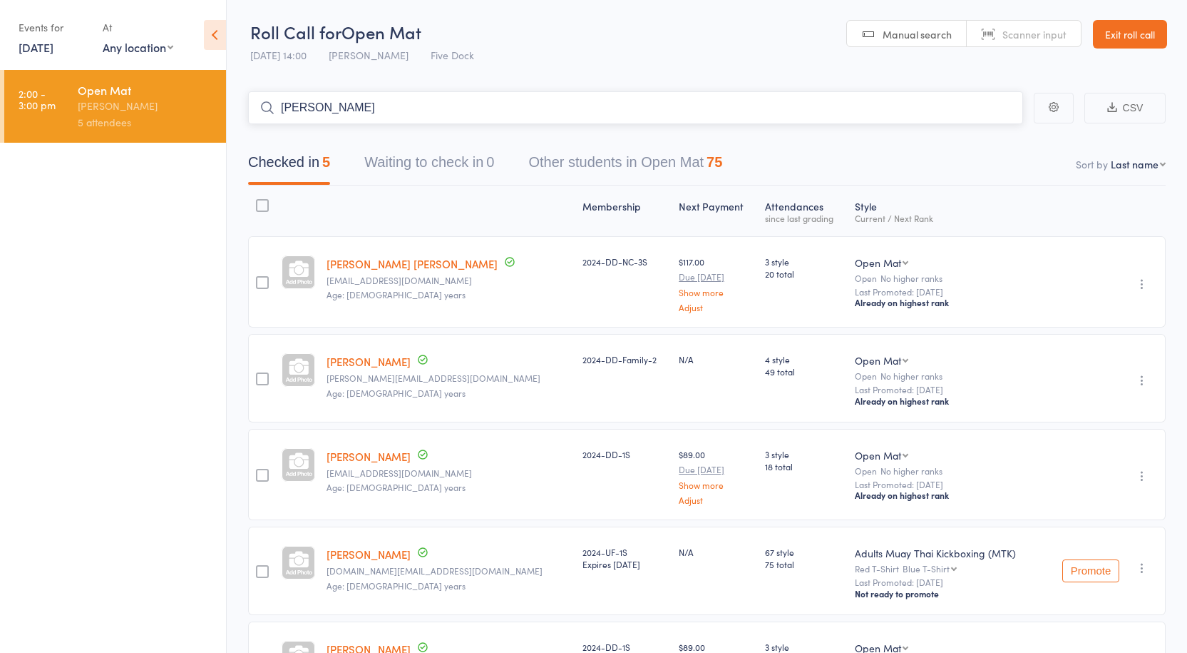
drag, startPoint x: 341, startPoint y: 101, endPoint x: 174, endPoint y: 99, distance: 166.9
click at [174, 99] on div "Roll Call for Open Mat 12 Oct 14:00 Anthony Perosh Five Dock Manual search Scan…" at bounding box center [593, 326] width 1187 height 653
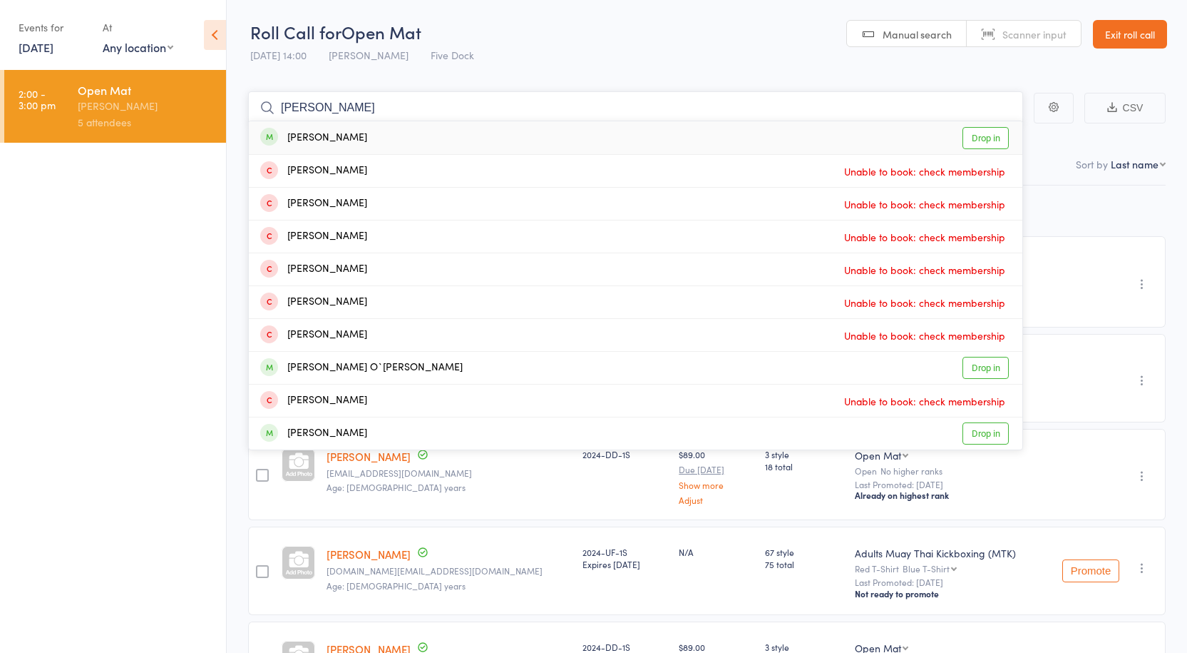
type input "[PERSON_NAME]"
click at [971, 145] on link "Drop in" at bounding box center [986, 138] width 46 height 22
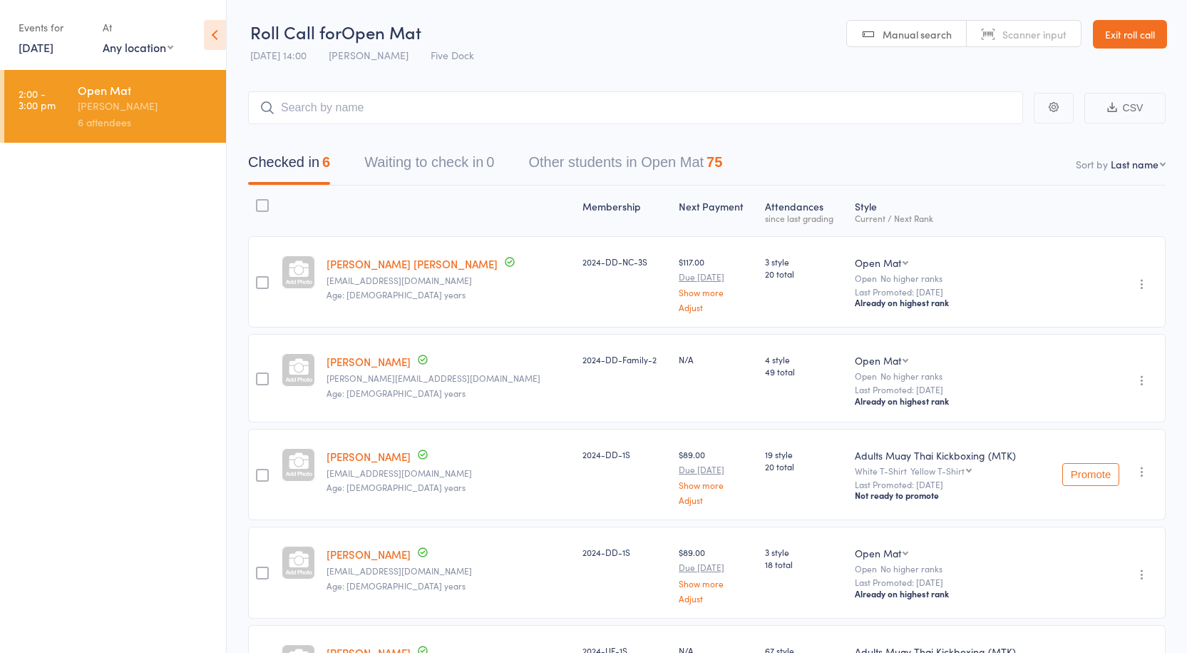
click at [473, 302] on div "Ferdous Hossain Fahim ferdbugs@gmail.com Age: 28 years" at bounding box center [449, 281] width 256 height 91
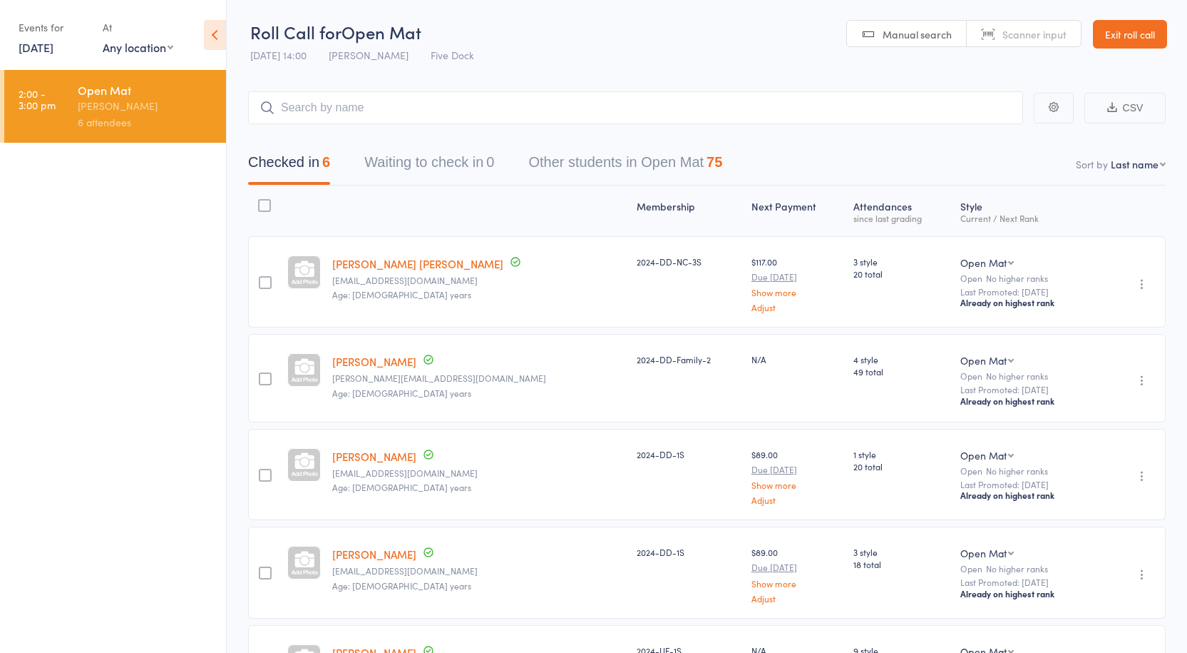
click at [1137, 35] on link "Exit roll call" at bounding box center [1130, 34] width 74 height 29
